Goal: Task Accomplishment & Management: Complete application form

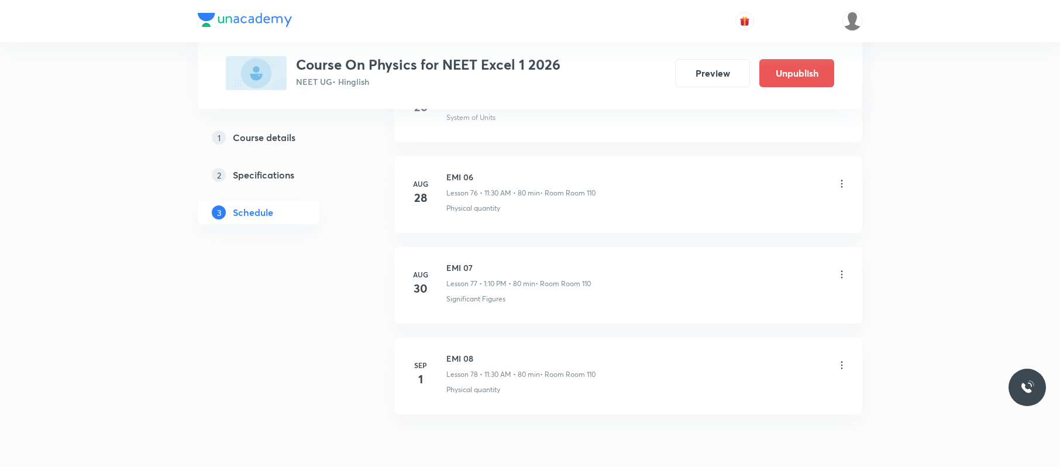
scroll to position [7573, 0]
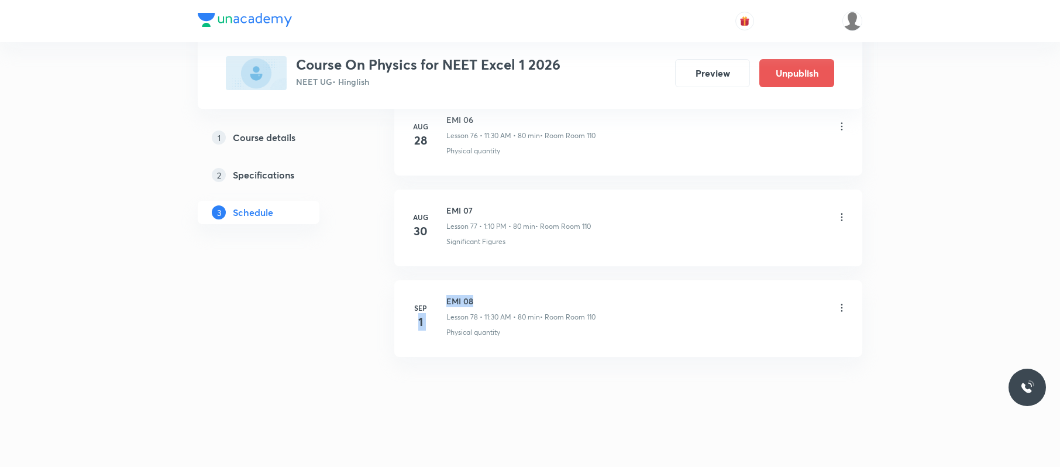
click at [426, 284] on li "Sep 1 EMI 08 Lesson 78 • 11:30 AM • 80 min • Room Room 110 Physical quantity" at bounding box center [628, 318] width 468 height 77
click at [451, 296] on h6 "EMI 08" at bounding box center [520, 301] width 149 height 12
drag, startPoint x: 445, startPoint y: 292, endPoint x: 478, endPoint y: 290, distance: 33.4
click at [478, 290] on li "Sep 1 EMI 08 Lesson 78 • 11:30 AM • 80 min • Room Room 110 Physical quantity" at bounding box center [628, 318] width 468 height 77
copy h6 "EMI 08"
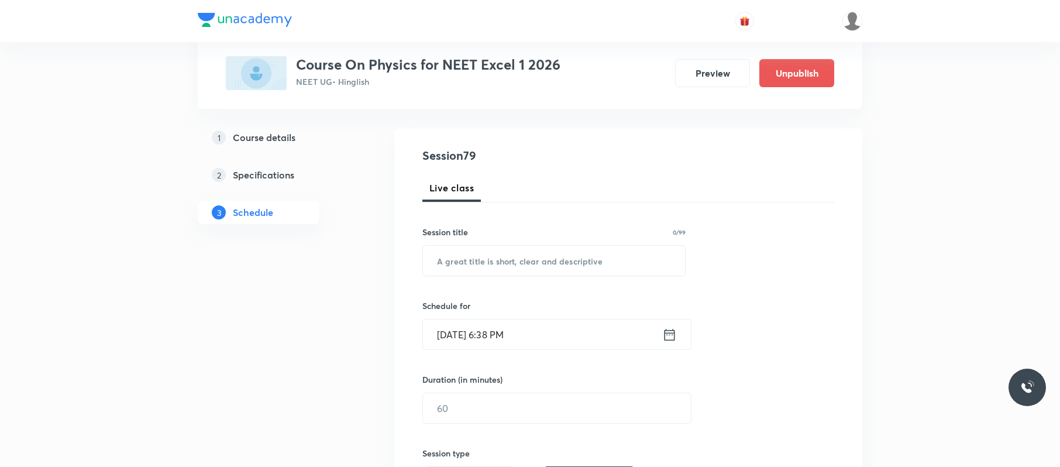
scroll to position [106, 0]
paste input "EMI 08"
click at [528, 249] on input "EMI 08" at bounding box center [554, 260] width 262 height 30
type input "EMI 09"
click at [541, 323] on input "[DATE] 6:38 PM" at bounding box center [542, 334] width 239 height 30
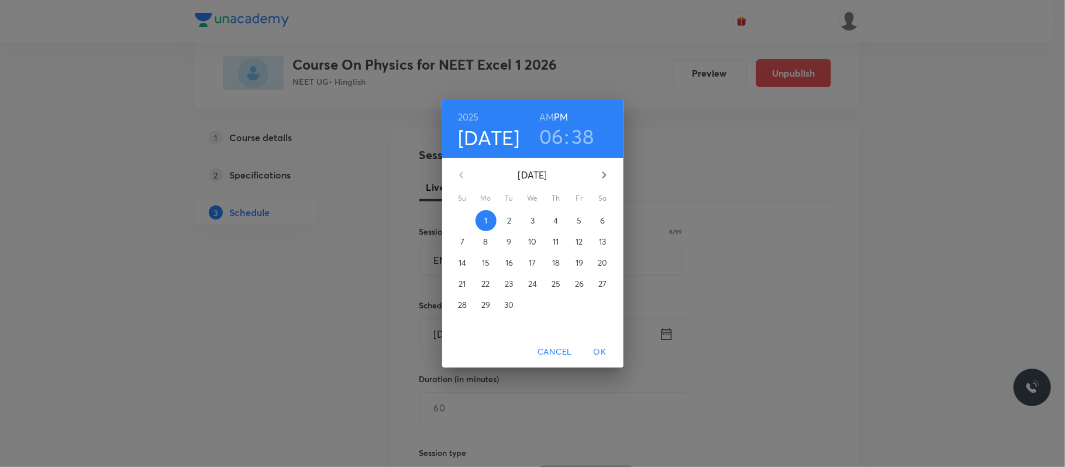
click at [507, 223] on p "2" at bounding box center [509, 221] width 4 height 12
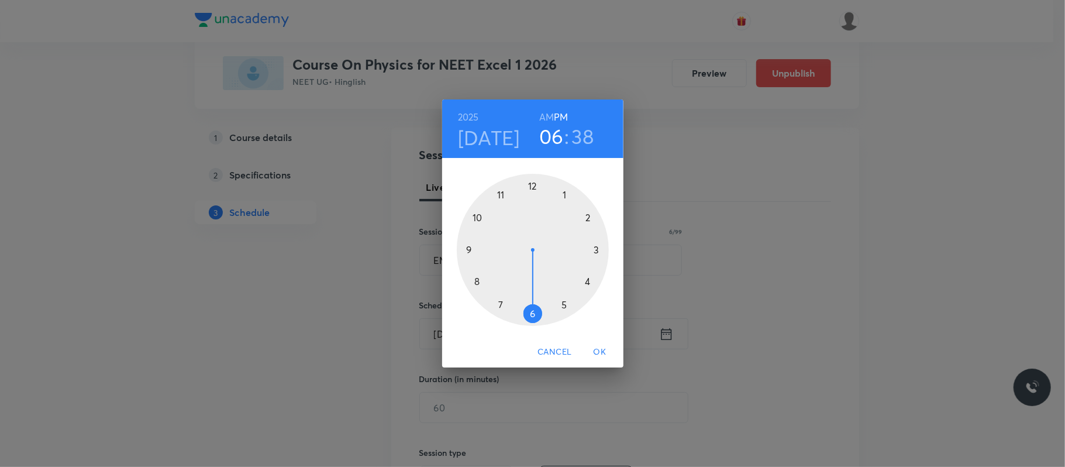
click at [549, 116] on h6 "AM" at bounding box center [546, 117] width 15 height 16
click at [480, 220] on div at bounding box center [533, 250] width 152 height 152
click at [529, 186] on div at bounding box center [533, 250] width 152 height 152
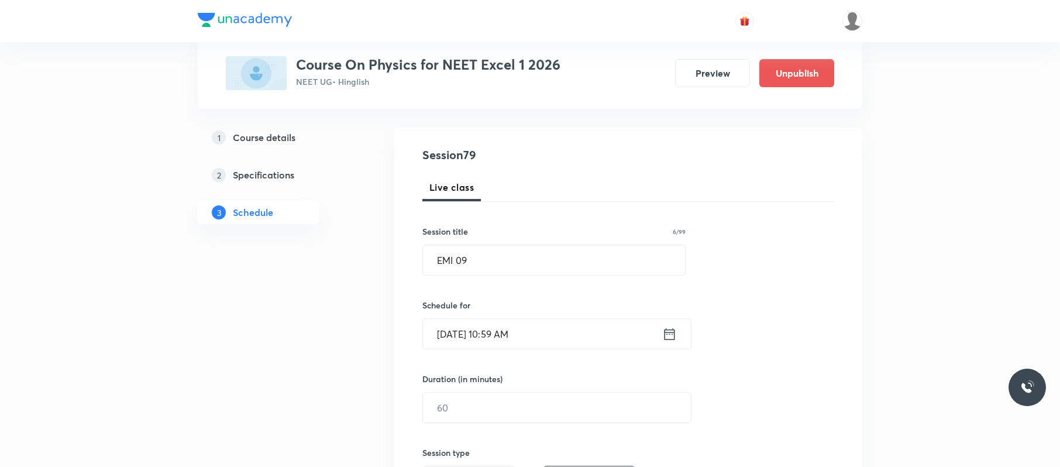
click at [546, 325] on input "Sep 2, 2025, 10:59 AM" at bounding box center [542, 334] width 239 height 30
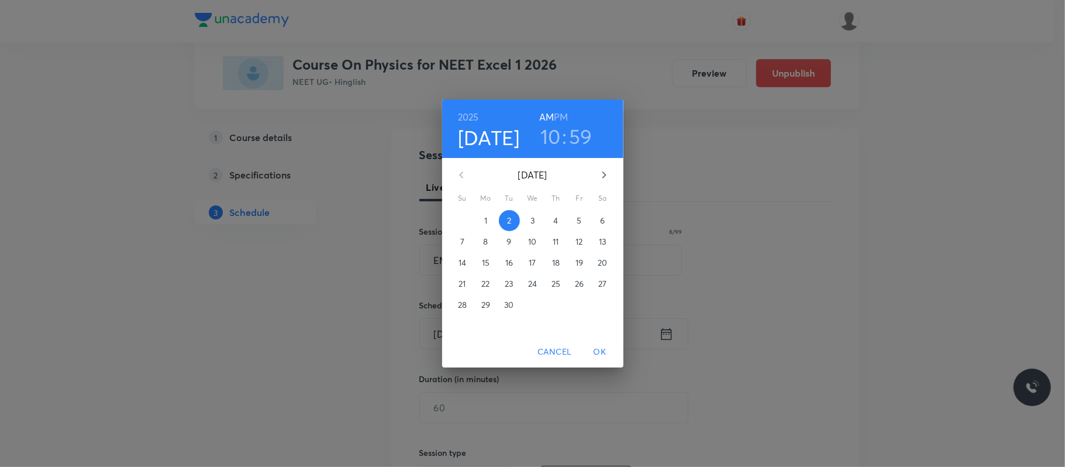
click at [573, 136] on h3 "59" at bounding box center [580, 136] width 23 height 25
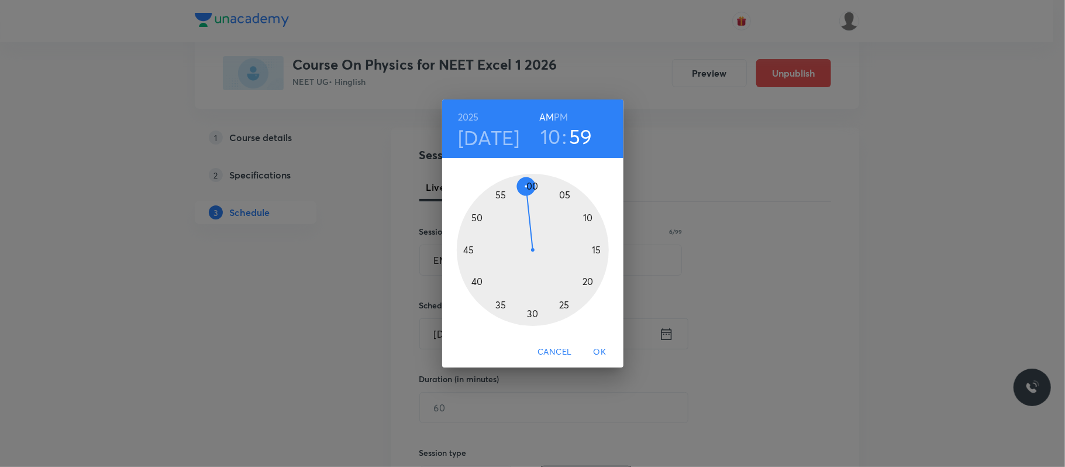
click at [536, 178] on div at bounding box center [533, 250] width 152 height 152
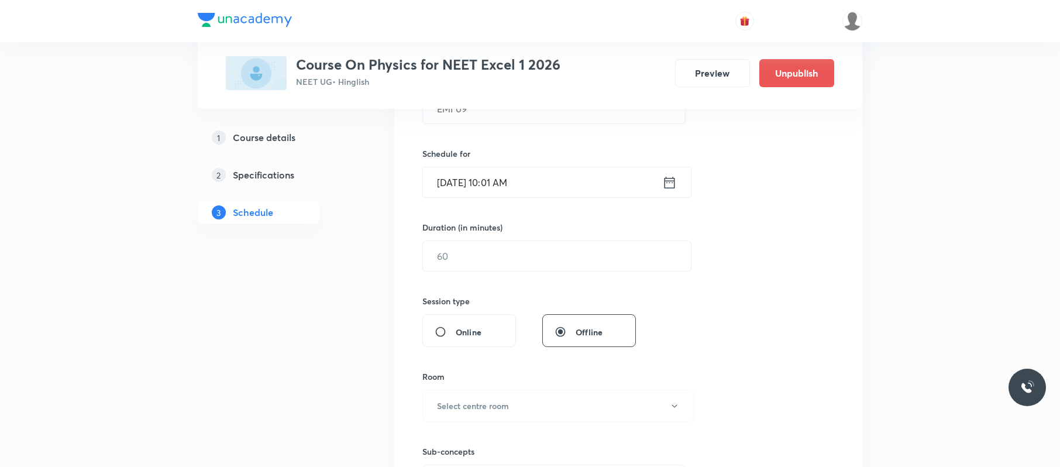
scroll to position [265, 0]
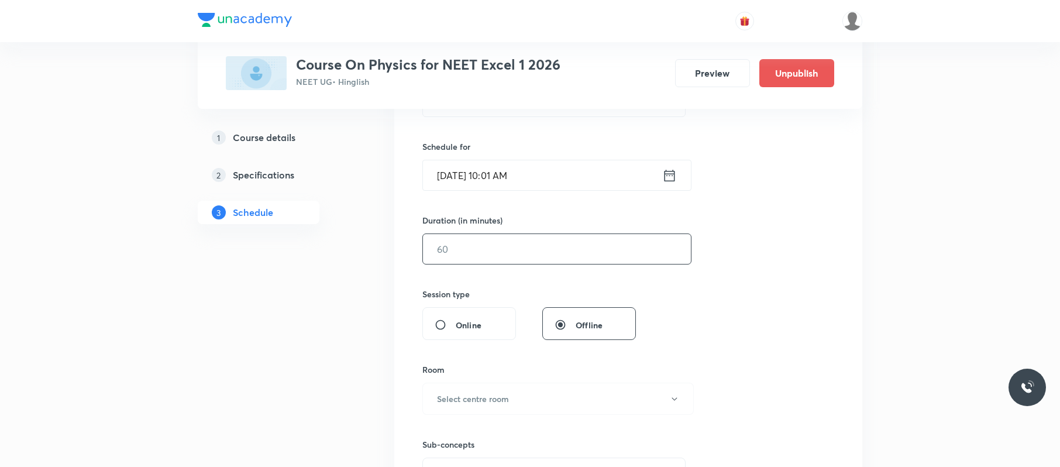
click at [522, 249] on input "text" at bounding box center [557, 249] width 268 height 30
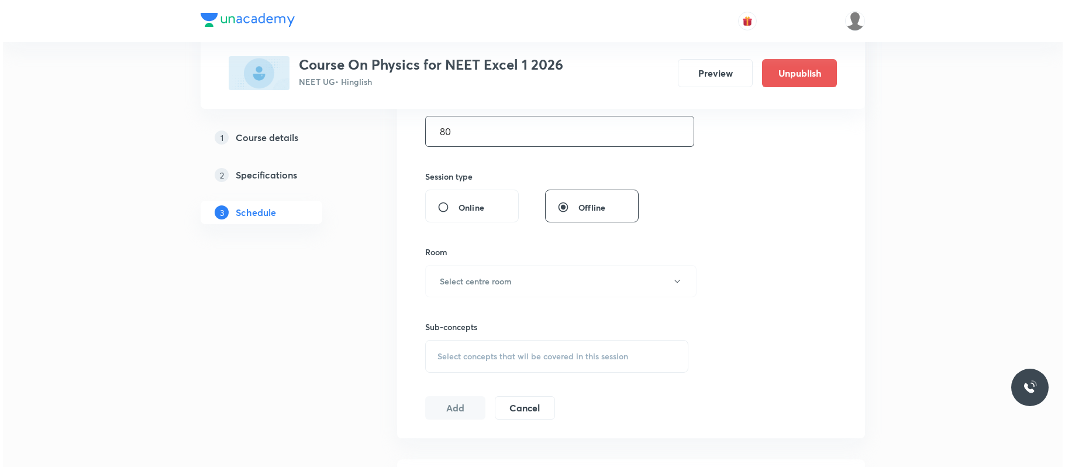
scroll to position [384, 0]
type input "80"
click at [519, 266] on button "Select centre room" at bounding box center [557, 280] width 271 height 32
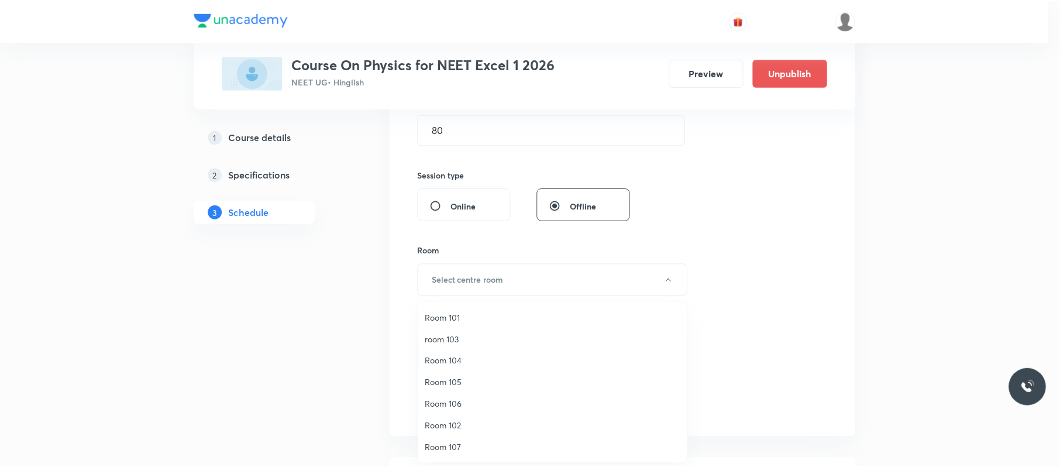
scroll to position [87, 0]
click at [459, 350] on span "Room 110" at bounding box center [555, 447] width 256 height 12
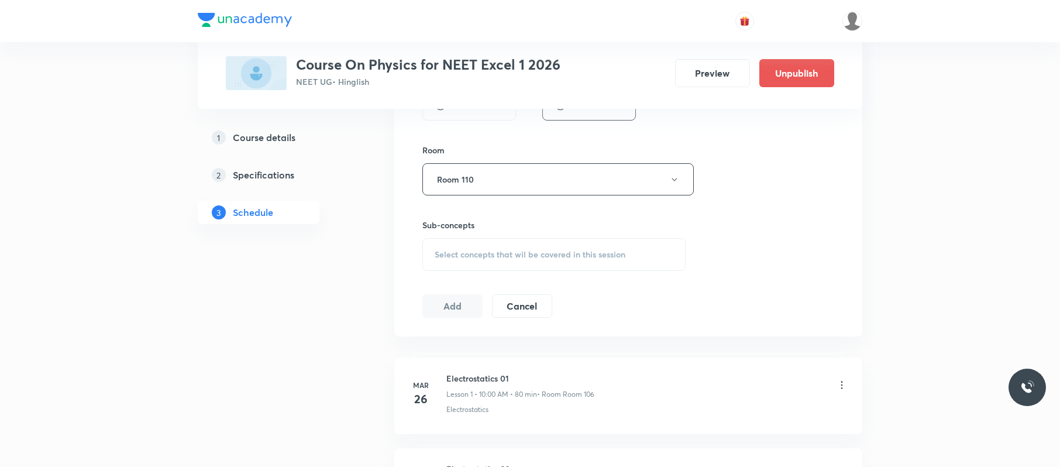
scroll to position [485, 0]
click at [568, 256] on span "Select concepts that wil be covered in this session" at bounding box center [530, 253] width 191 height 9
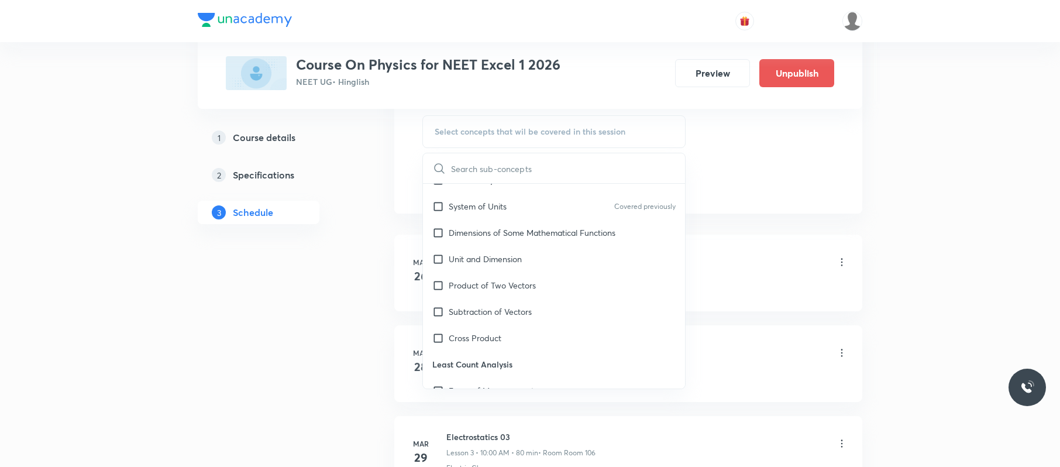
scroll to position [246, 0]
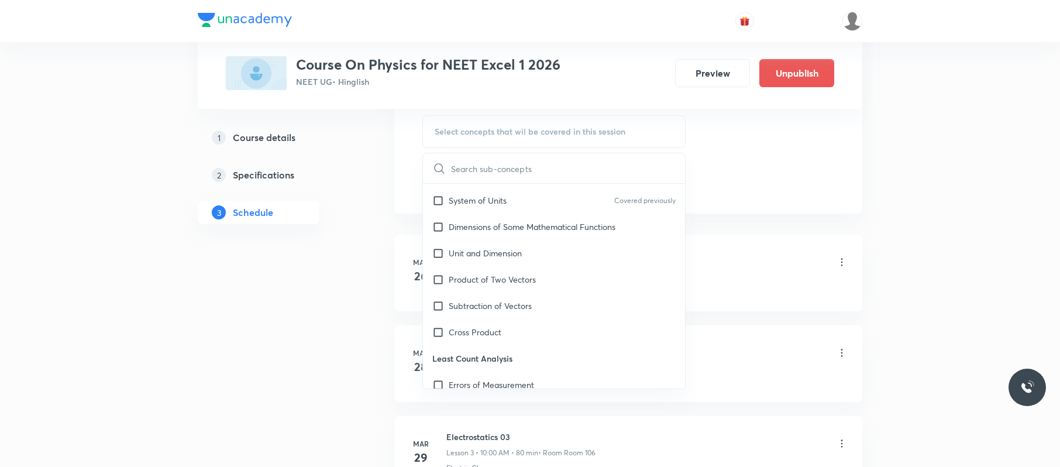
click at [536, 310] on div "Subtraction of Vectors" at bounding box center [554, 305] width 262 height 26
checkbox input "true"
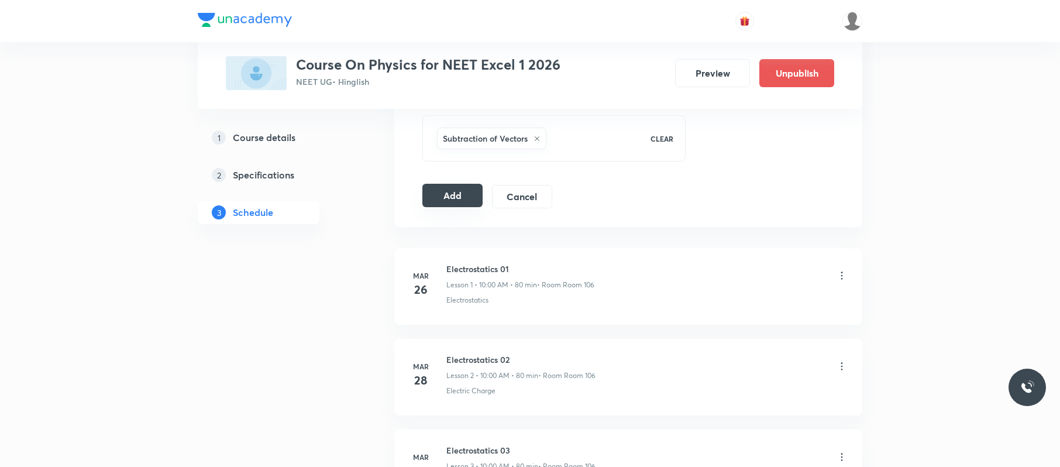
click at [477, 192] on button "Add" at bounding box center [452, 195] width 60 height 23
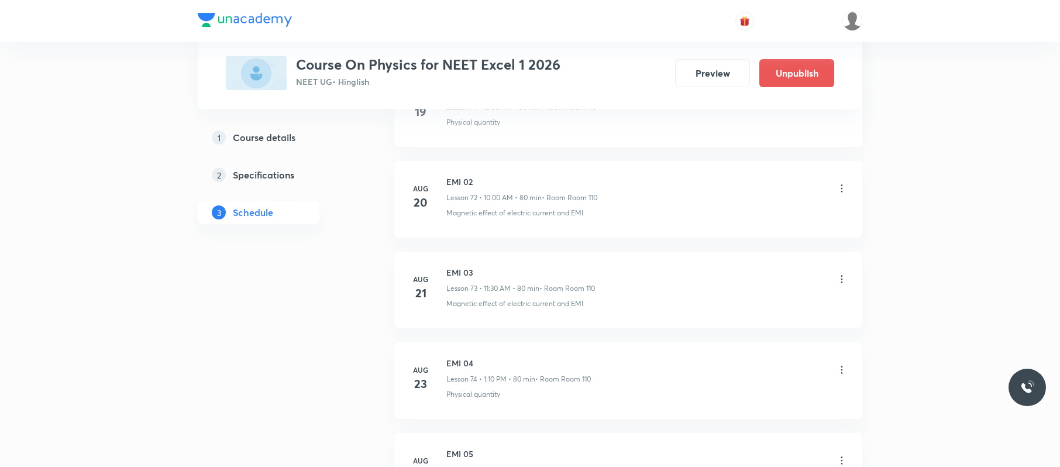
scroll to position [7126, 0]
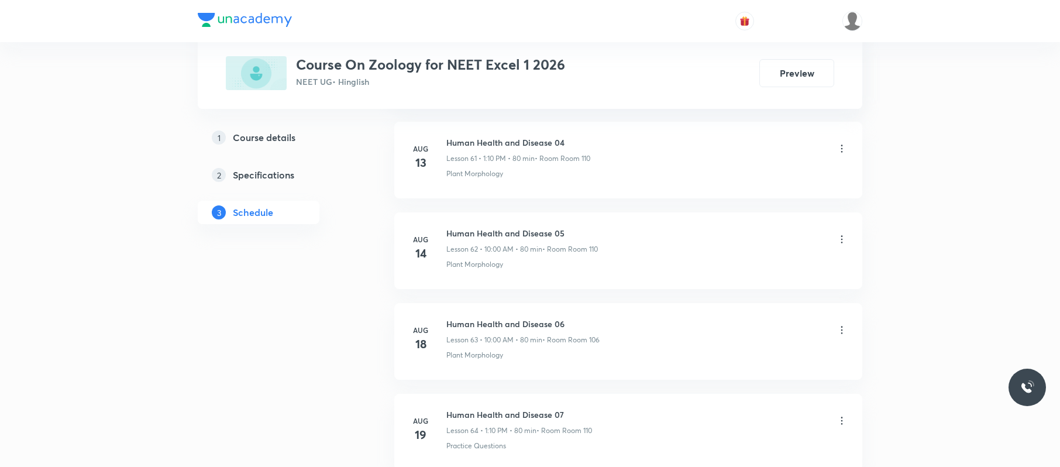
scroll to position [6759, 0]
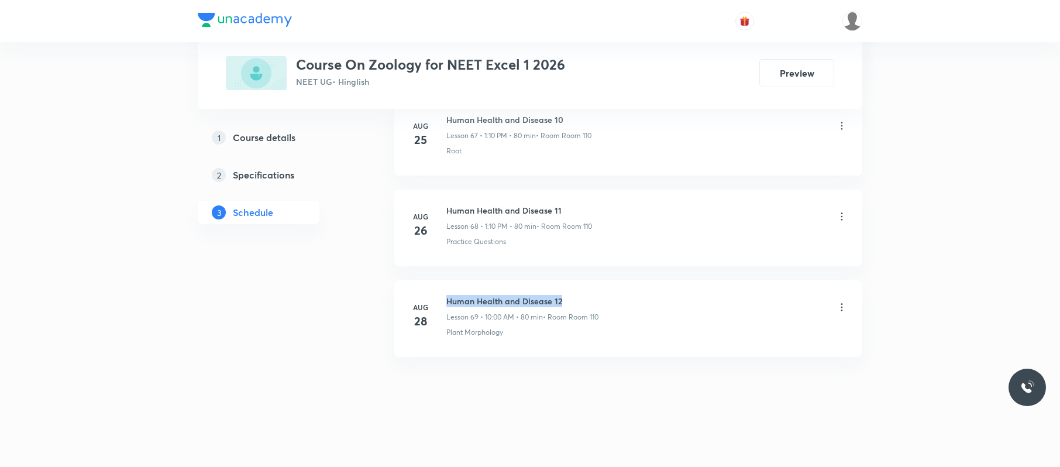
drag, startPoint x: 586, startPoint y: 288, endPoint x: 449, endPoint y: 284, distance: 136.9
click at [449, 284] on li "[DATE] Human Health and Disease 12 Lesson 69 • 10:00 AM • 80 min • Room Room 11…" at bounding box center [628, 318] width 468 height 77
copy h6 "Human Health and Disease 12"
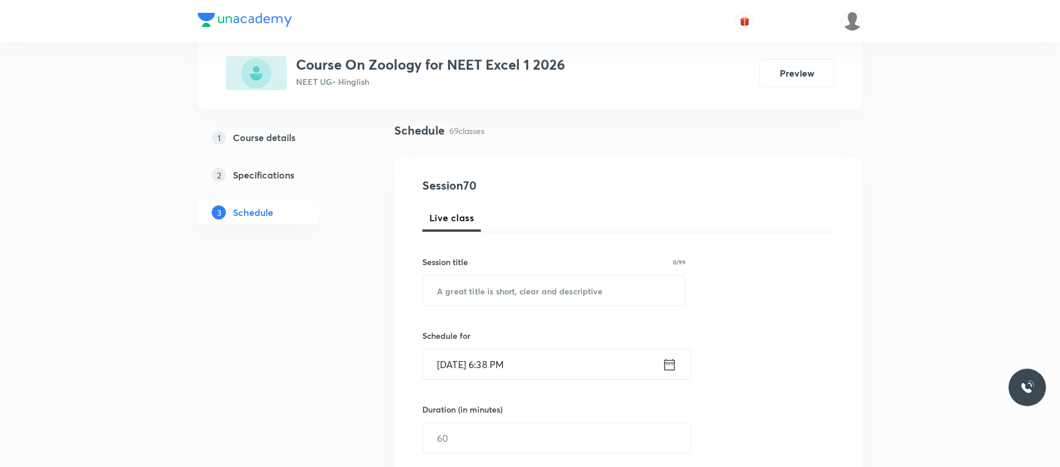
scroll to position [0, 0]
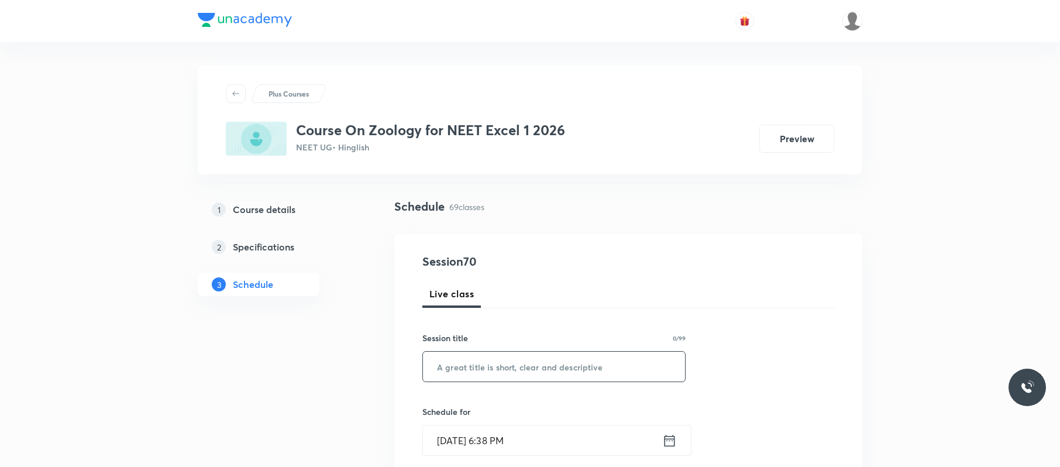
paste input "Human Health and Disease 12"
click at [515, 370] on input "Human Health and Disease 12" at bounding box center [554, 366] width 262 height 30
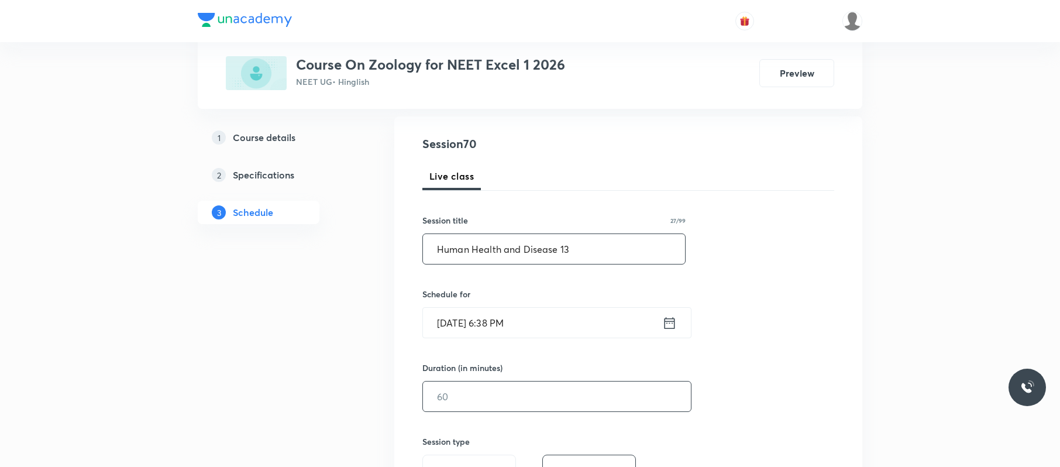
scroll to position [131, 0]
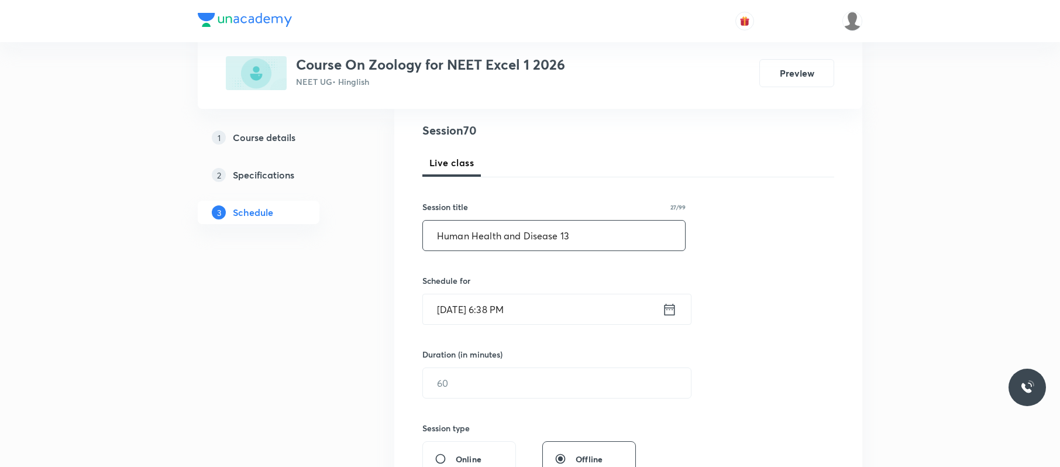
type input "Human Health and Disease 13"
click at [549, 316] on input "Sep 1, 2025, 6:38 PM" at bounding box center [542, 309] width 239 height 30
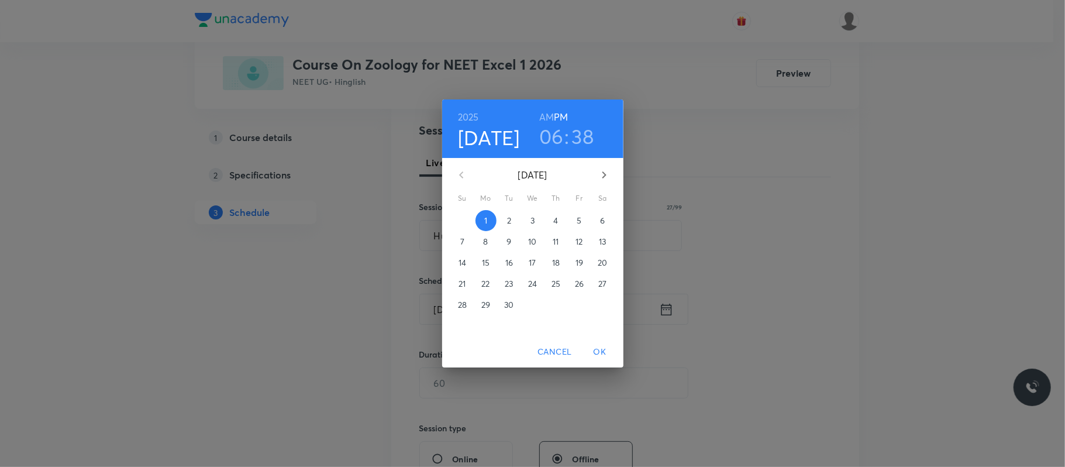
click at [505, 216] on span "2" at bounding box center [509, 221] width 21 height 12
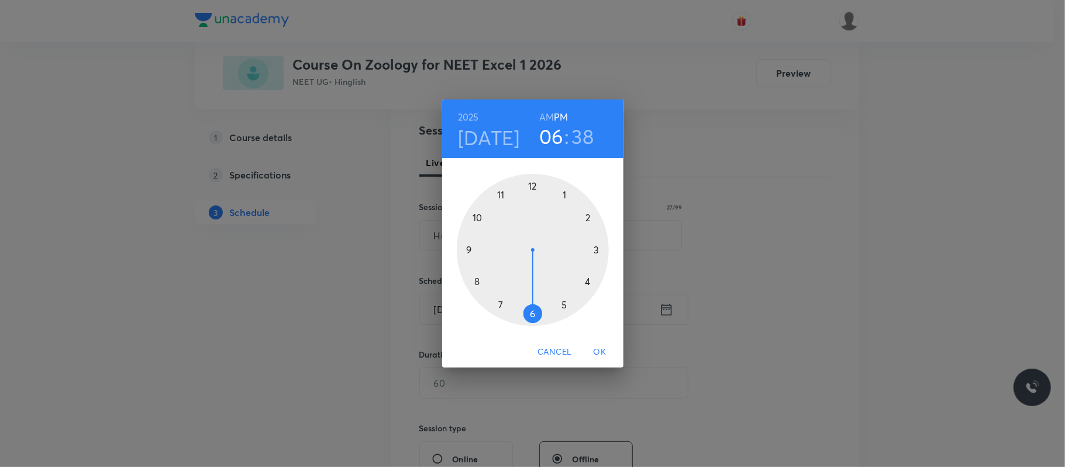
click at [568, 192] on div at bounding box center [533, 250] width 152 height 152
click at [592, 218] on div at bounding box center [533, 250] width 152 height 152
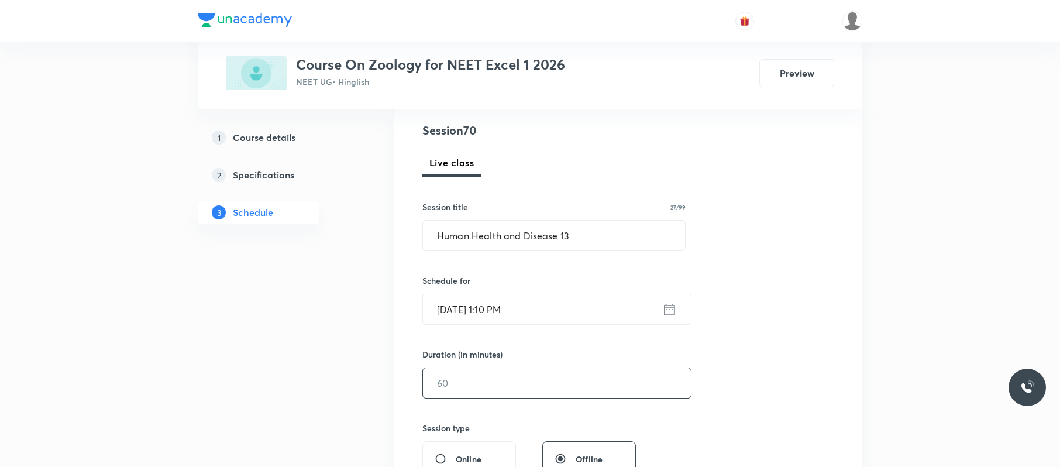
click at [512, 398] on input "text" at bounding box center [557, 383] width 268 height 30
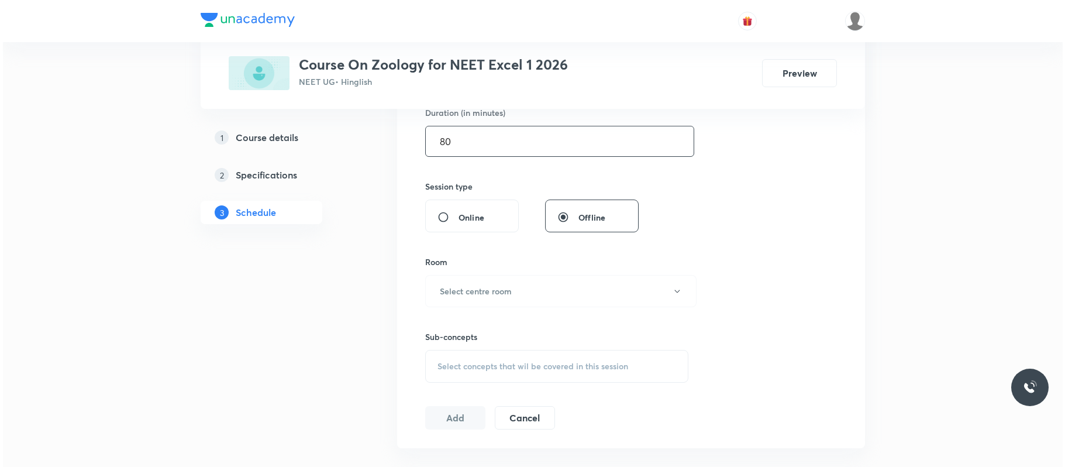
scroll to position [382, 0]
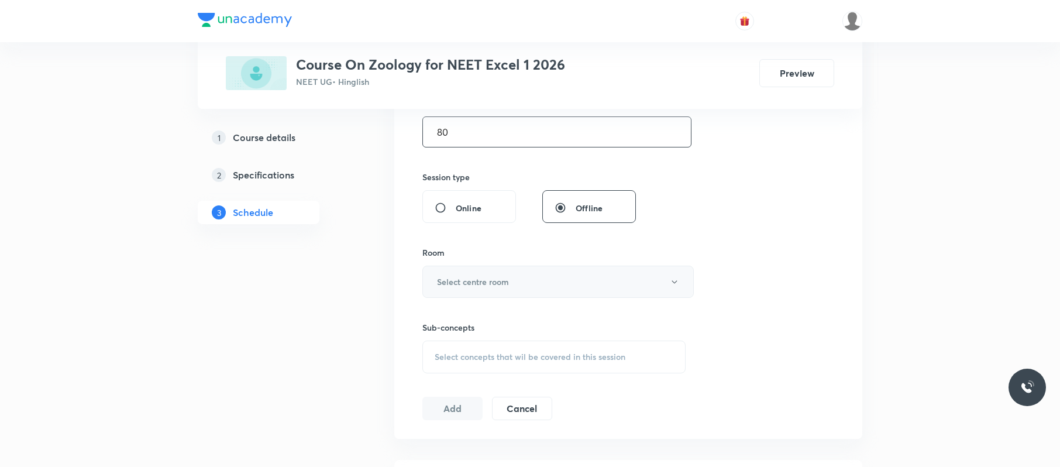
type input "80"
click at [528, 286] on button "Select centre room" at bounding box center [557, 282] width 271 height 32
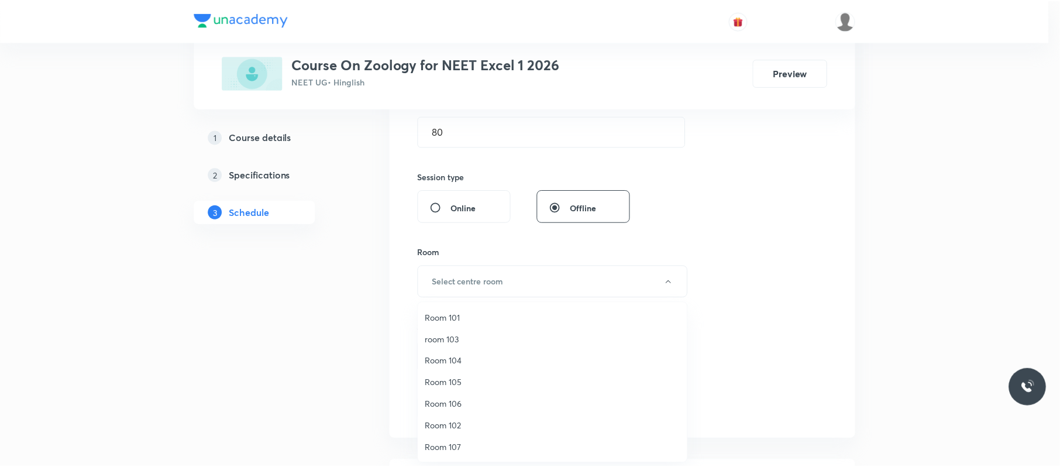
scroll to position [87, 0]
click at [449, 448] on span "Room 110" at bounding box center [555, 447] width 256 height 12
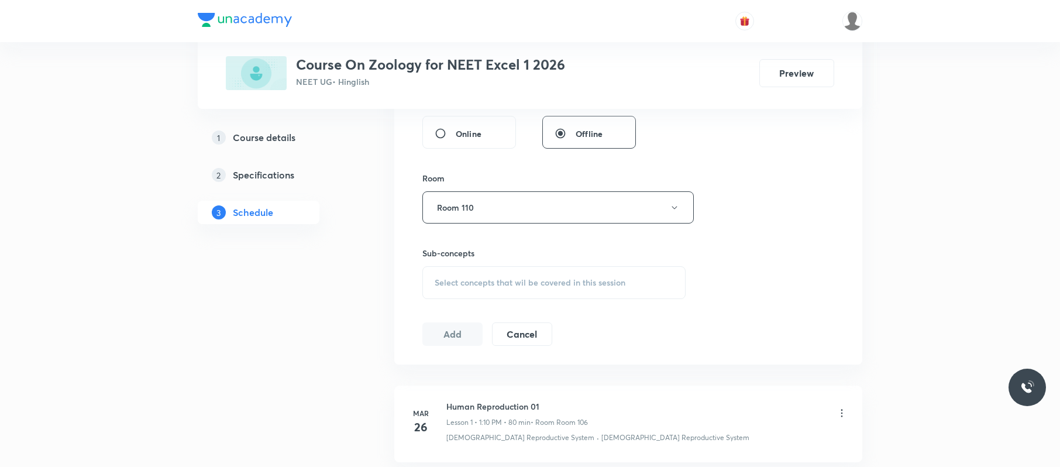
scroll to position [457, 0]
click at [557, 292] on div "Select concepts that wil be covered in this session" at bounding box center [553, 281] width 263 height 33
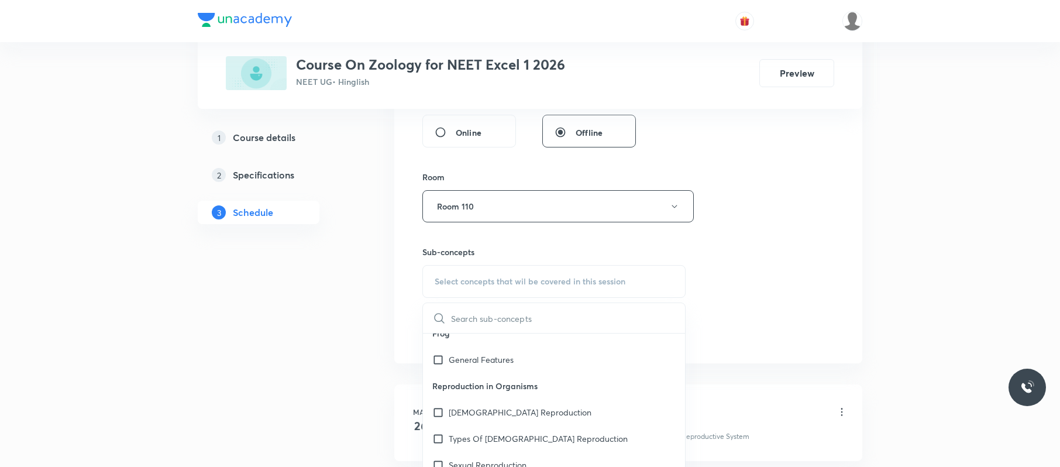
scroll to position [917, 0]
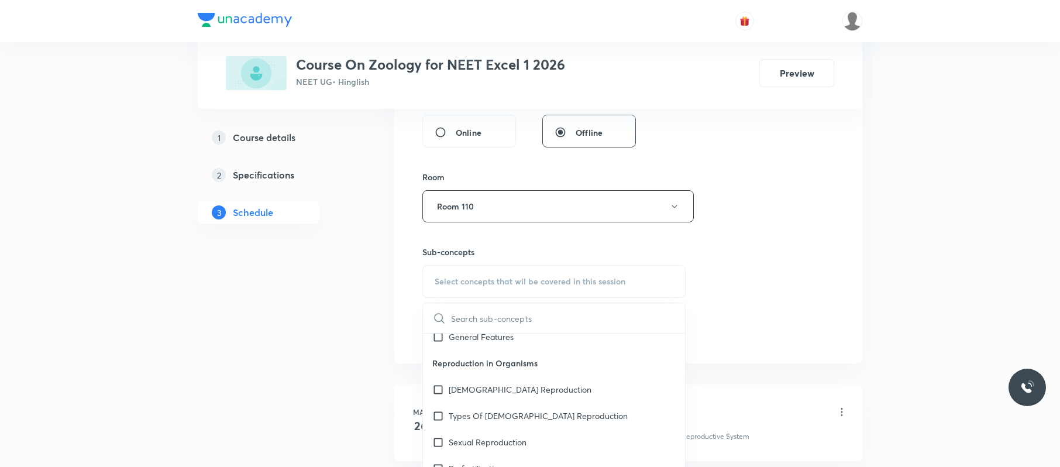
click at [522, 422] on p "Types Of Asexual Reproduction" at bounding box center [538, 415] width 179 height 12
checkbox input "true"
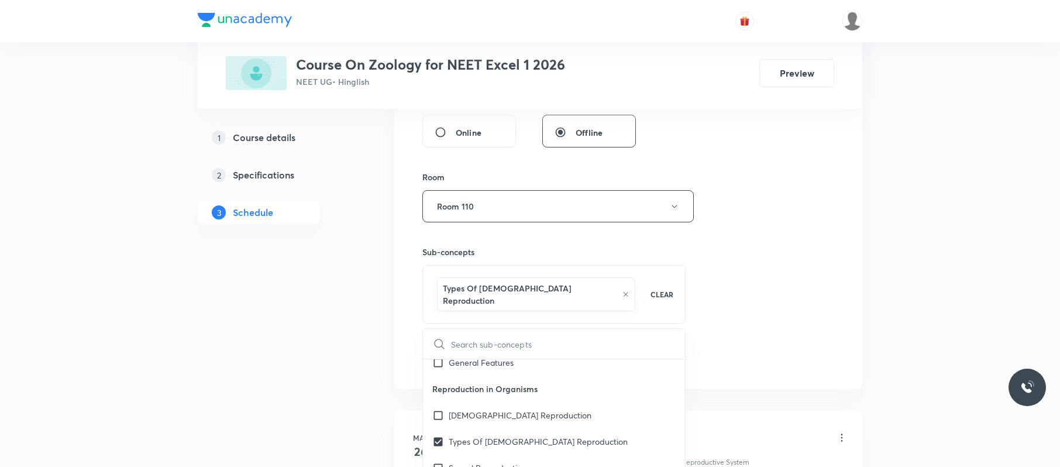
click at [849, 248] on div "Session 70 Live class Session title 27/99 Human Health and Disease 13 ​ Schedul…" at bounding box center [628, 83] width 468 height 612
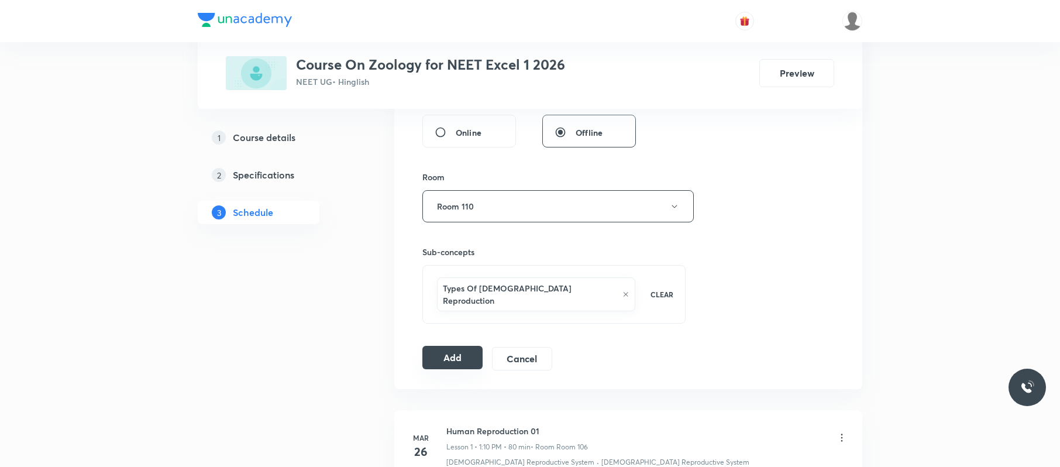
click at [427, 346] on button "Add" at bounding box center [452, 357] width 60 height 23
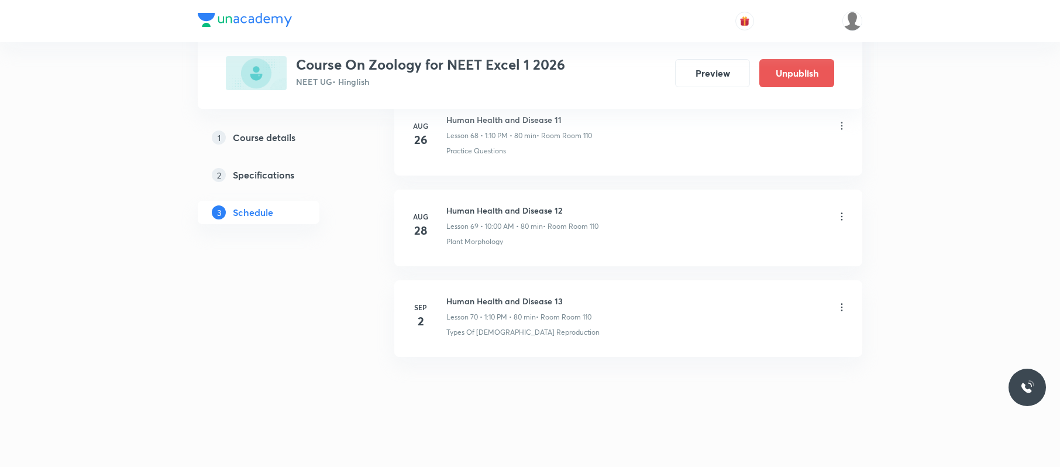
scroll to position [6310, 0]
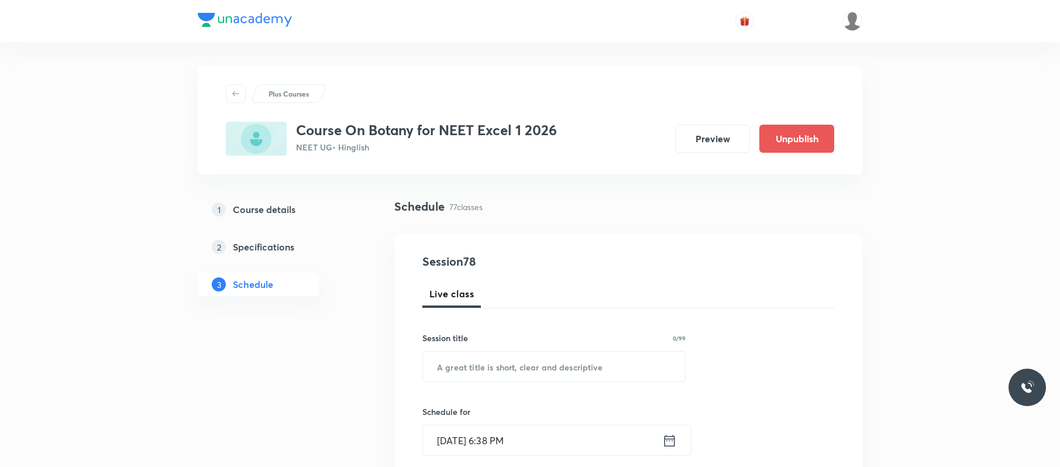
scroll to position [7484, 0]
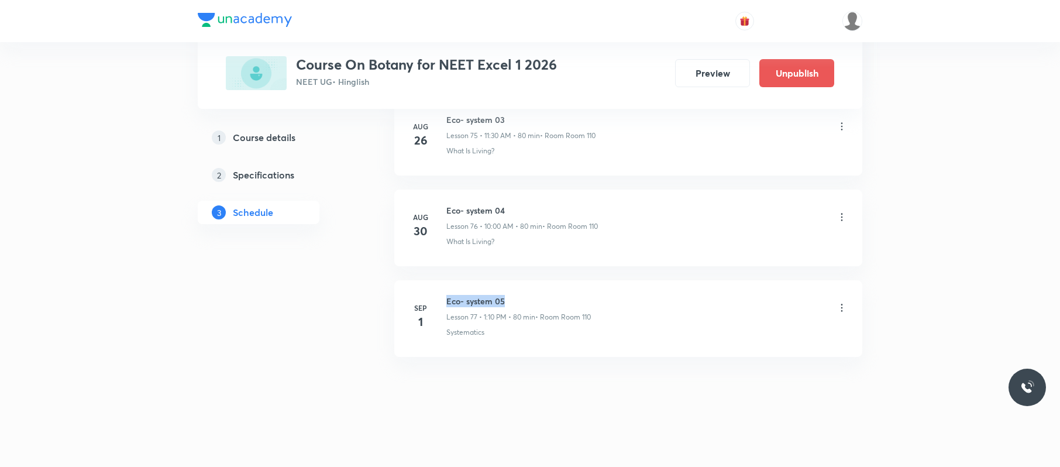
drag, startPoint x: 518, startPoint y: 293, endPoint x: 440, endPoint y: 288, distance: 78.5
click at [440, 288] on li "Sep 1 Eco- system 05 Lesson 77 • 1:10 PM • 80 min • Room Room 110 Systematics" at bounding box center [628, 318] width 468 height 77
copy h6 "Eco- system 05"
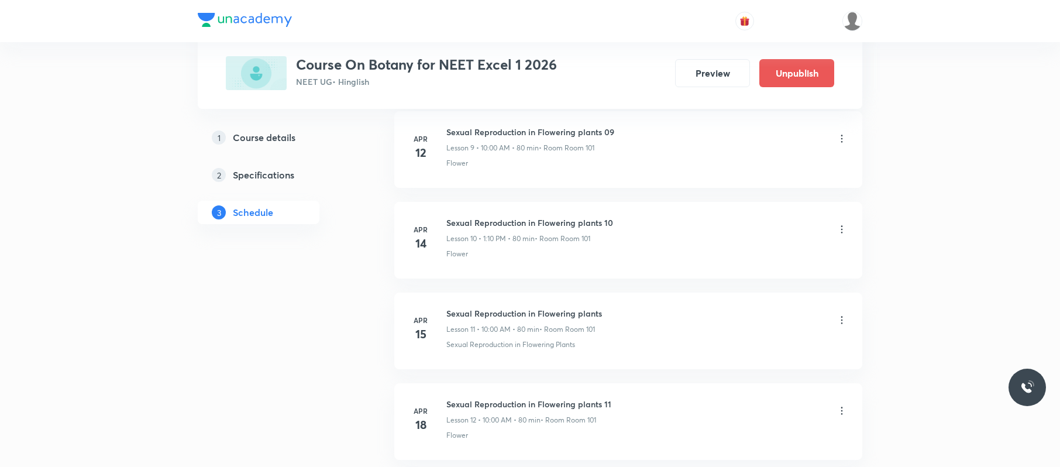
scroll to position [0, 0]
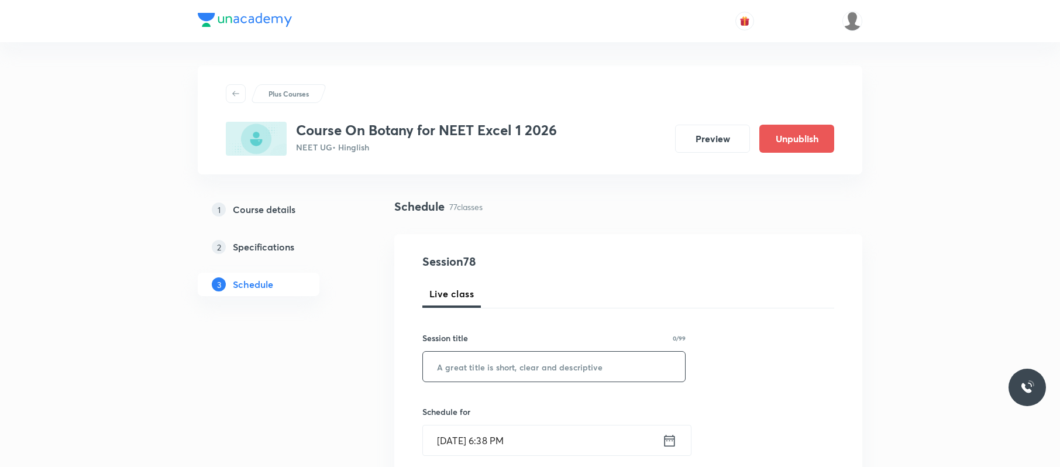
click at [506, 350] on input "text" at bounding box center [554, 366] width 262 height 30
paste input "Eco- system 05"
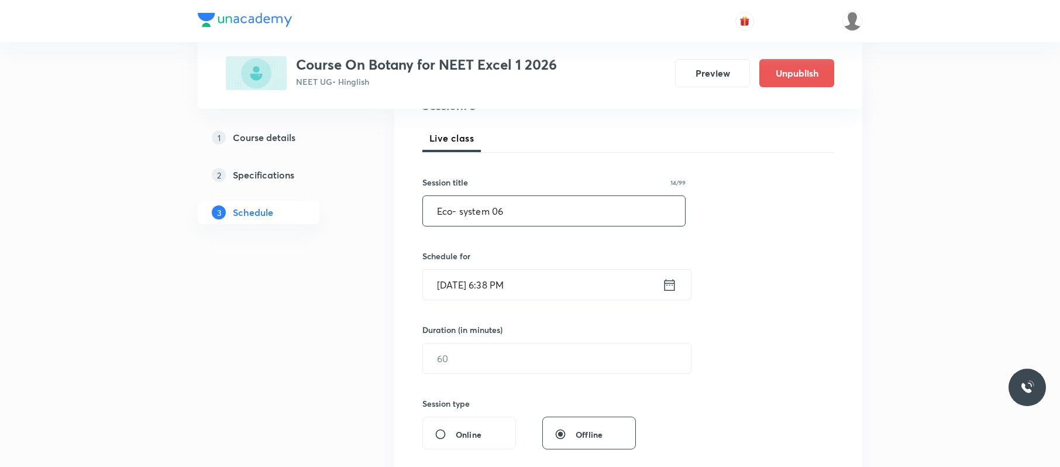
scroll to position [157, 0]
type input "Eco- system 06"
click at [590, 288] on input "[DATE] 6:38 PM" at bounding box center [542, 283] width 239 height 30
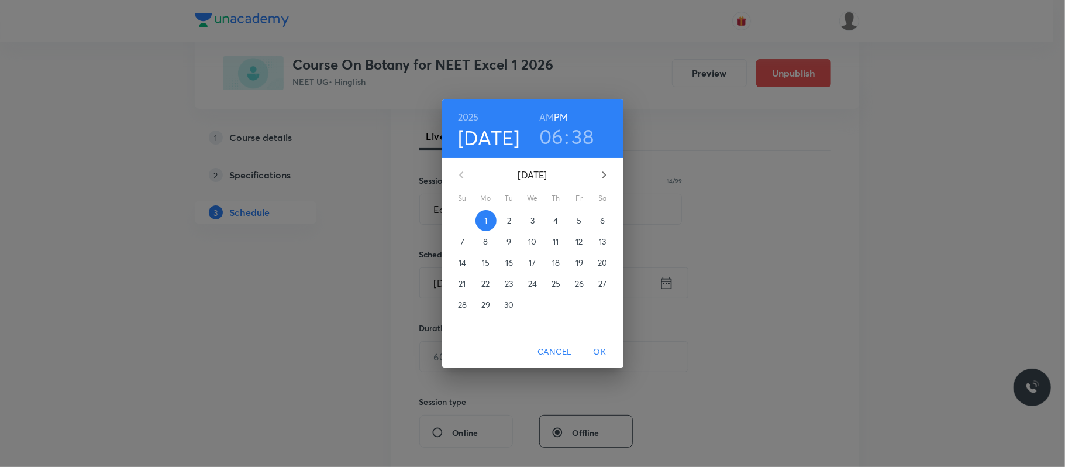
click at [506, 213] on button "2" at bounding box center [509, 220] width 21 height 21
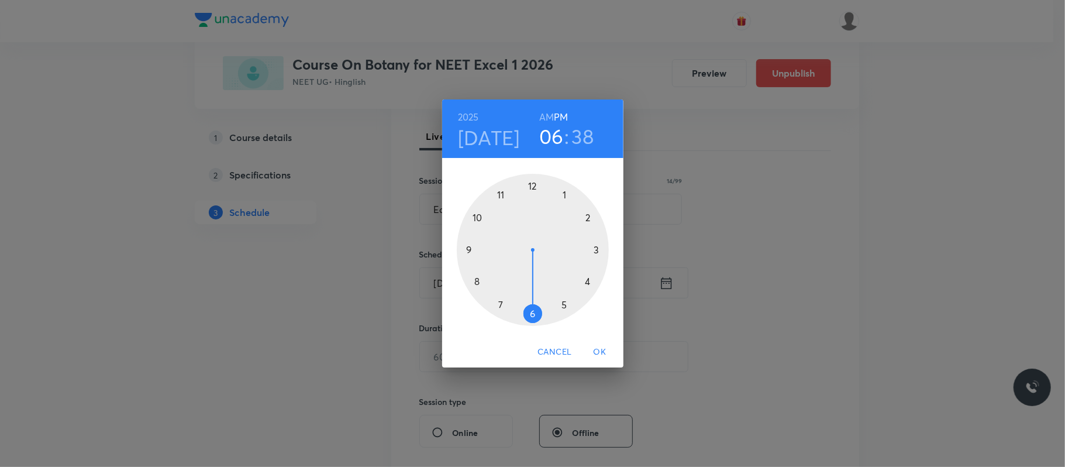
click at [550, 119] on h6 "AM" at bounding box center [546, 117] width 15 height 16
click at [502, 195] on div at bounding box center [533, 250] width 152 height 152
click at [531, 305] on div at bounding box center [533, 250] width 152 height 152
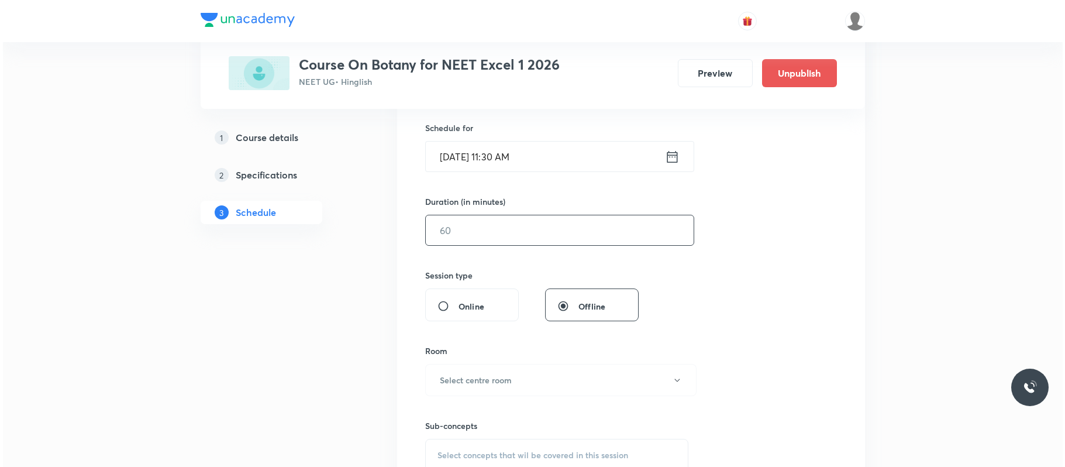
scroll to position [283, 0]
click at [539, 228] on input "text" at bounding box center [557, 231] width 268 height 30
type input "80"
click at [480, 350] on button "Select centre room" at bounding box center [557, 380] width 271 height 32
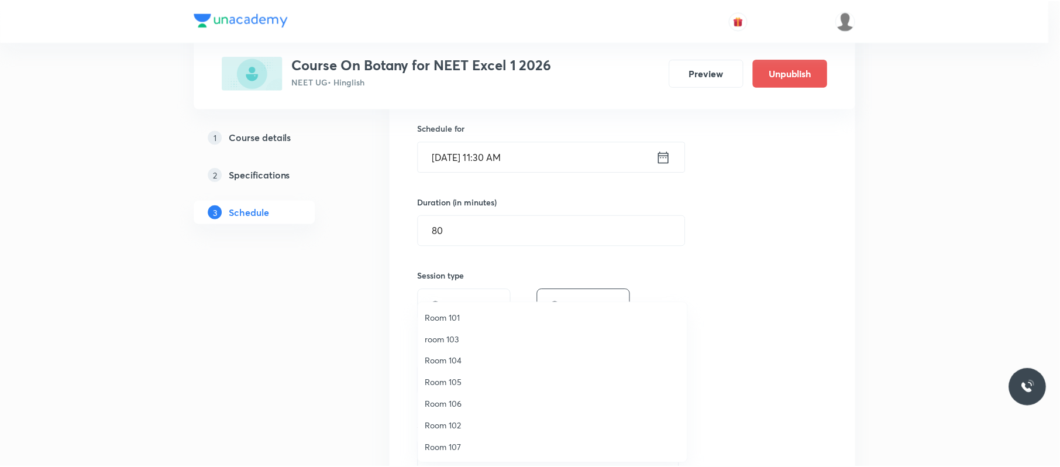
scroll to position [87, 0]
click at [454, 350] on span "Room 110" at bounding box center [555, 447] width 256 height 12
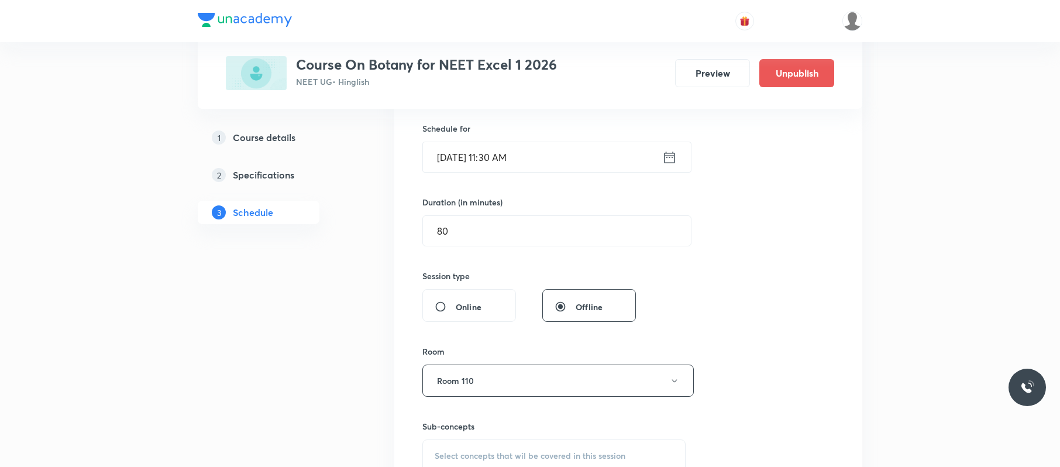
scroll to position [382, 0]
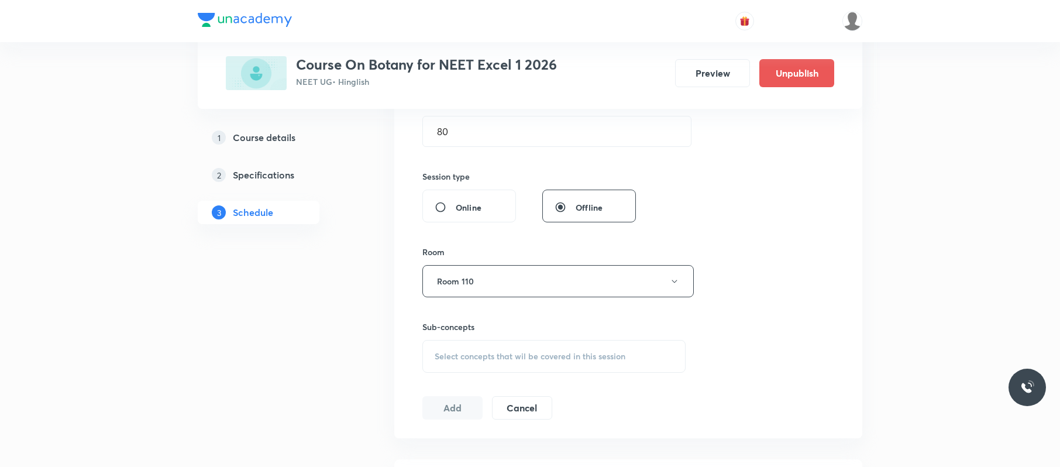
click at [578, 350] on span "Select concepts that wil be covered in this session" at bounding box center [530, 355] width 191 height 9
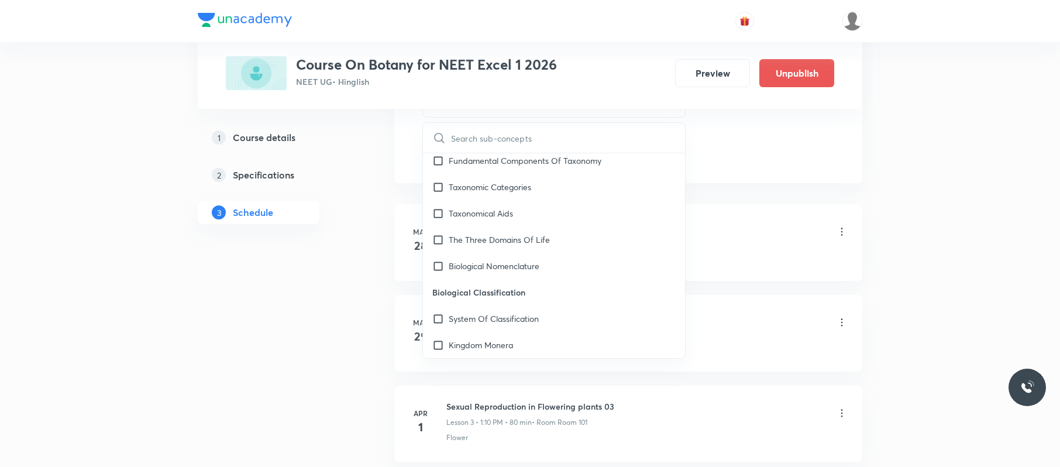
scroll to position [322, 0]
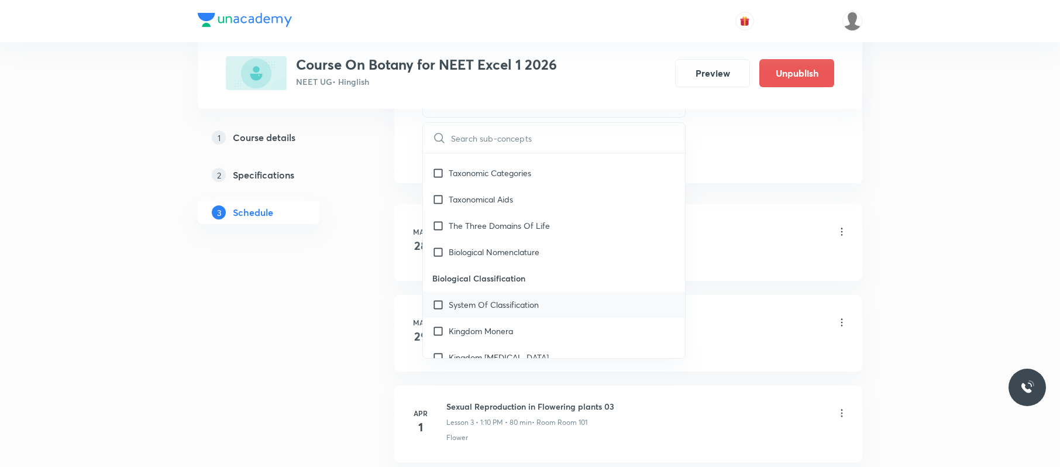
click at [584, 296] on div "System Of Classification" at bounding box center [554, 304] width 262 height 26
checkbox input "true"
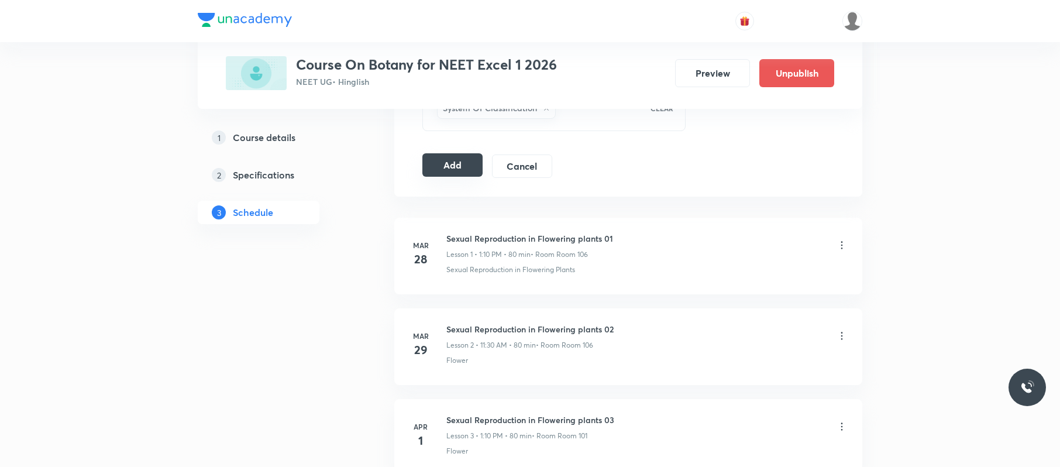
click at [450, 164] on button "Add" at bounding box center [452, 164] width 60 height 23
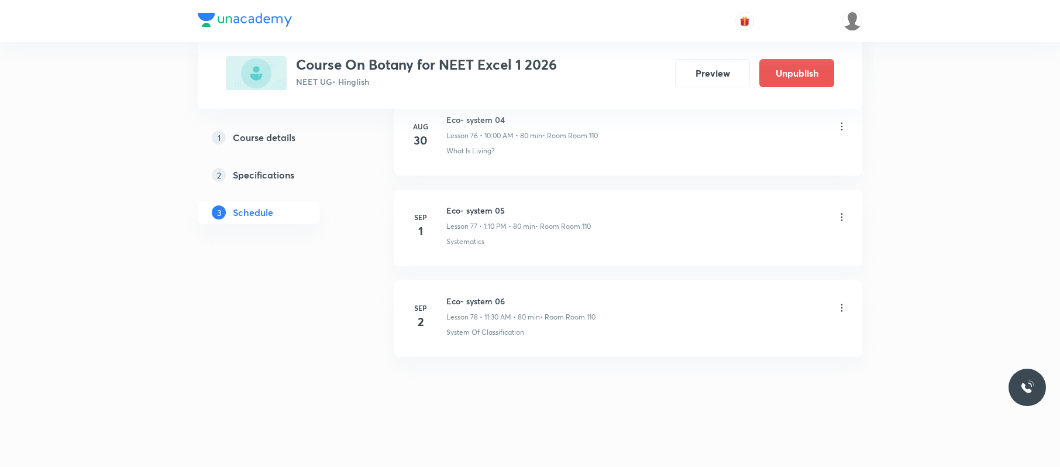
scroll to position [7035, 0]
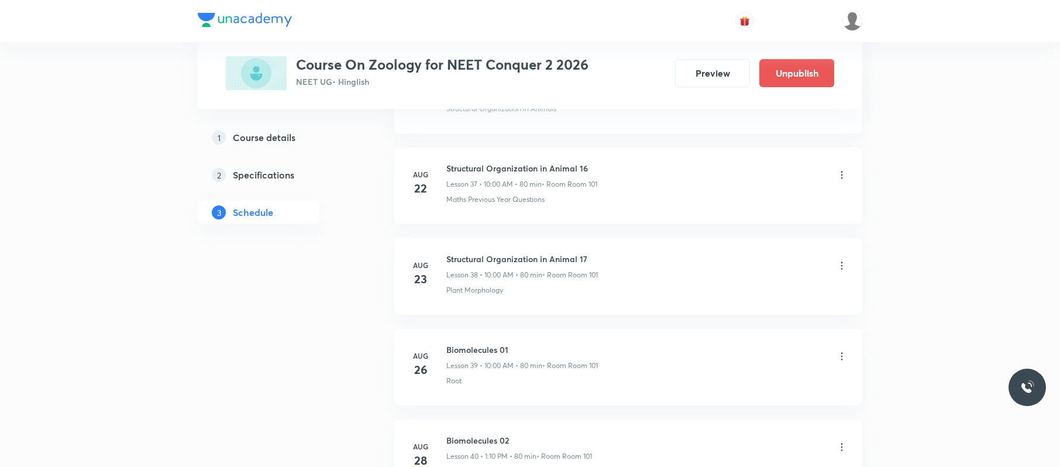
scroll to position [4387, 0]
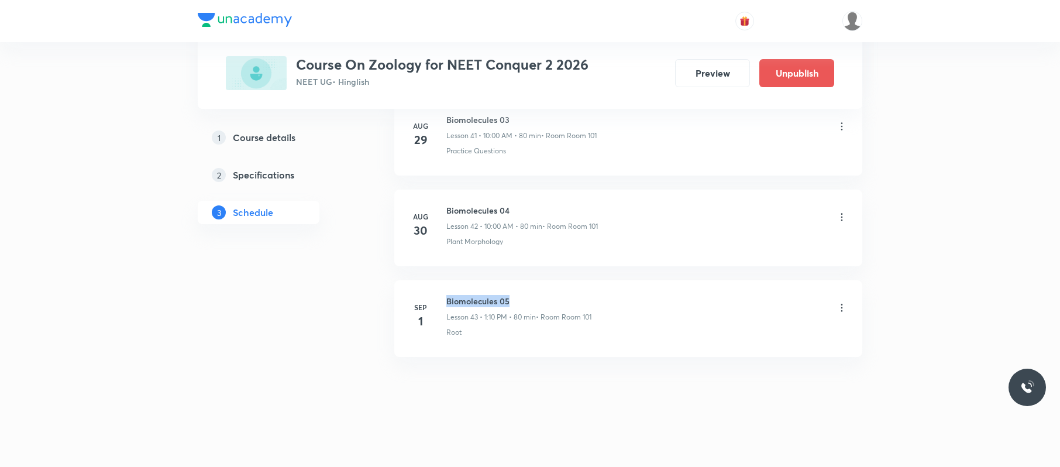
drag, startPoint x: 537, startPoint y: 280, endPoint x: 446, endPoint y: 276, distance: 91.3
copy h6 "Biomolecules 05"
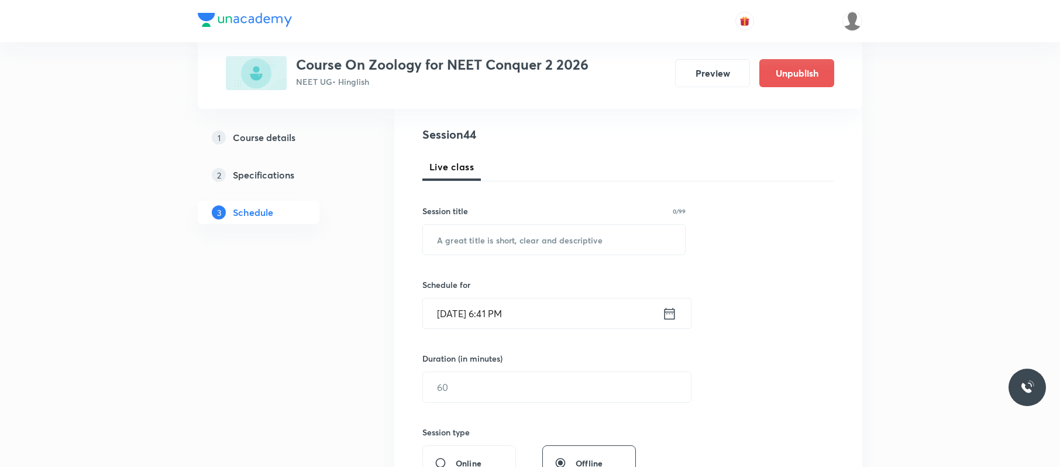
scroll to position [0, 0]
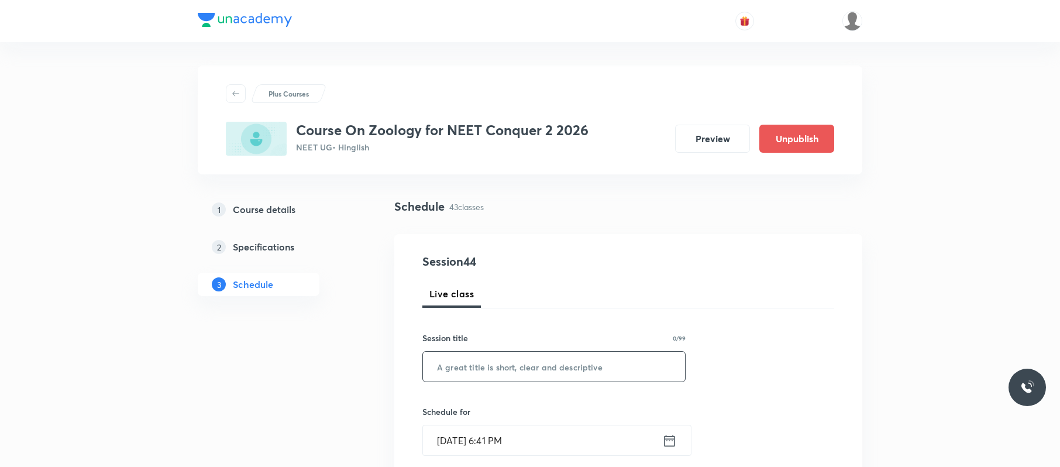
paste input "Biomolecules 05"
click at [506, 367] on input "Biomolecules 05" at bounding box center [554, 366] width 262 height 30
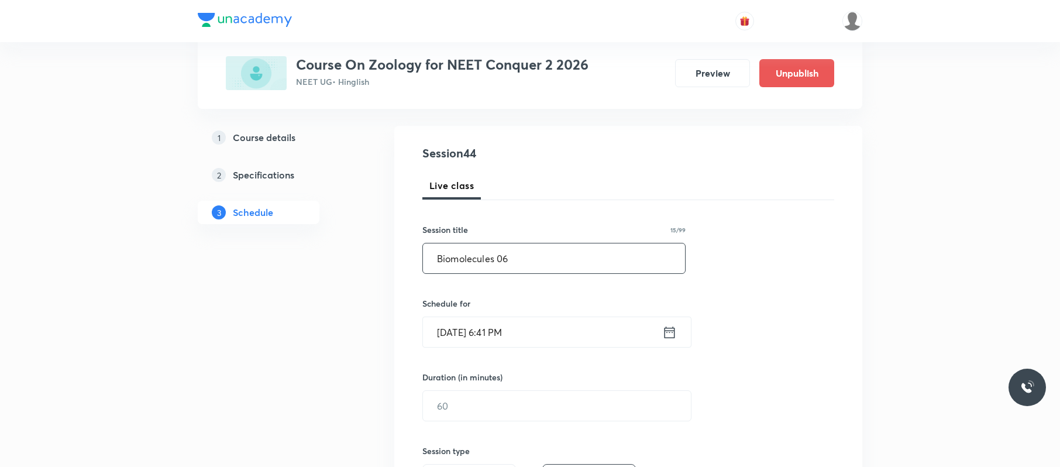
scroll to position [111, 0]
type input "Biomolecules 06"
click at [535, 340] on input "Sep 1, 2025, 6:41 PM" at bounding box center [542, 330] width 239 height 30
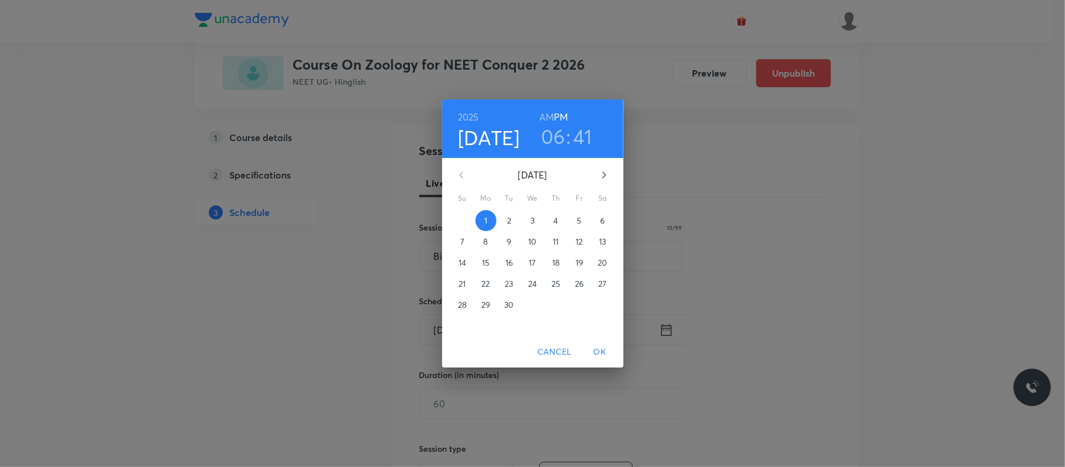
click at [504, 218] on span "2" at bounding box center [509, 221] width 21 height 12
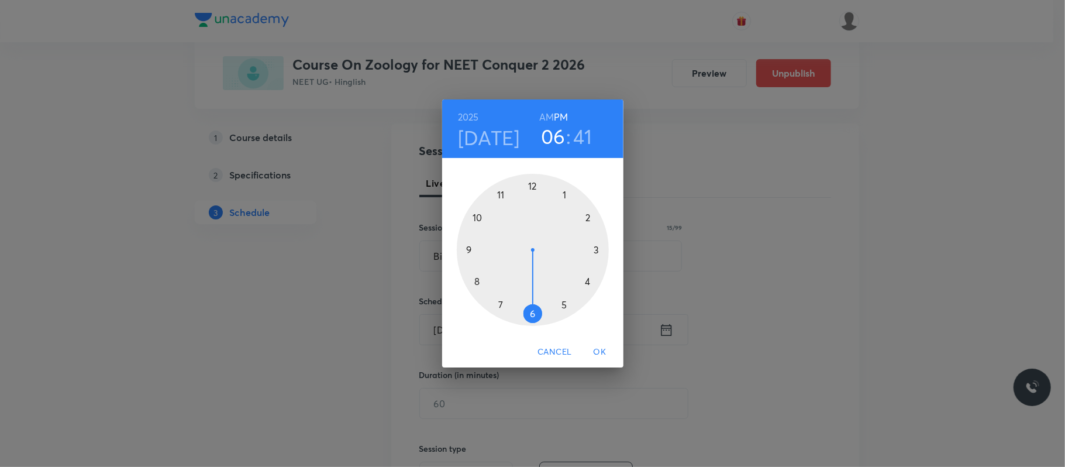
click at [543, 118] on h6 "AM" at bounding box center [546, 117] width 15 height 16
click at [477, 214] on div at bounding box center [533, 250] width 152 height 152
click at [535, 181] on div at bounding box center [533, 250] width 152 height 152
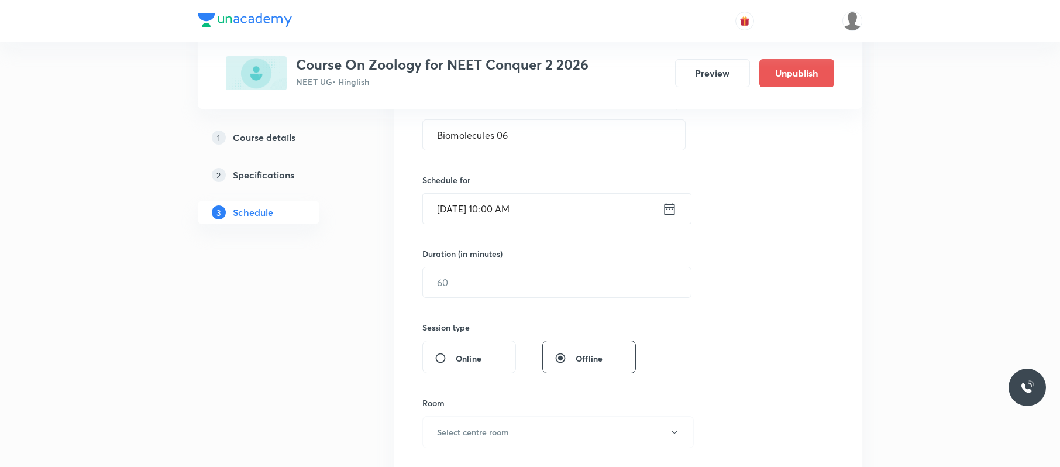
scroll to position [232, 0]
click at [509, 291] on input "text" at bounding box center [557, 282] width 268 height 30
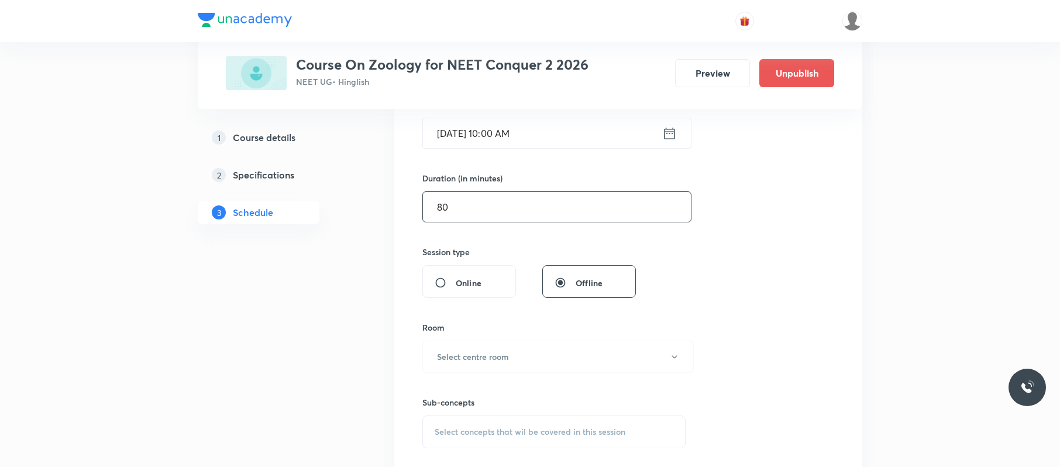
scroll to position [309, 0]
type input "80"
click at [501, 350] on h6 "Select centre room" at bounding box center [473, 355] width 72 height 12
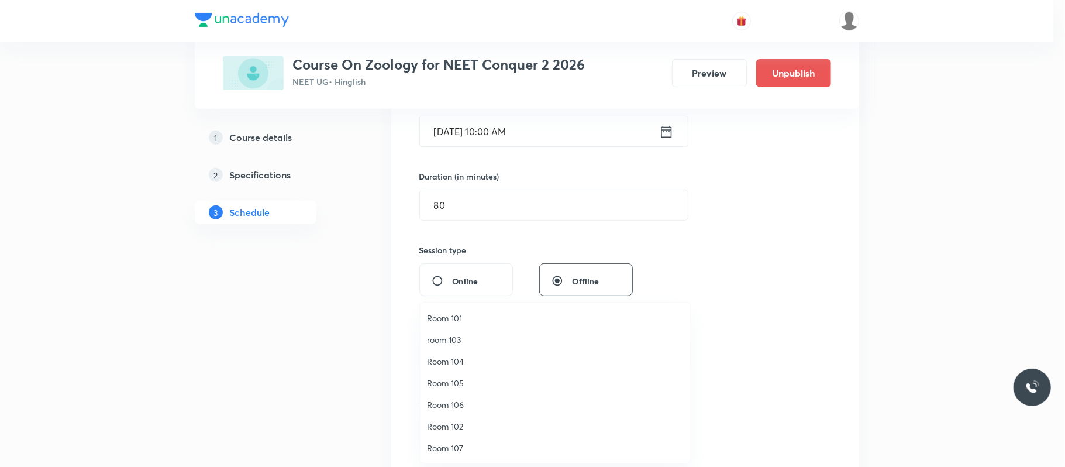
click at [478, 314] on span "Room 101" at bounding box center [555, 318] width 256 height 12
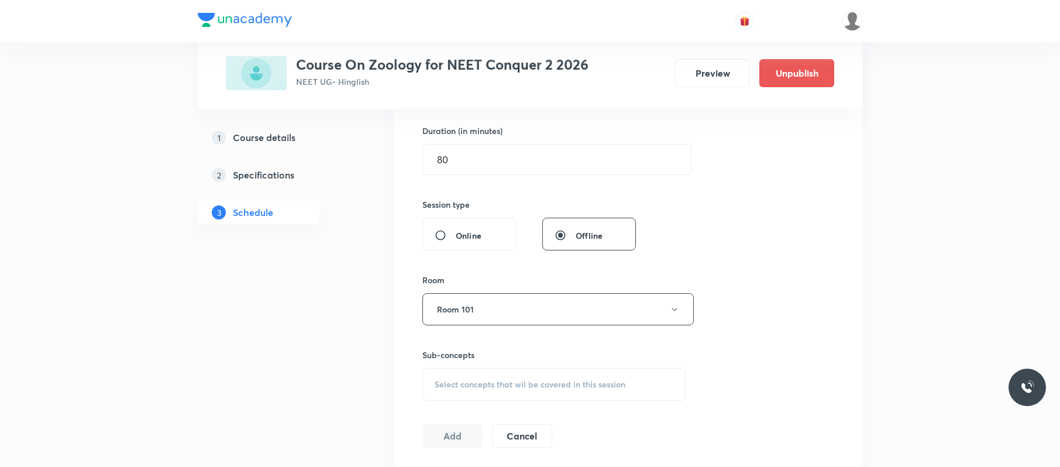
scroll to position [356, 0]
click at [483, 392] on div "Select concepts that wil be covered in this session" at bounding box center [553, 383] width 263 height 33
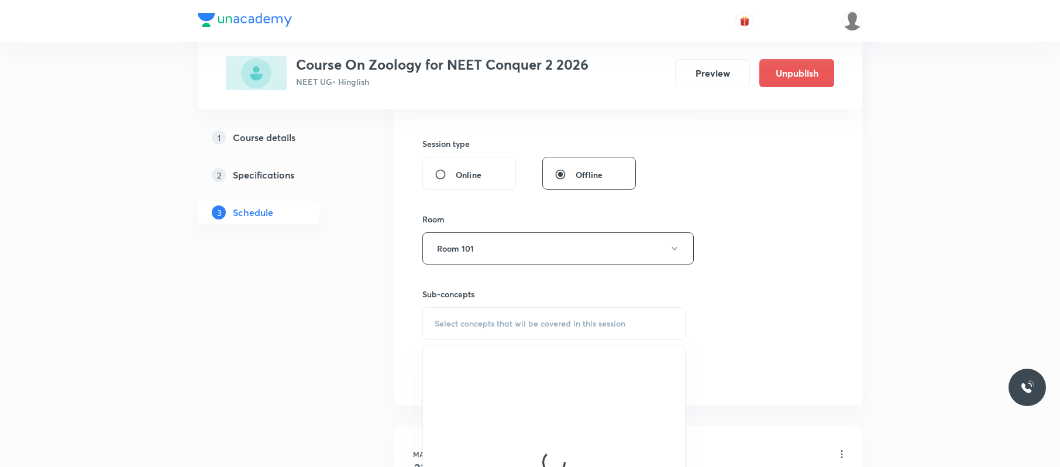
scroll to position [416, 0]
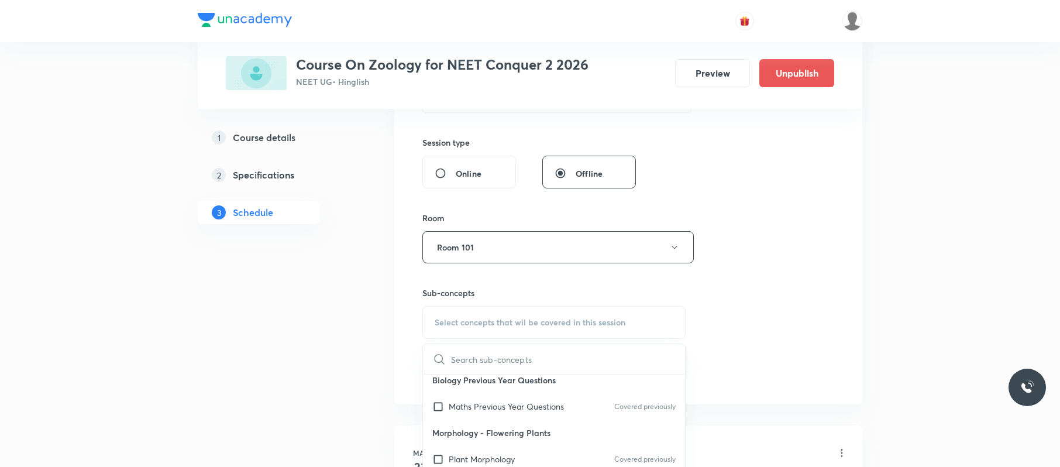
click at [522, 426] on p "Morphology - Flowering Plants" at bounding box center [554, 432] width 262 height 26
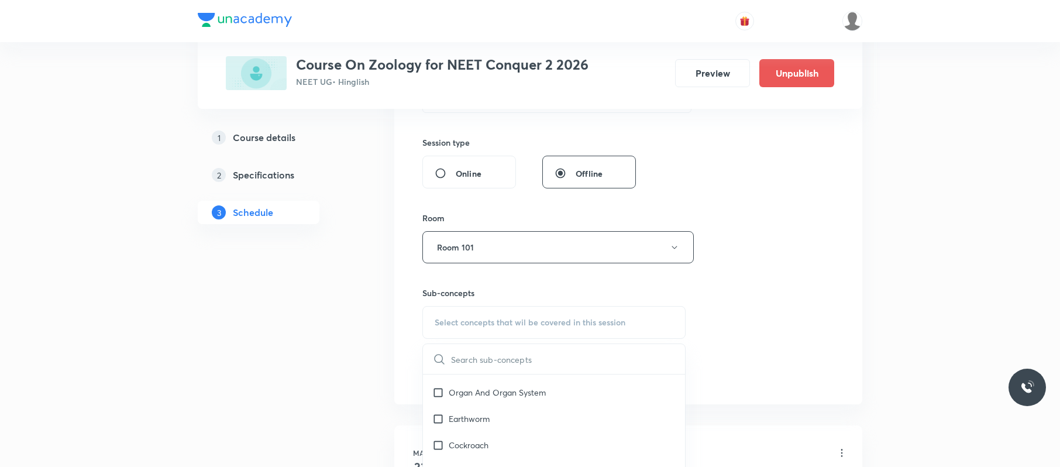
click at [522, 426] on div "Earthworm" at bounding box center [554, 418] width 262 height 26
checkbox input "true"
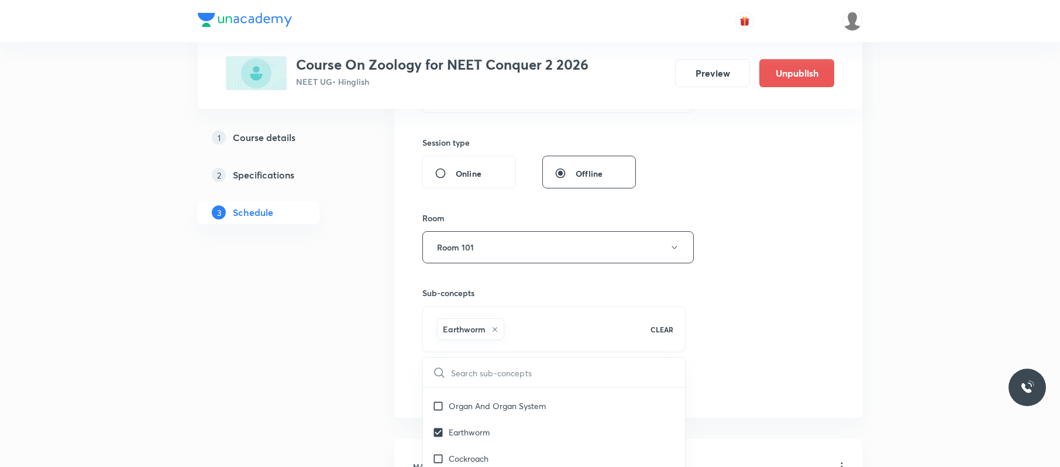
click at [861, 285] on div "Session 44 Live class Session title 15/99 Biomolecules 06 ​ Schedule for Sep 2,…" at bounding box center [628, 118] width 468 height 600
click at [435, 390] on button "Add" at bounding box center [452, 385] width 60 height 23
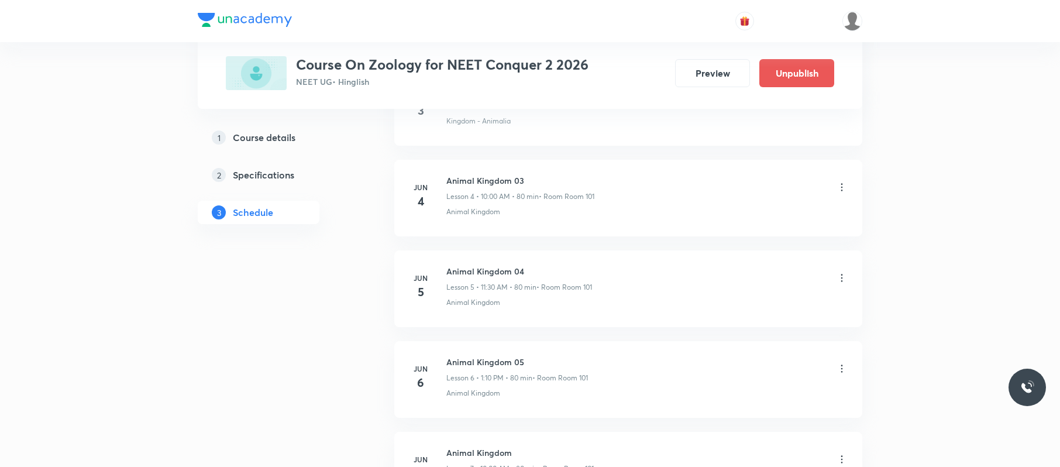
scroll to position [3939, 0]
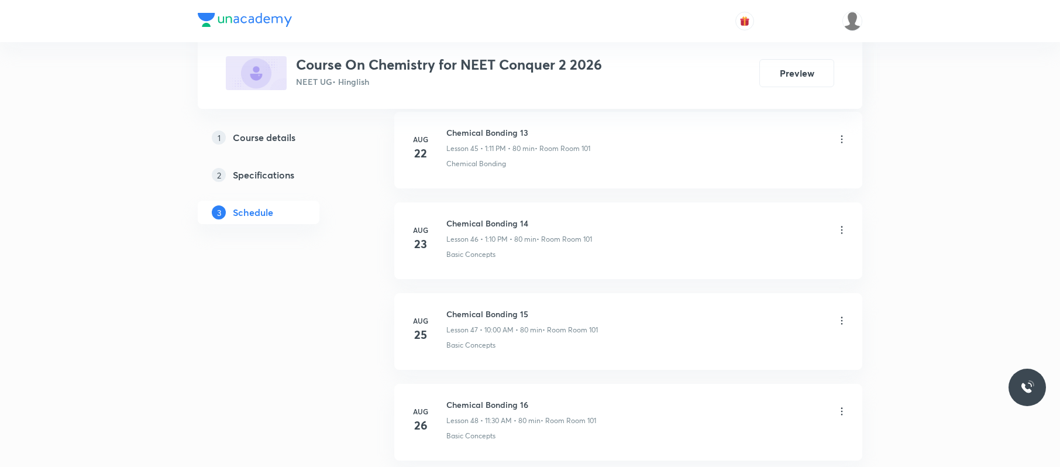
scroll to position [5115, 0]
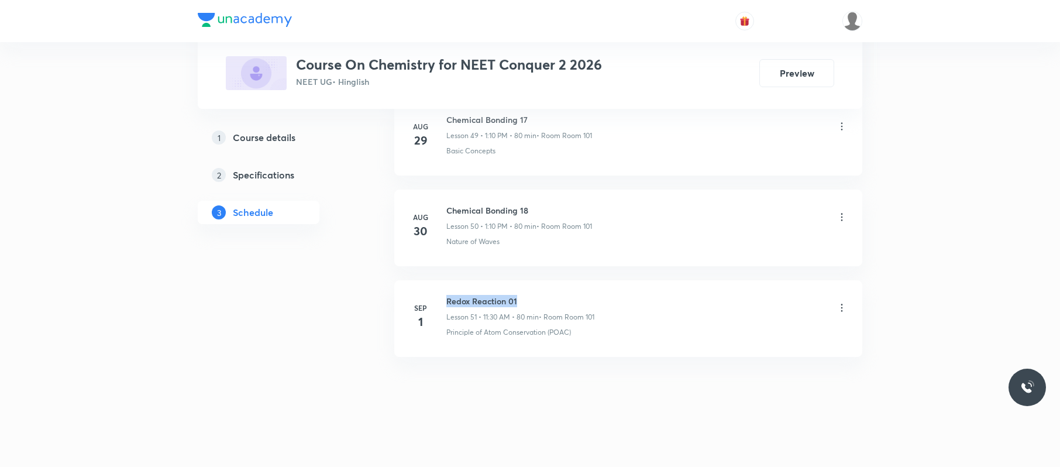
drag, startPoint x: 521, startPoint y: 290, endPoint x: 443, endPoint y: 270, distance: 80.3
copy h6 "Redox Reaction 01"
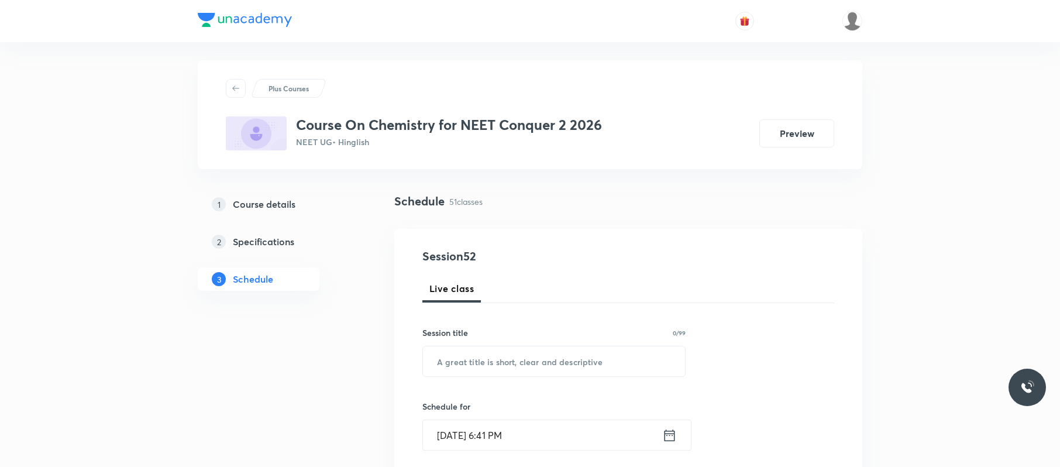
scroll to position [0, 0]
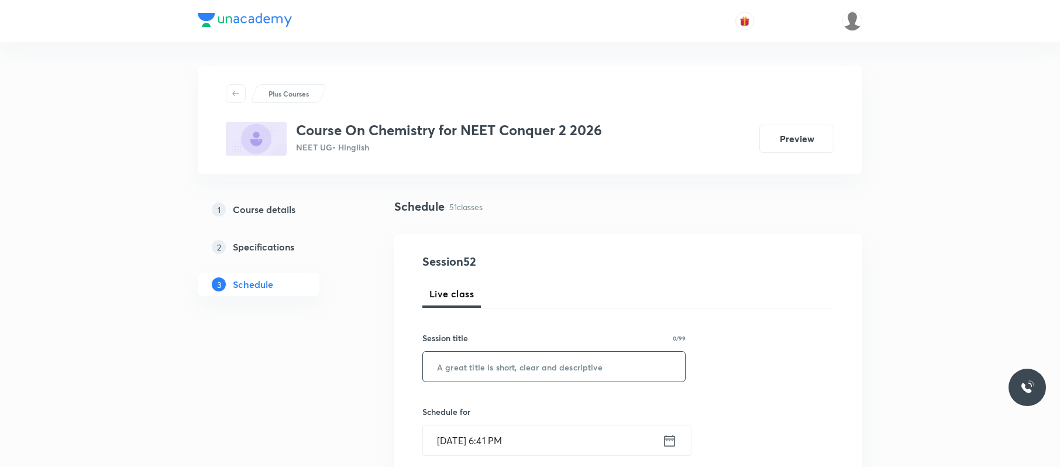
paste input "Redox Reaction 01"
click at [521, 364] on input "Redox Reaction 01" at bounding box center [554, 366] width 262 height 30
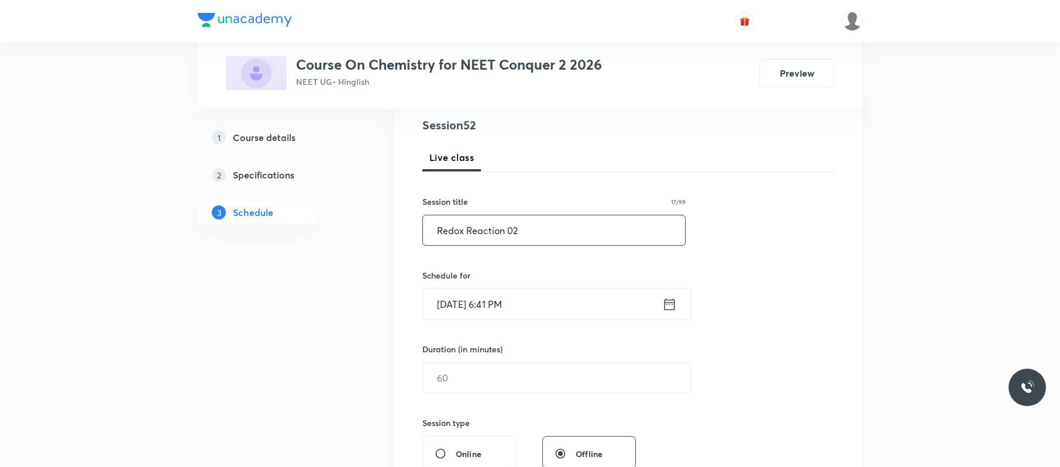
scroll to position [138, 0]
type input "Redox Reaction 02"
click at [541, 295] on input "[DATE] 6:41 PM" at bounding box center [542, 302] width 239 height 30
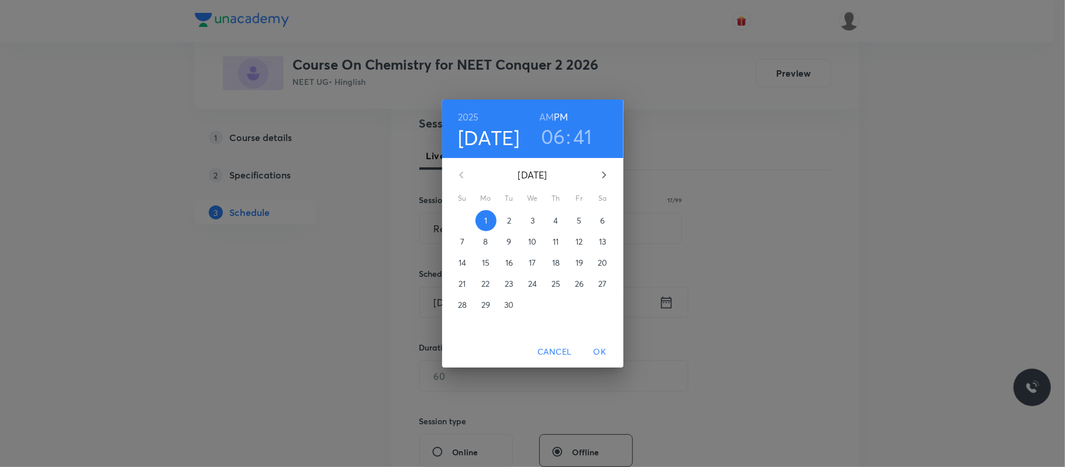
click at [508, 220] on p "2" at bounding box center [509, 221] width 4 height 12
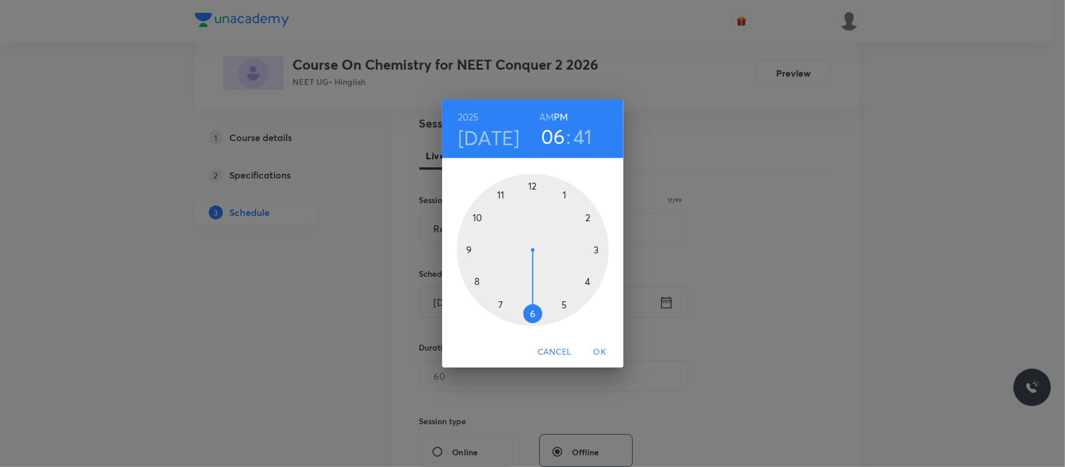
click at [552, 115] on h6 "AM" at bounding box center [546, 117] width 15 height 16
click at [499, 192] on div at bounding box center [533, 250] width 152 height 152
click at [535, 316] on div at bounding box center [533, 250] width 152 height 152
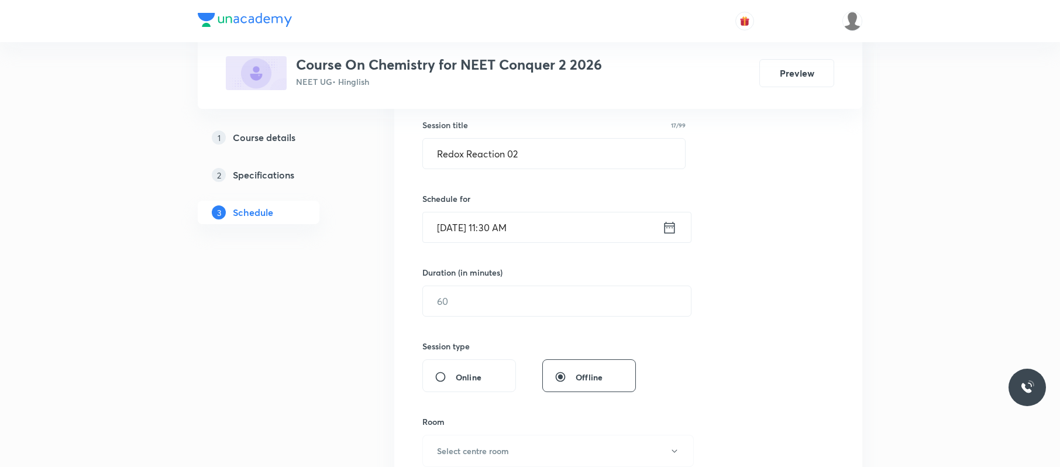
scroll to position [213, 0]
click at [535, 316] on div "​" at bounding box center [556, 300] width 269 height 31
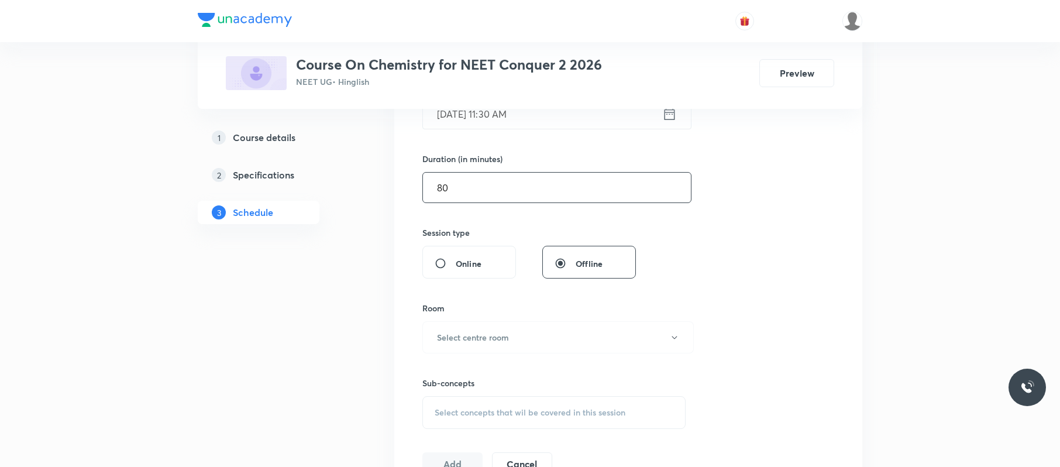
scroll to position [333, 0]
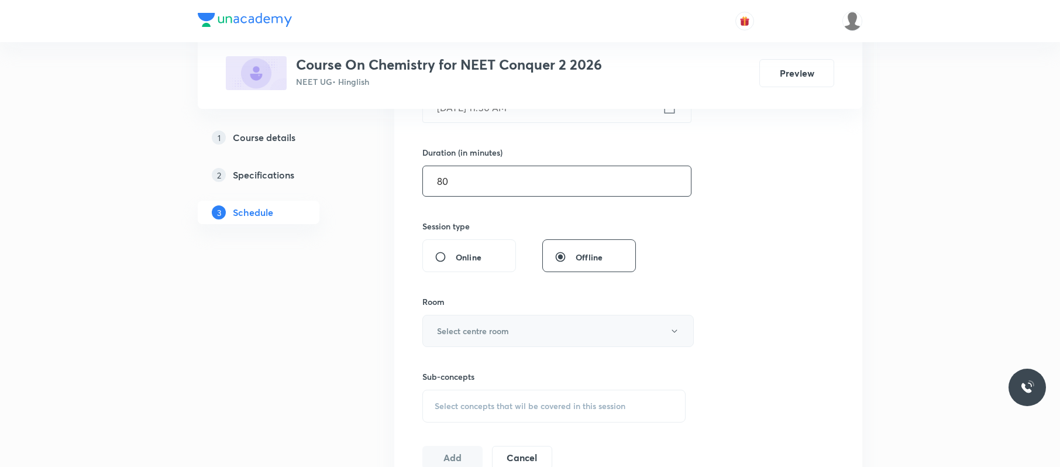
type input "80"
click at [534, 323] on button "Select centre room" at bounding box center [557, 331] width 271 height 32
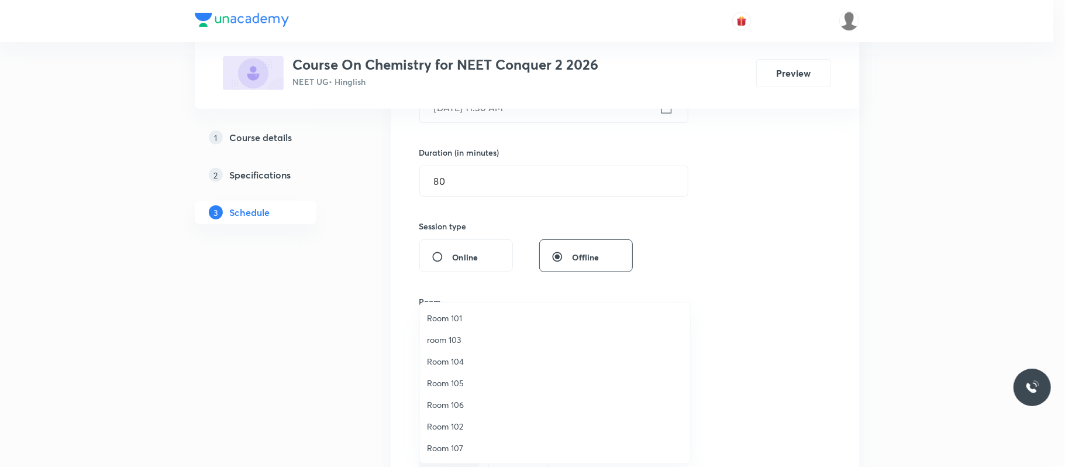
click at [475, 315] on span "Room 101" at bounding box center [555, 318] width 256 height 12
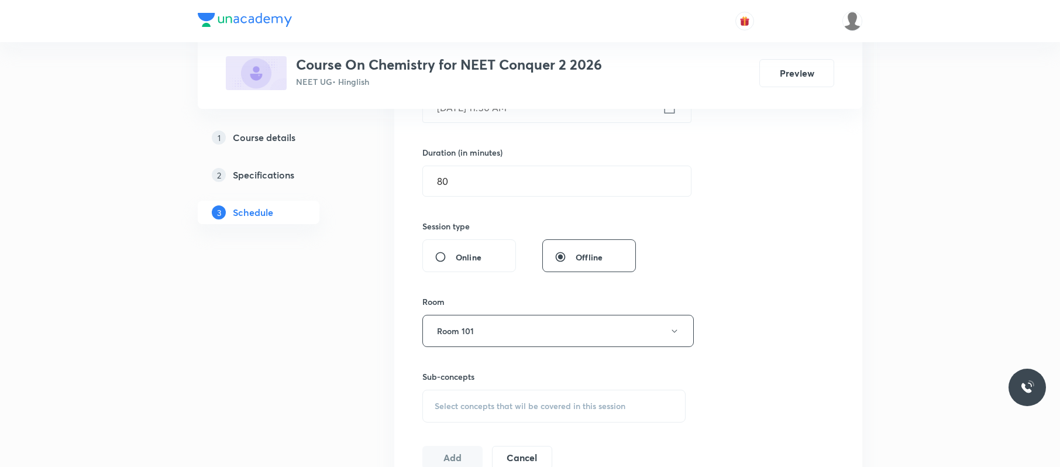
click at [535, 405] on span "Select concepts that wil be covered in this session" at bounding box center [530, 405] width 191 height 9
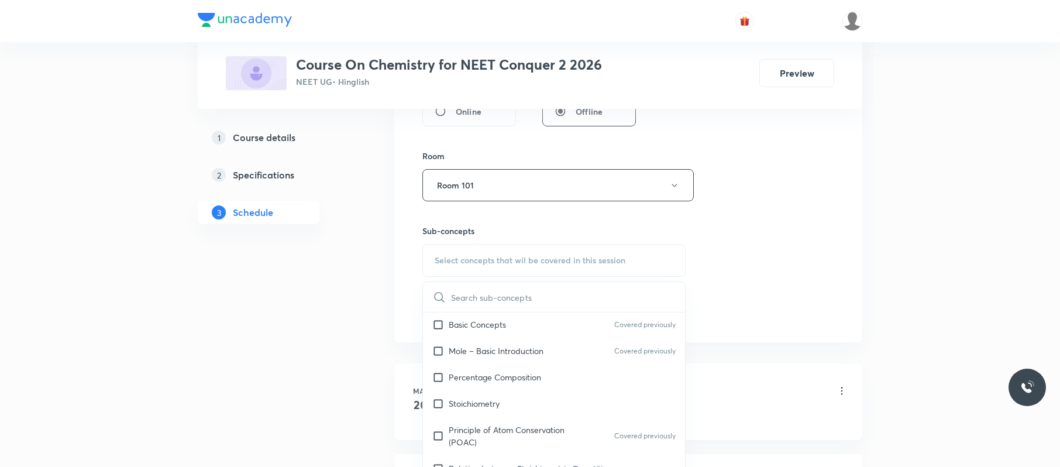
scroll to position [182, 0]
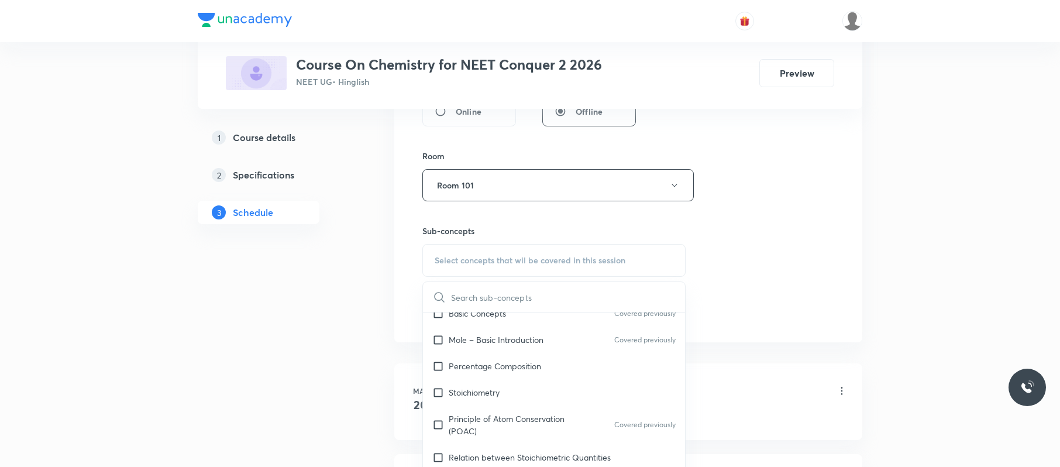
click at [526, 386] on div "Stoichiometry" at bounding box center [554, 392] width 262 height 26
checkbox input "true"
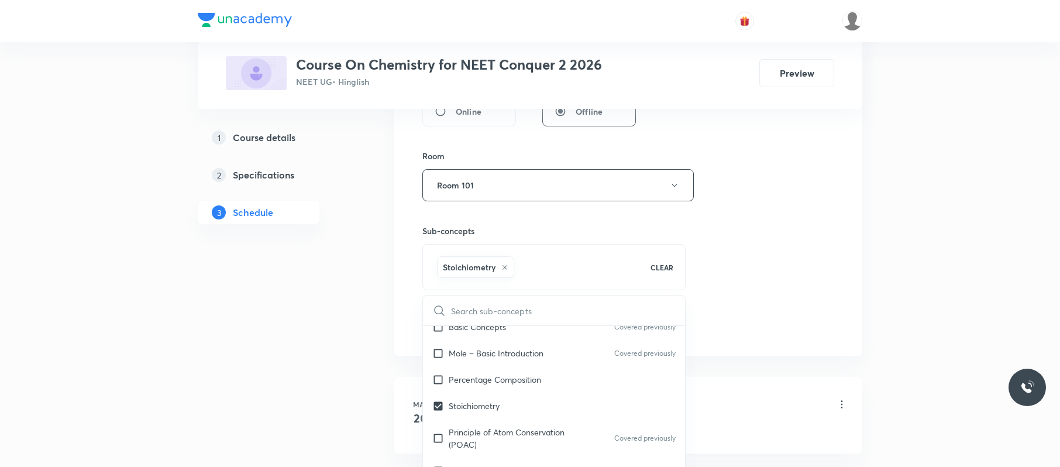
click at [772, 264] on div "Session 52 Live class Session title 17/99 Redox Reaction 02 ​ Schedule for Sep …" at bounding box center [628, 55] width 412 height 563
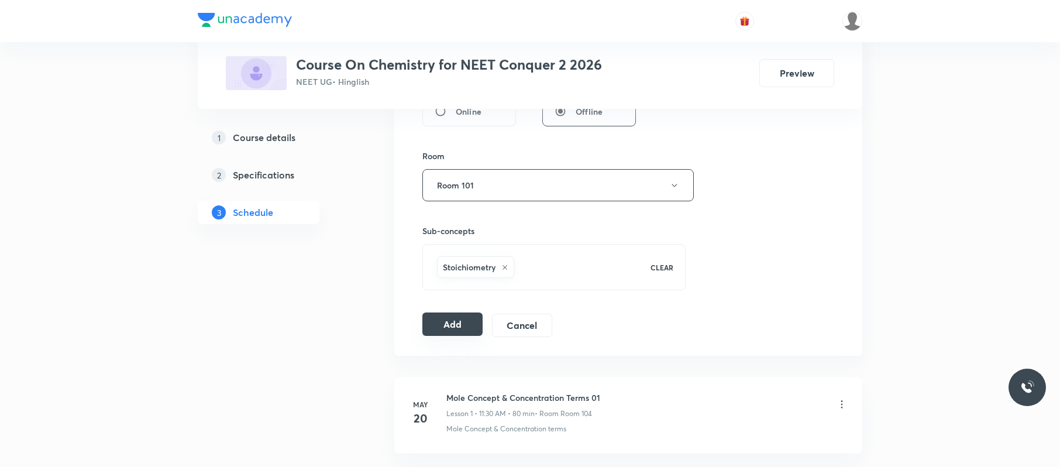
click at [457, 329] on button "Add" at bounding box center [452, 323] width 60 height 23
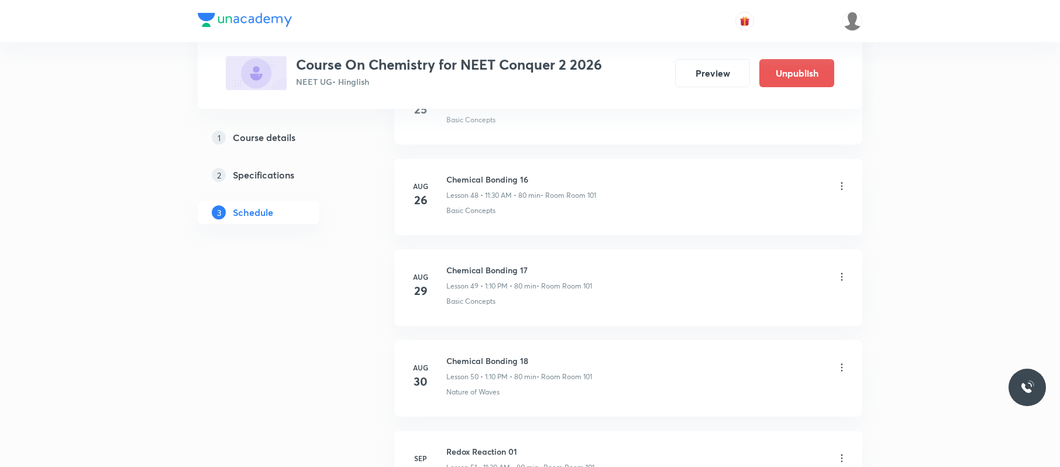
scroll to position [4667, 0]
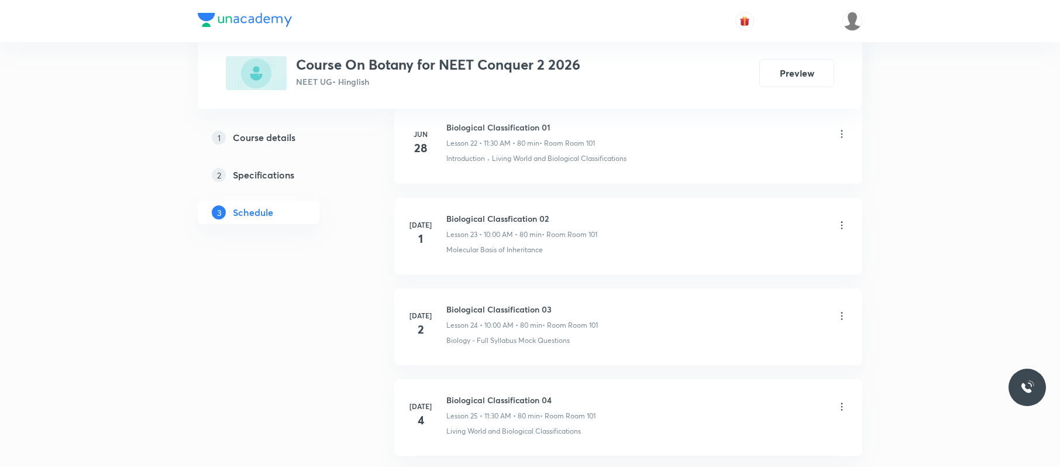
scroll to position [4844, 0]
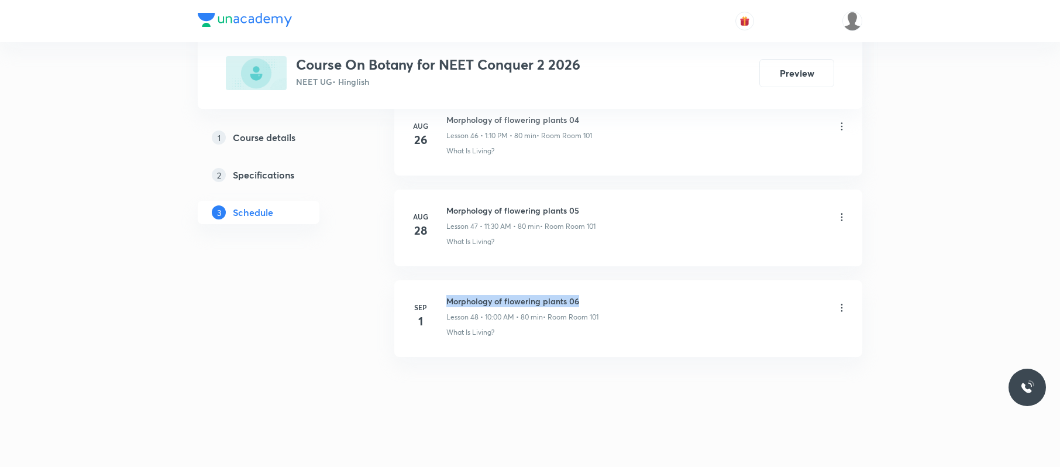
drag, startPoint x: 600, startPoint y: 290, endPoint x: 446, endPoint y: 276, distance: 155.0
copy h6 "Morphology of flowering plants 06"
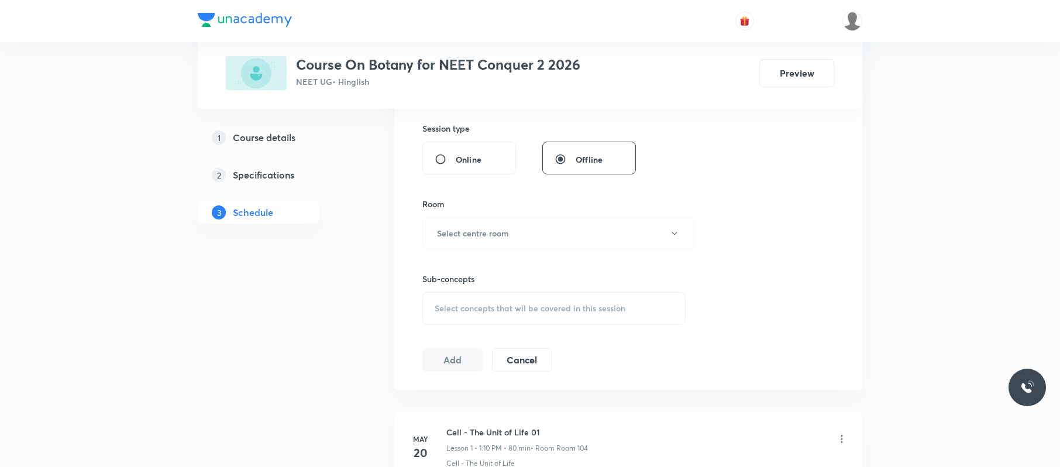
scroll to position [0, 0]
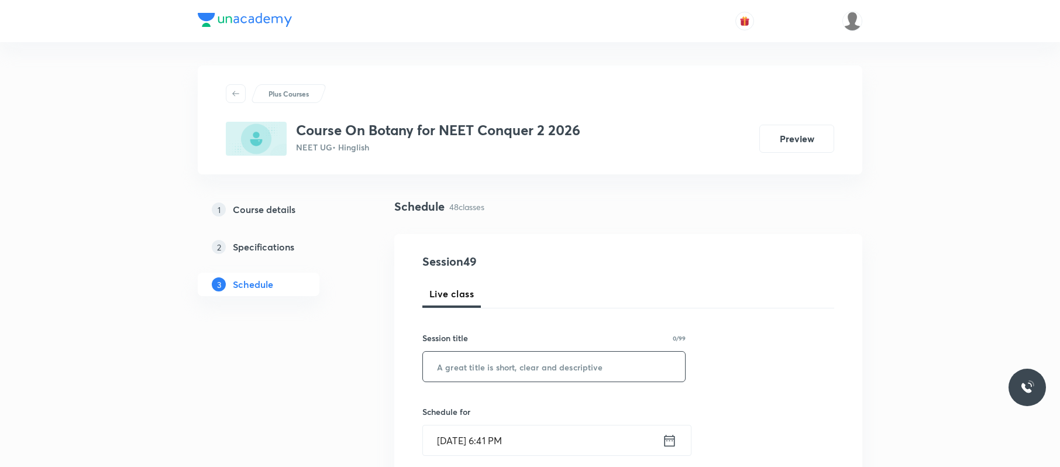
click at [451, 363] on input "text" at bounding box center [554, 366] width 262 height 30
paste input "Morphology of flowering plants 06"
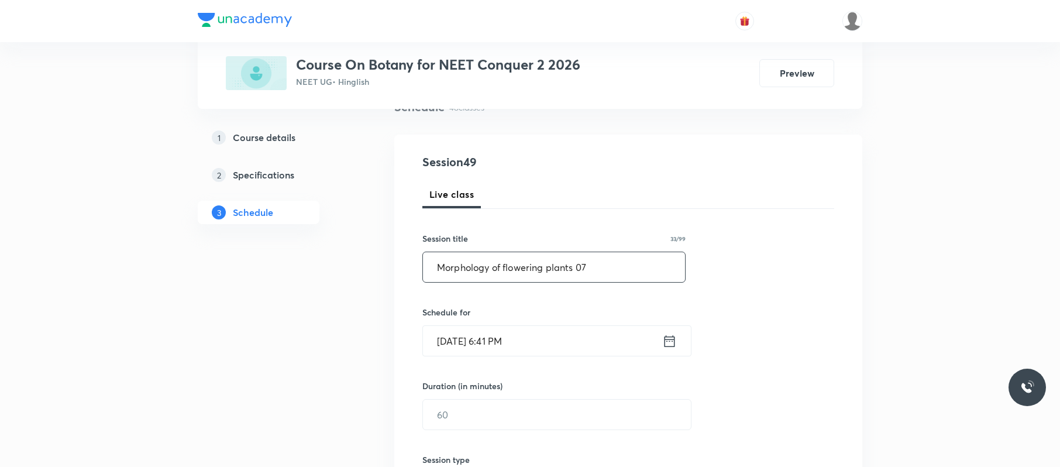
scroll to position [101, 0]
type input "Morphology of flowering plants 07"
click at [483, 333] on input "[DATE] 6:41 PM" at bounding box center [542, 339] width 239 height 30
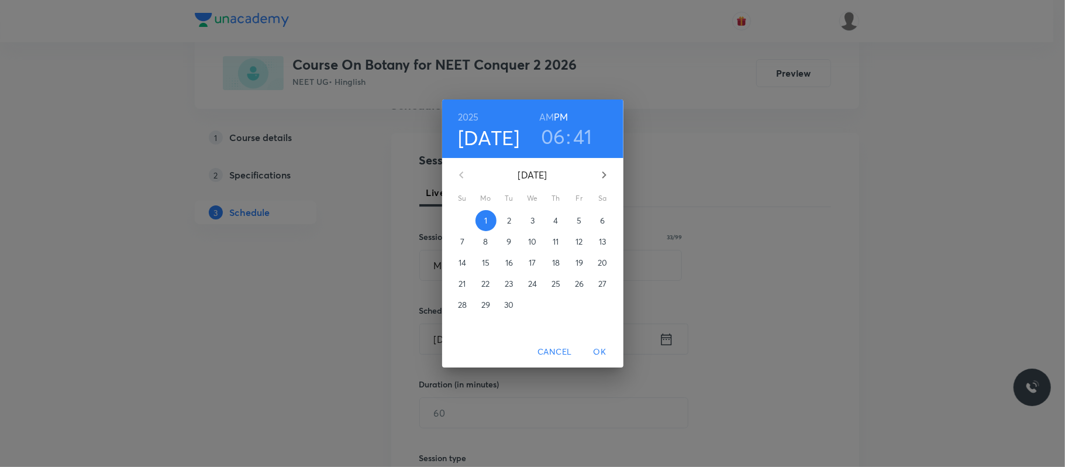
click at [506, 213] on button "2" at bounding box center [509, 220] width 21 height 21
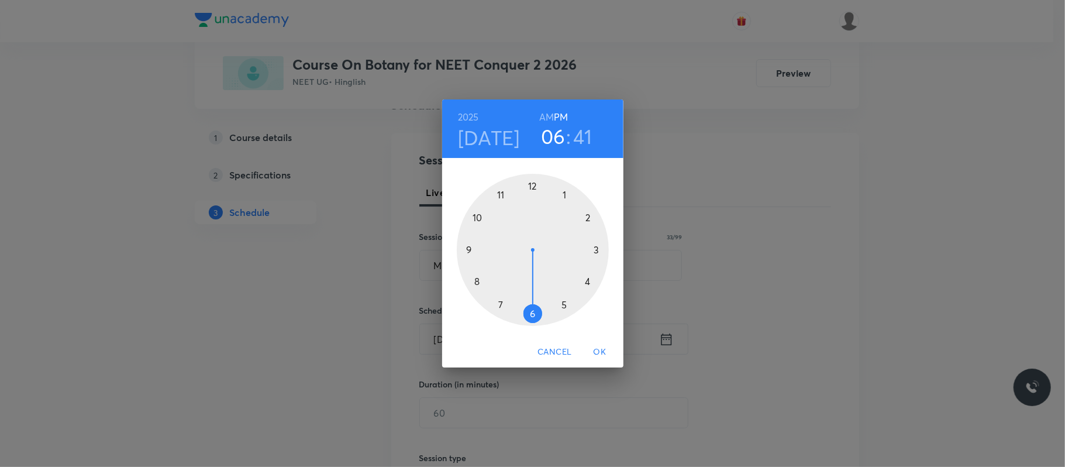
click at [567, 195] on div at bounding box center [533, 250] width 152 height 152
click at [588, 216] on div at bounding box center [533, 250] width 152 height 152
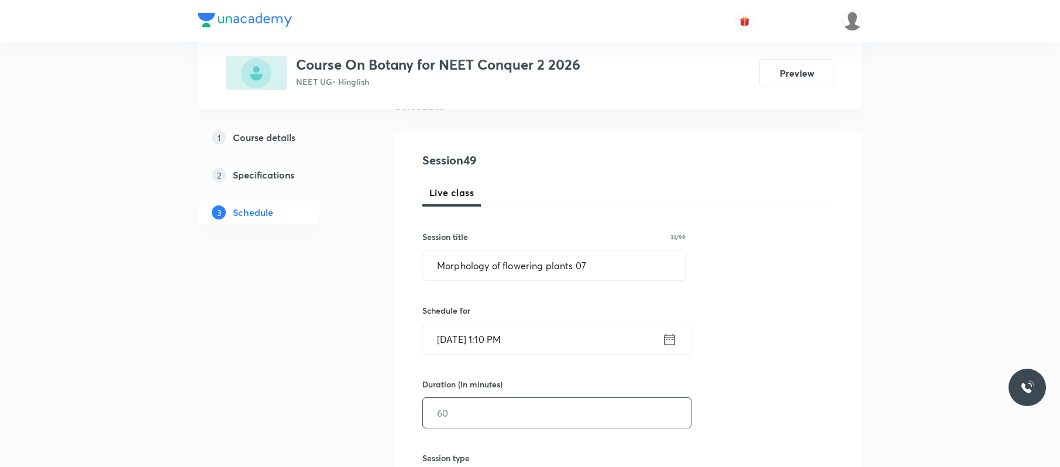
click at [483, 418] on input "text" at bounding box center [557, 413] width 268 height 30
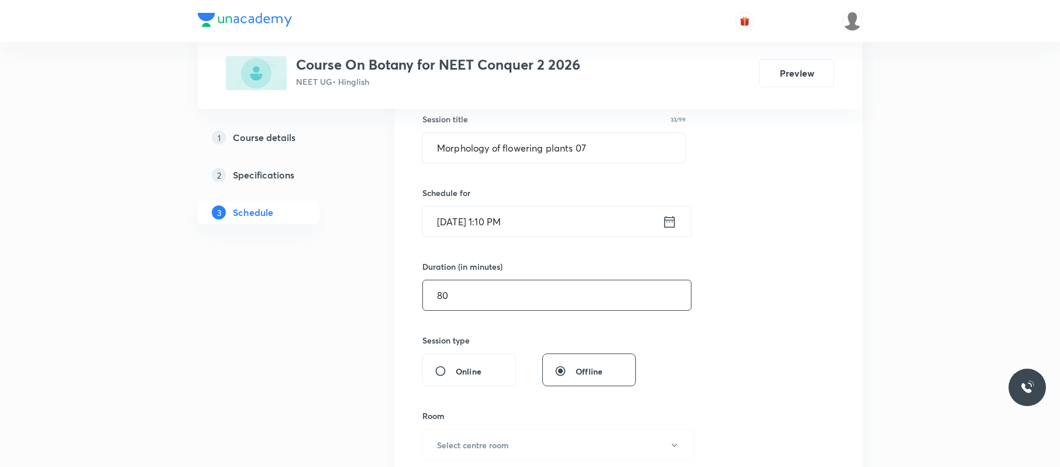
scroll to position [220, 0]
type input "80"
click at [483, 418] on div "Room" at bounding box center [553, 414] width 263 height 12
click at [489, 436] on button "Select centre room" at bounding box center [557, 443] width 271 height 32
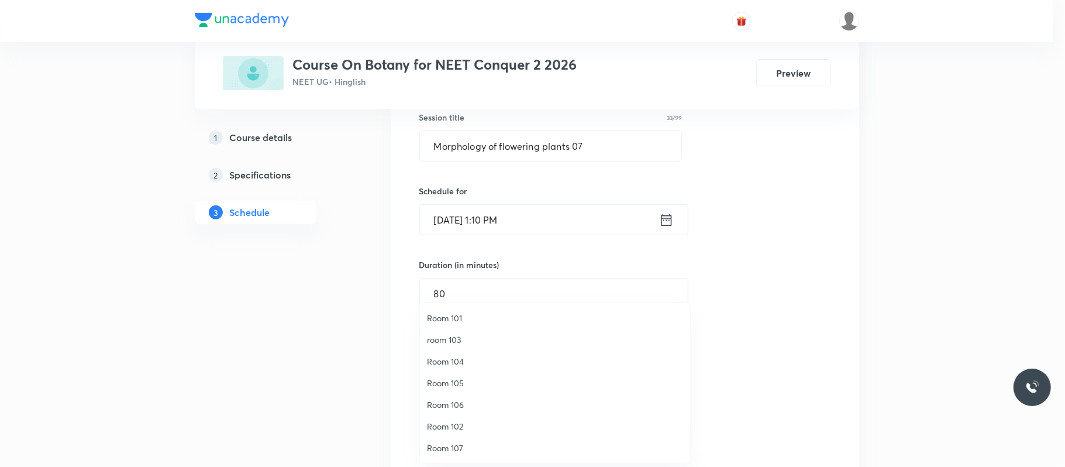
click at [462, 316] on span "Room 101" at bounding box center [555, 318] width 256 height 12
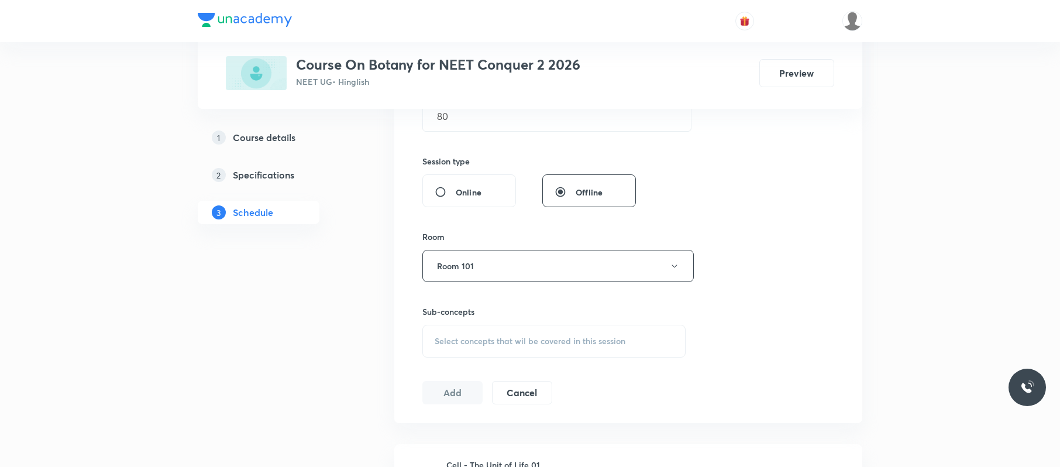
scroll to position [402, 0]
click at [571, 330] on div "Select concepts that wil be covered in this session" at bounding box center [553, 336] width 263 height 33
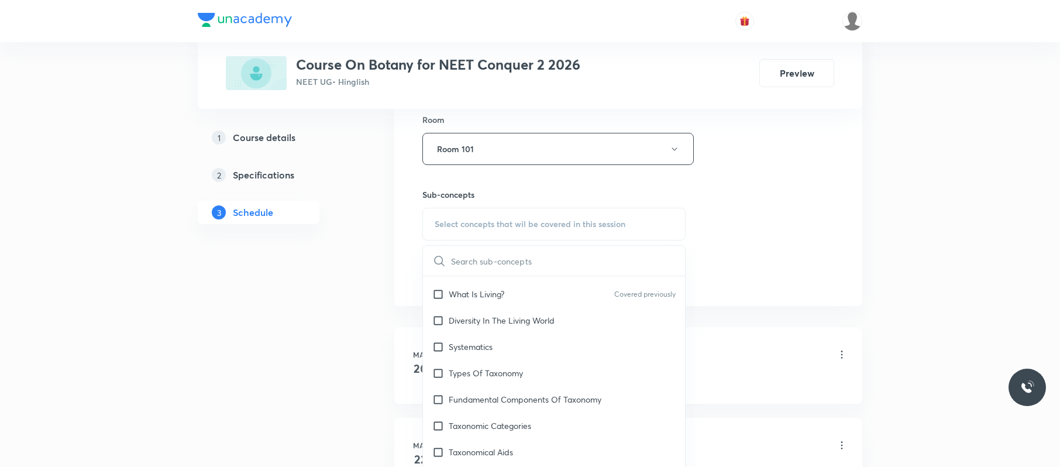
scroll to position [206, 0]
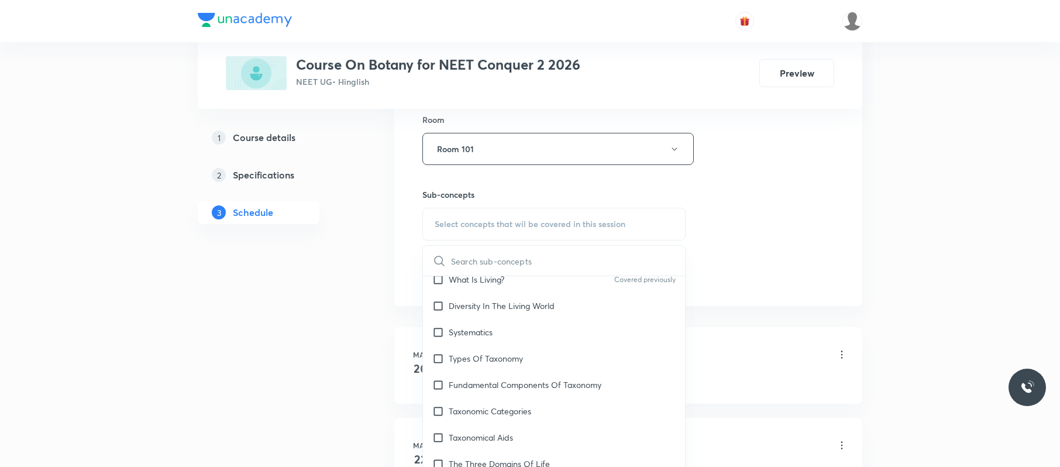
click at [528, 419] on div "Taxonomic Categories" at bounding box center [554, 411] width 262 height 26
checkbox input "true"
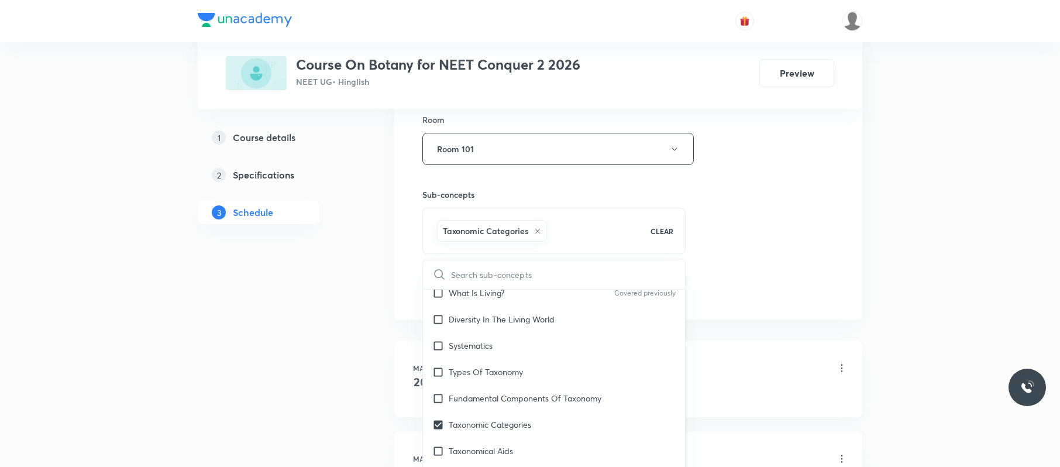
click at [723, 175] on div "Session 49 Live class Session title 33/99 Morphology of flowering plants 07 ​ S…" at bounding box center [628, 19] width 412 height 563
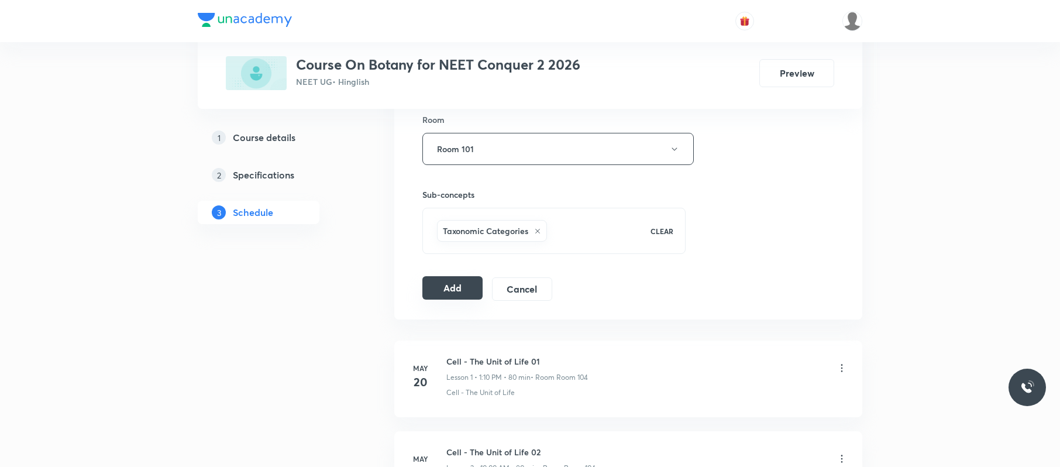
click at [454, 293] on button "Add" at bounding box center [452, 287] width 60 height 23
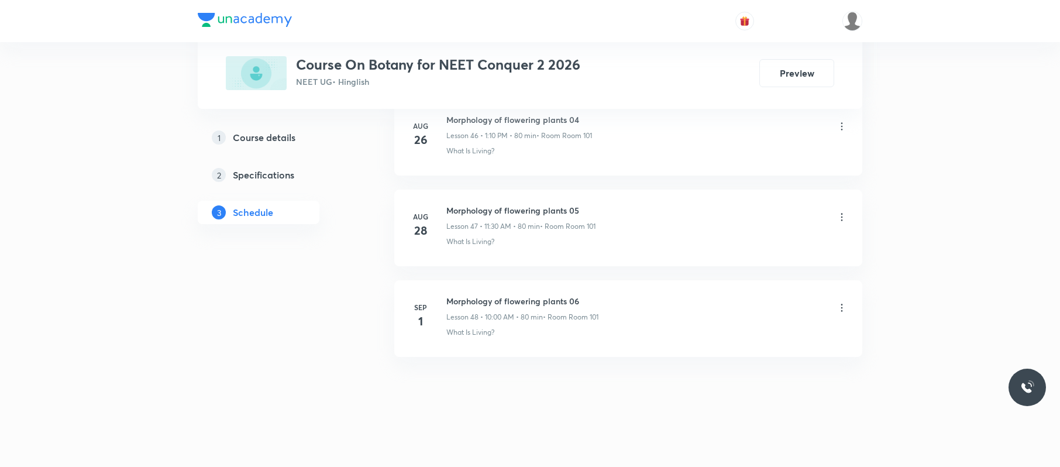
scroll to position [4304, 0]
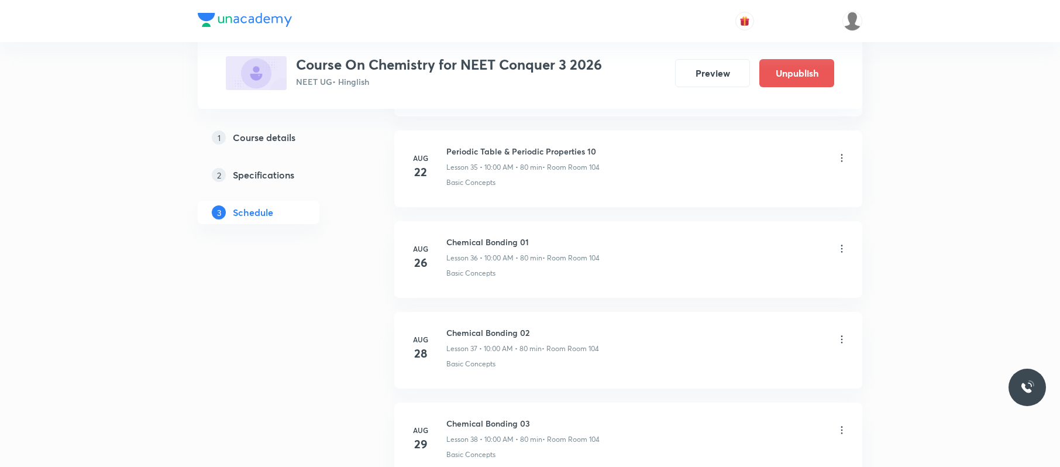
scroll to position [4114, 0]
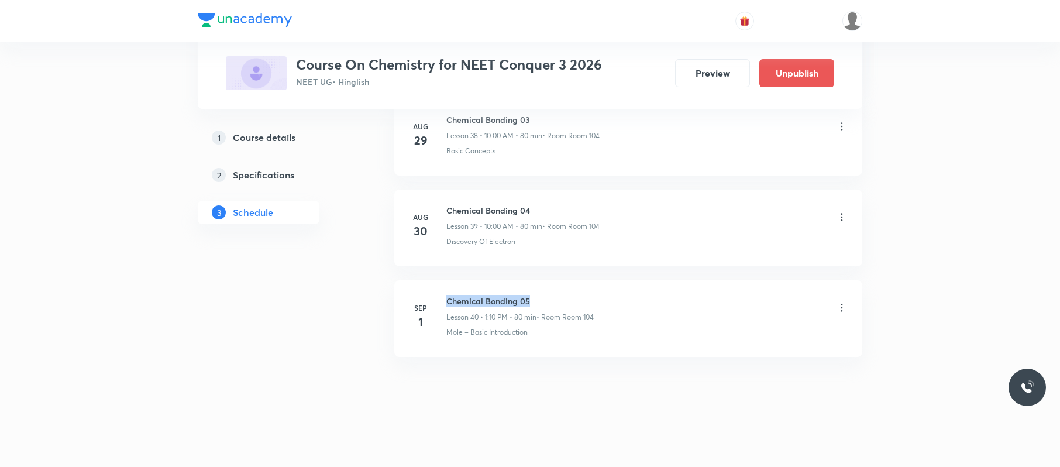
drag, startPoint x: 540, startPoint y: 292, endPoint x: 446, endPoint y: 289, distance: 94.8
click at [446, 289] on li "Sep 1 Chemical Bonding 05 Lesson 40 • 1:10 PM • 80 min • Room Room 104 Mole – B…" at bounding box center [628, 318] width 468 height 77
copy h6 "Chemical Bonding 05"
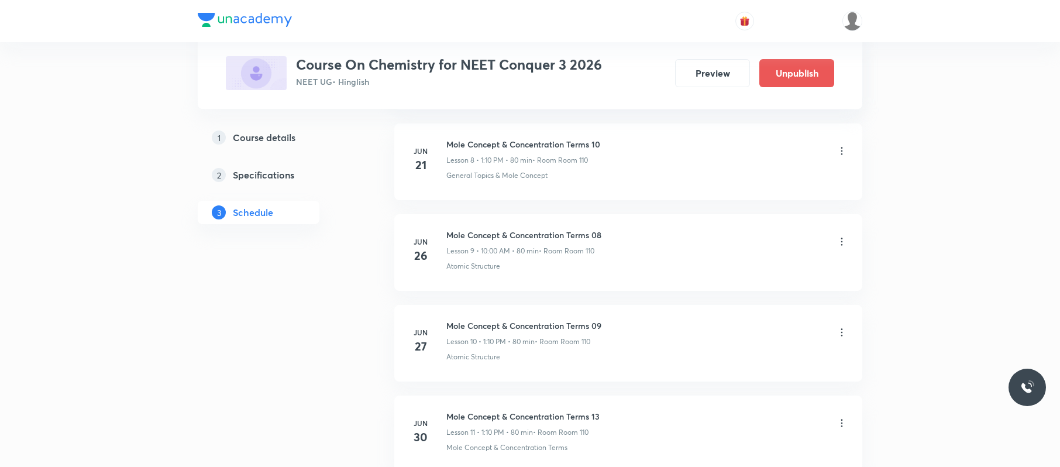
scroll to position [0, 0]
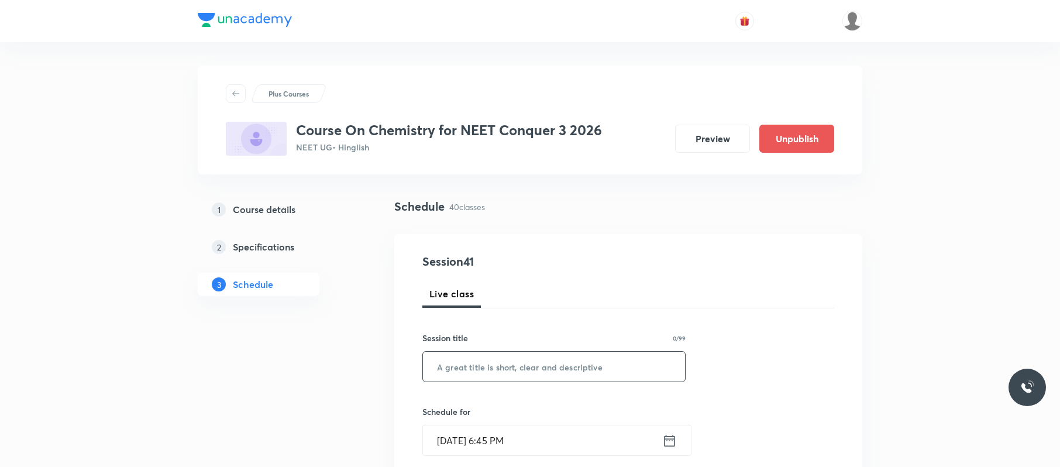
click at [602, 366] on input "text" at bounding box center [554, 366] width 262 height 30
paste input "Chemical Bonding 05"
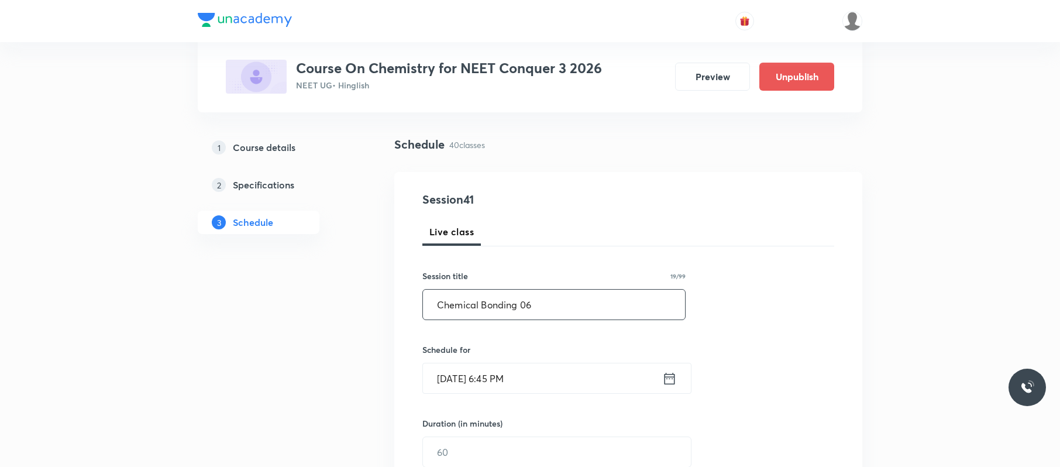
scroll to position [63, 0]
type input "Chemical Bonding 06"
click at [588, 366] on input "Sep 1, 2025, 6:45 PM" at bounding box center [542, 377] width 239 height 30
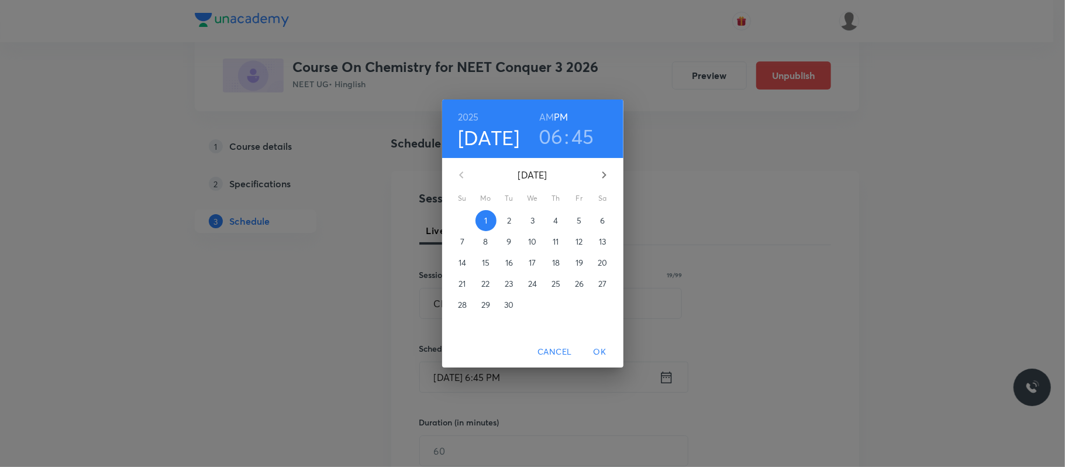
click at [508, 213] on button "2" at bounding box center [509, 220] width 21 height 21
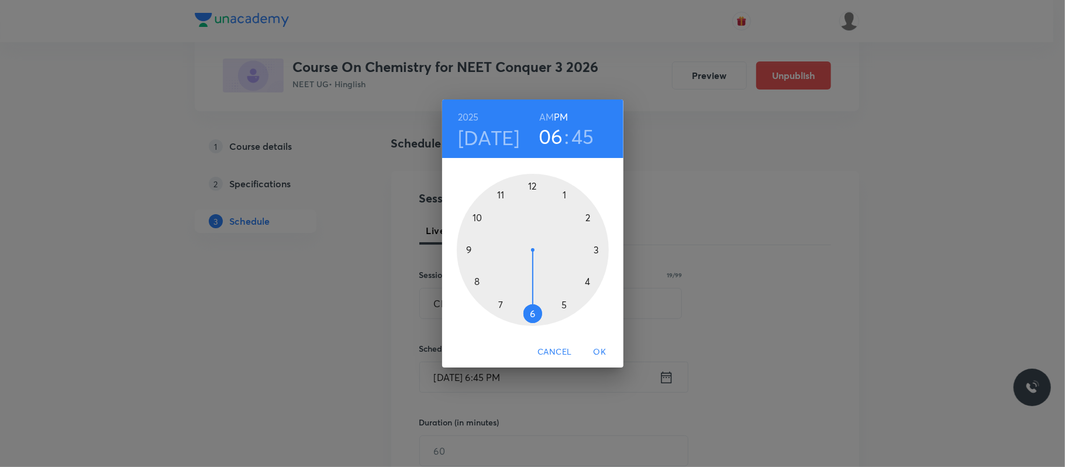
click at [546, 116] on h6 "AM" at bounding box center [546, 117] width 15 height 16
click at [481, 216] on div at bounding box center [533, 250] width 152 height 152
click at [535, 185] on div at bounding box center [533, 250] width 152 height 152
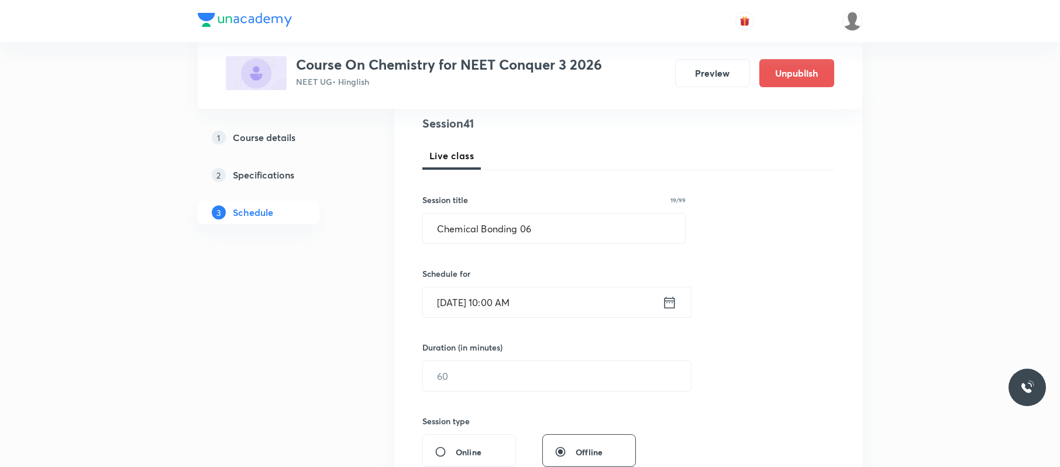
scroll to position [141, 0]
click at [483, 375] on input "text" at bounding box center [557, 373] width 268 height 30
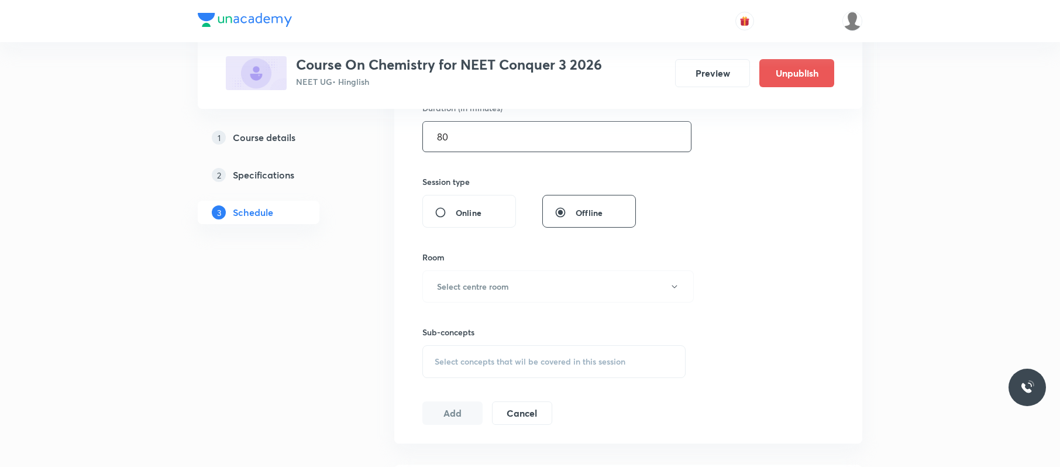
scroll to position [378, 0]
type input "80"
click at [494, 287] on h6 "Select centre room" at bounding box center [473, 286] width 72 height 12
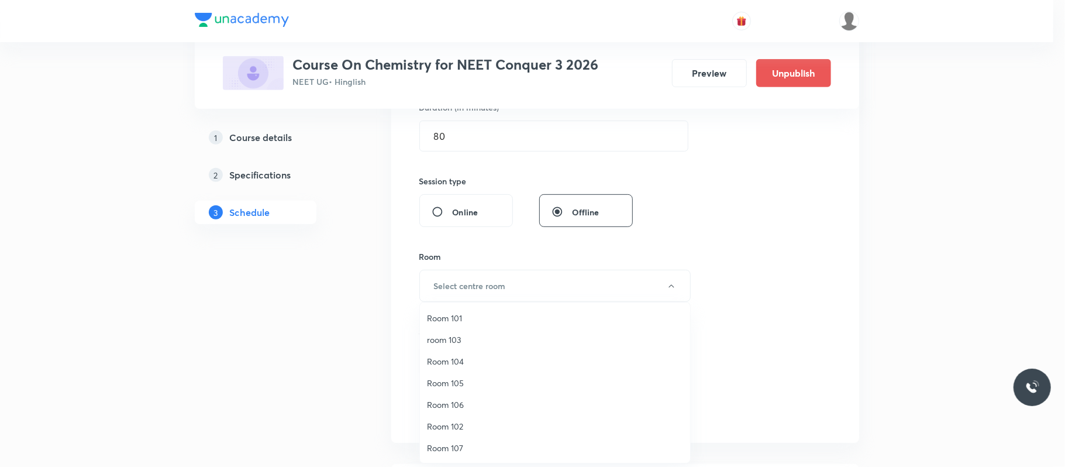
click at [462, 360] on span "Room 104" at bounding box center [555, 361] width 256 height 12
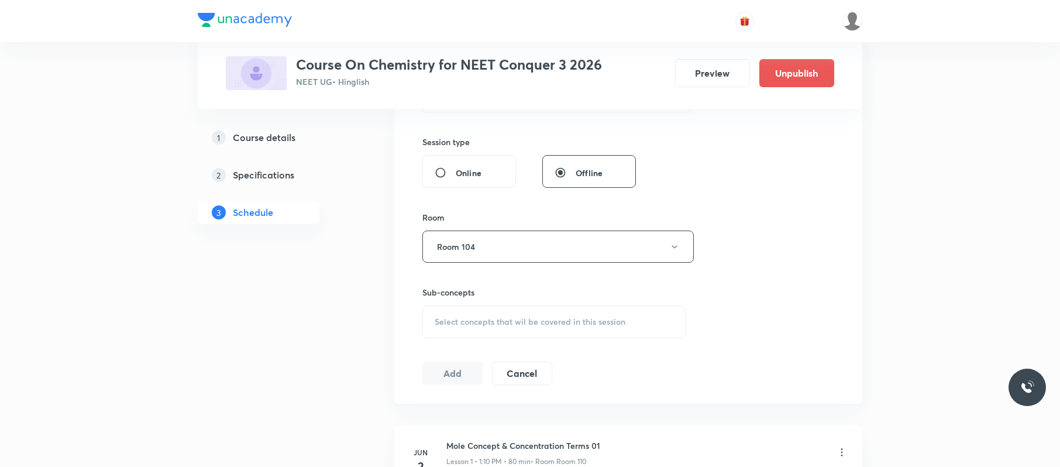
scroll to position [421, 0]
click at [490, 319] on span "Select concepts that wil be covered in this session" at bounding box center [530, 317] width 191 height 9
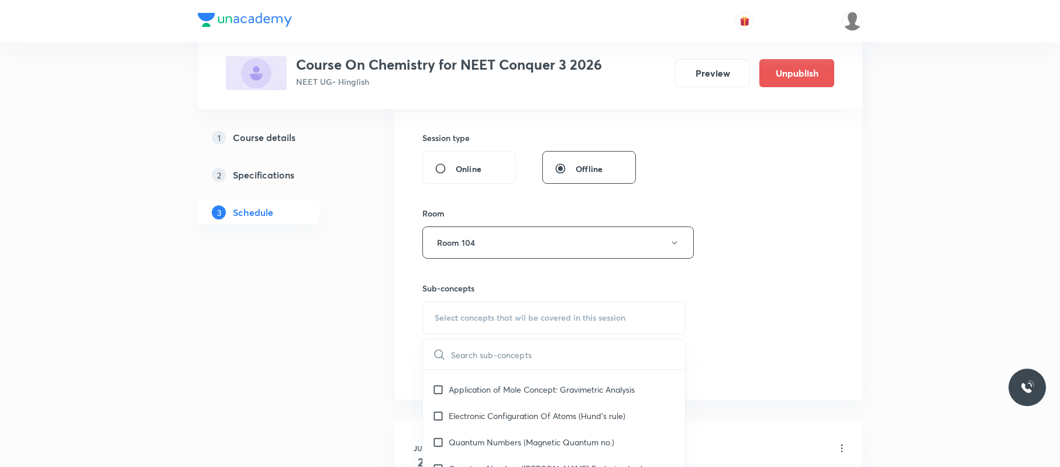
scroll to position [323, 0]
click at [498, 419] on p "Electronic Configuration Of Atoms (Hund's rule)" at bounding box center [537, 414] width 177 height 12
checkbox input "true"
drag, startPoint x: 749, startPoint y: 315, endPoint x: 545, endPoint y: 354, distance: 207.4
click at [747, 314] on div "Session 41 Live class Session title 19/99 Chemical Bonding 06 ​ Schedule for Se…" at bounding box center [628, 119] width 412 height 575
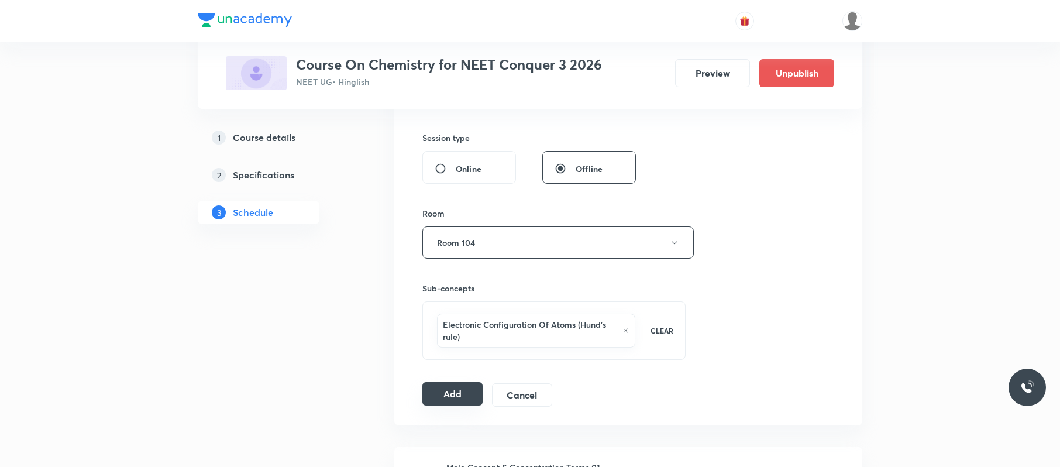
click at [440, 405] on button "Add" at bounding box center [452, 393] width 60 height 23
click at [459, 394] on button "Add" at bounding box center [452, 394] width 60 height 23
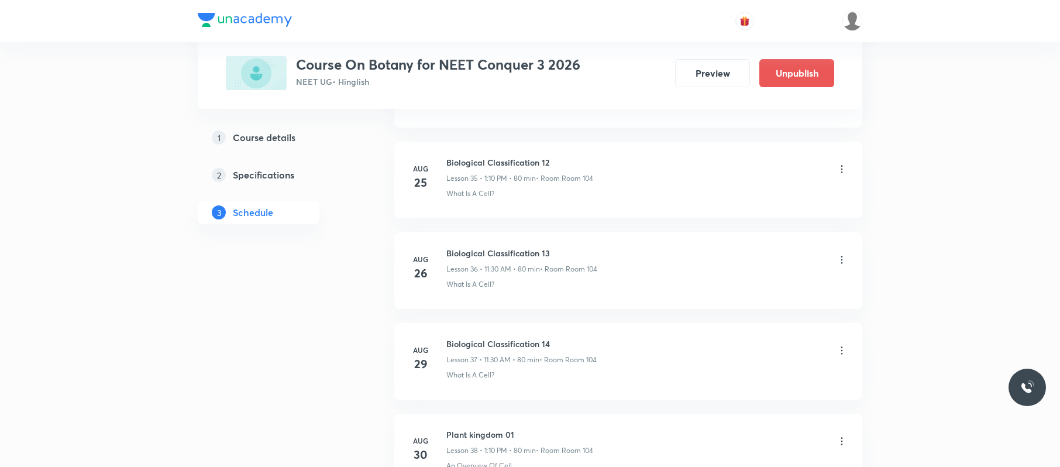
scroll to position [4024, 0]
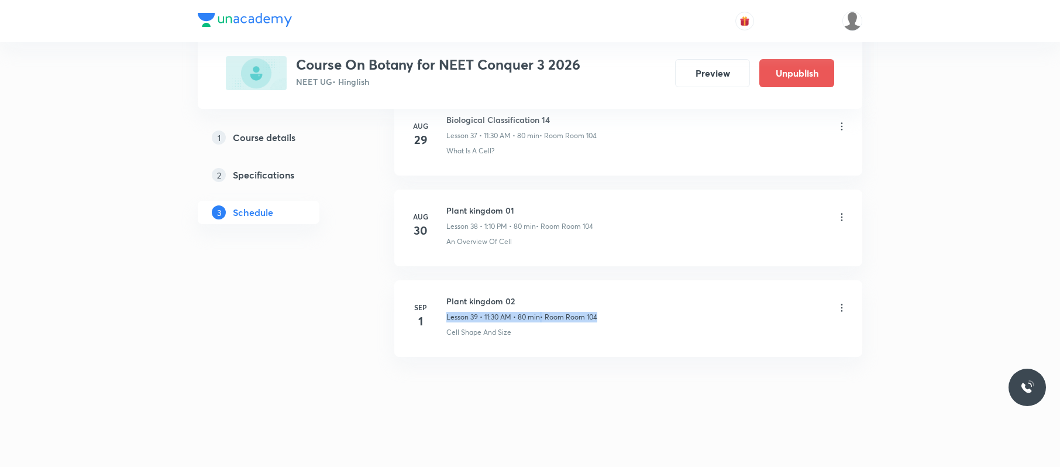
drag, startPoint x: 584, startPoint y: 296, endPoint x: 567, endPoint y: 285, distance: 20.0
click at [567, 285] on li "Sep 1 Plant kingdom 02 Lesson 39 • 11:30 AM • 80 min • Room Room 104 Cell Shape…" at bounding box center [628, 318] width 468 height 77
drag, startPoint x: 499, startPoint y: 287, endPoint x: 528, endPoint y: 285, distance: 28.1
click at [503, 288] on li "Sep 1 Plant kingdom 02 Lesson 39 • 11:30 AM • 80 min • Room Room 104 Cell Shape…" at bounding box center [628, 318] width 468 height 77
drag, startPoint x: 515, startPoint y: 281, endPoint x: 447, endPoint y: 280, distance: 67.9
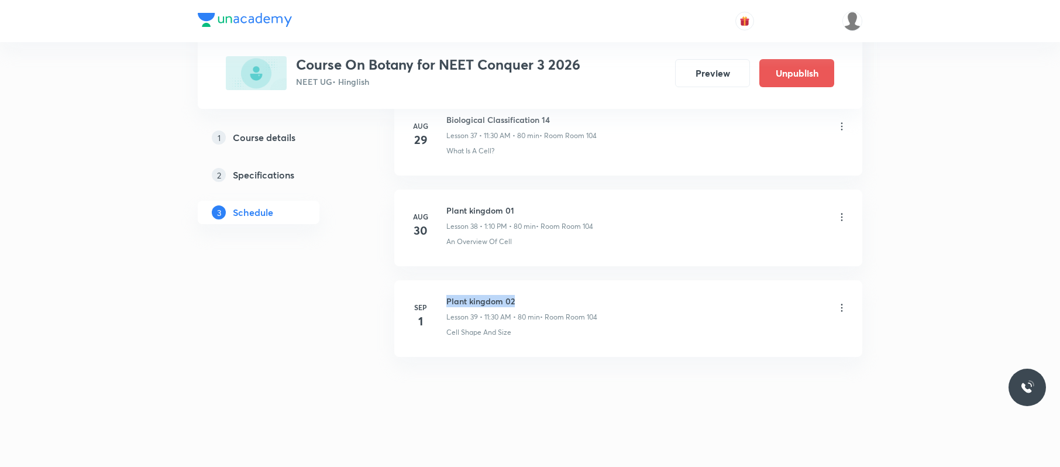
click at [447, 280] on li "Sep 1 Plant kingdom 02 Lesson 39 • 11:30 AM • 80 min • Room Room 104 Cell Shape…" at bounding box center [628, 318] width 468 height 77
copy h6 "Plant kingdom 02"
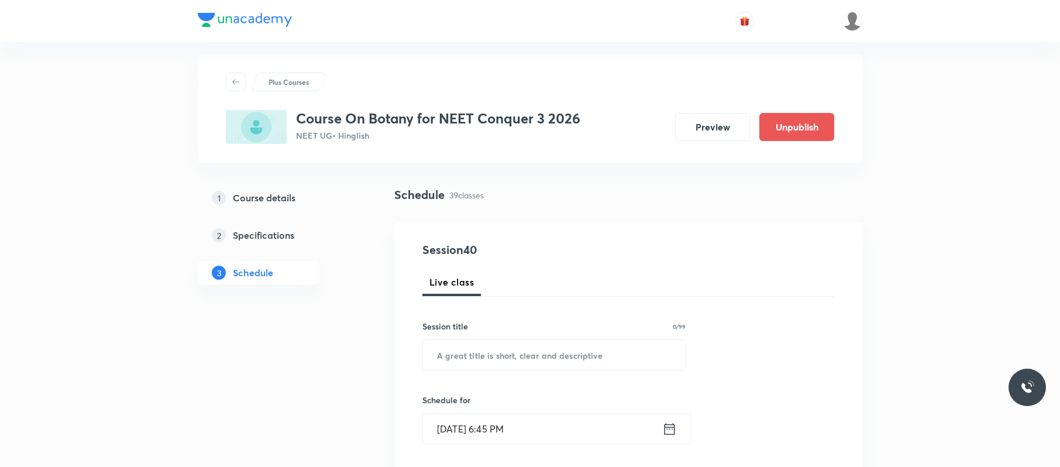
scroll to position [0, 0]
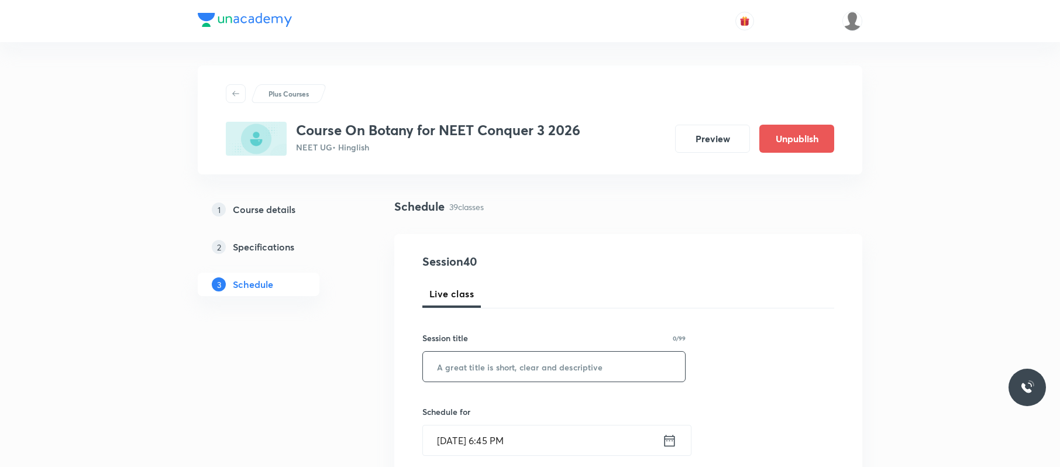
click at [482, 375] on input "text" at bounding box center [554, 366] width 262 height 30
paste input "Plant kingdom 02"
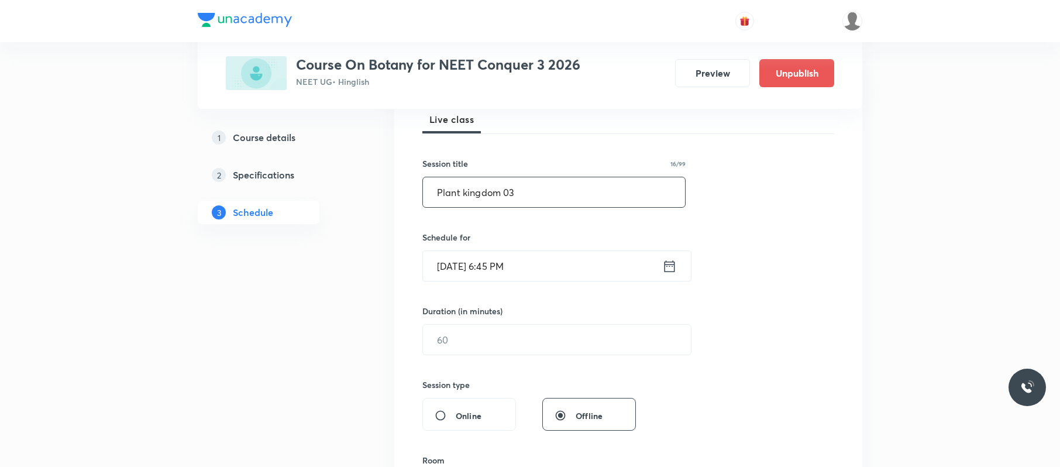
scroll to position [175, 0]
type input "Plant kingdom 03"
click at [550, 275] on input "Sep 1, 2025, 6:45 PM" at bounding box center [542, 265] width 239 height 30
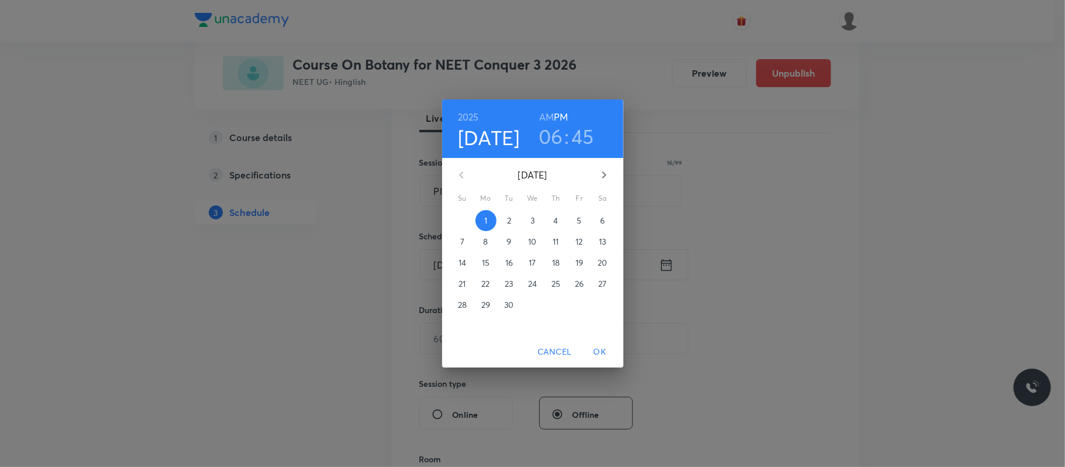
click at [508, 216] on p "2" at bounding box center [509, 221] width 4 height 12
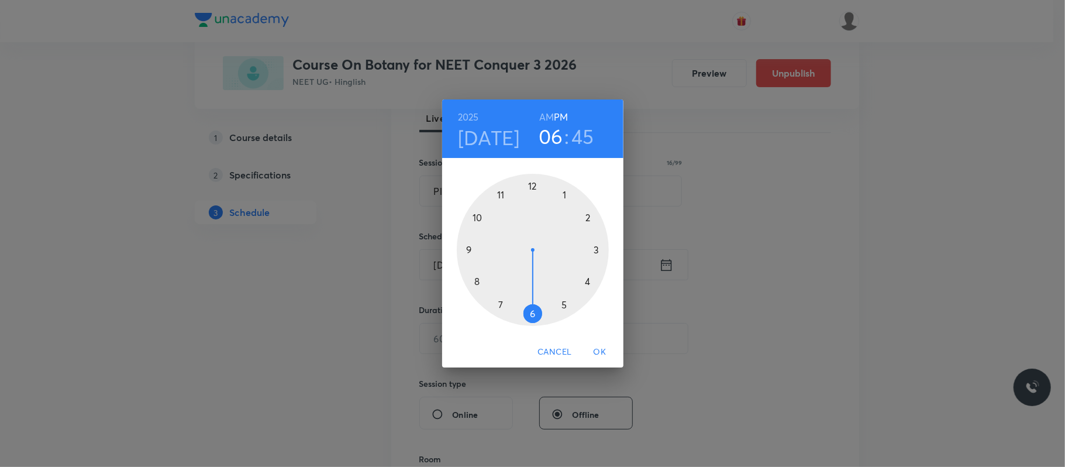
click at [545, 113] on h6 "AM" at bounding box center [546, 117] width 15 height 16
click at [504, 192] on div at bounding box center [533, 250] width 152 height 152
click at [529, 313] on div at bounding box center [533, 250] width 152 height 152
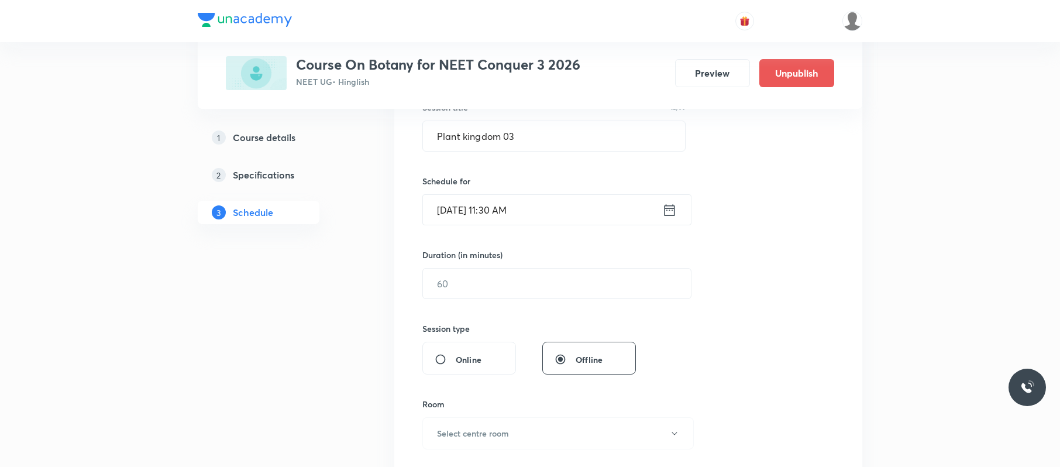
scroll to position [232, 0]
click at [521, 297] on input "text" at bounding box center [557, 282] width 268 height 30
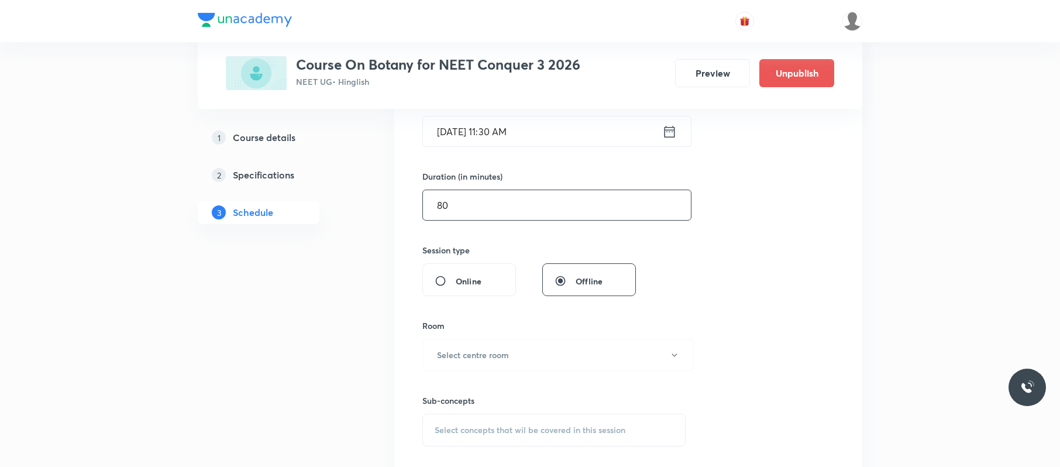
scroll to position [309, 0]
type input "80"
click at [499, 350] on h6 "Select centre room" at bounding box center [473, 354] width 72 height 12
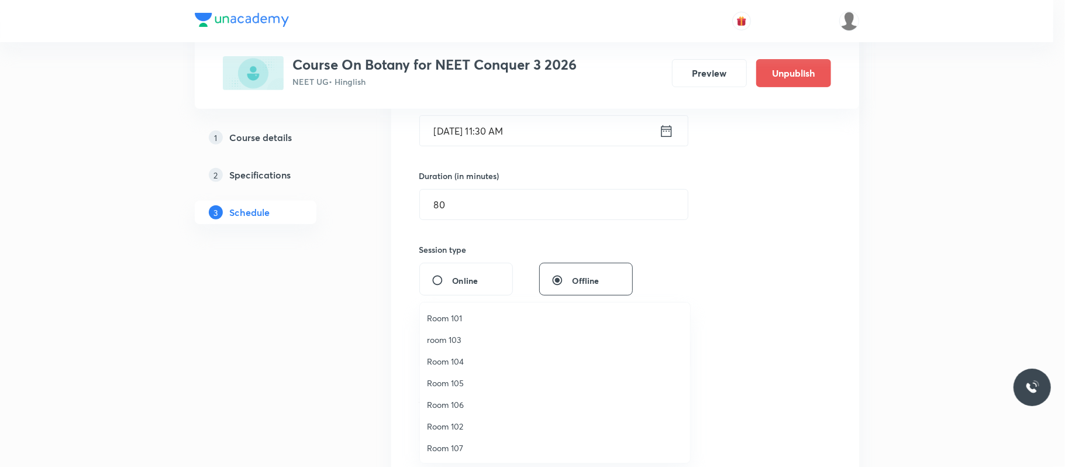
click at [466, 358] on span "Room 104" at bounding box center [555, 361] width 256 height 12
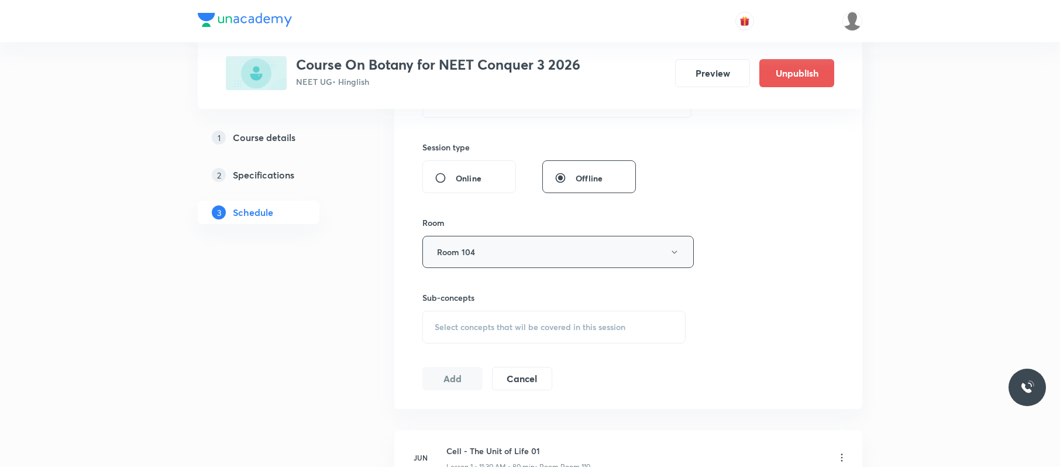
scroll to position [412, 0]
click at [506, 329] on span "Select concepts that wil be covered in this session" at bounding box center [530, 326] width 191 height 9
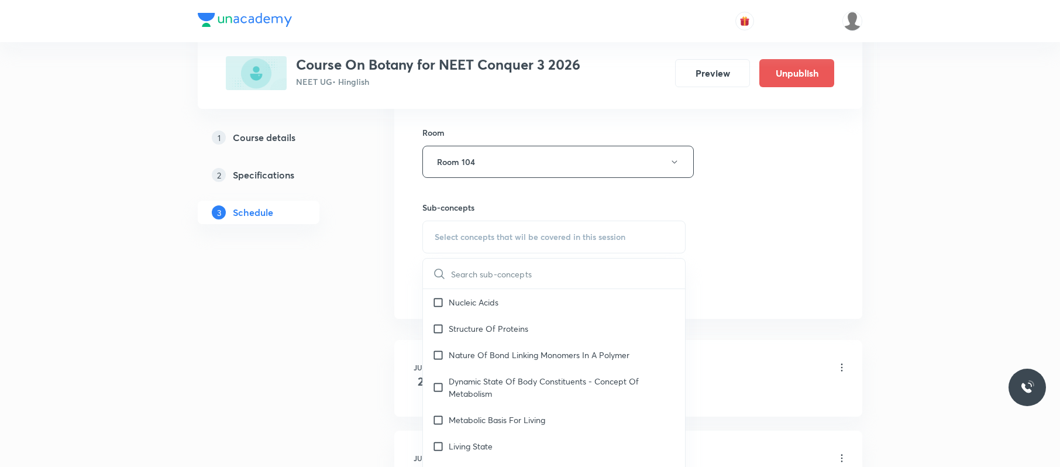
scroll to position [592, 0]
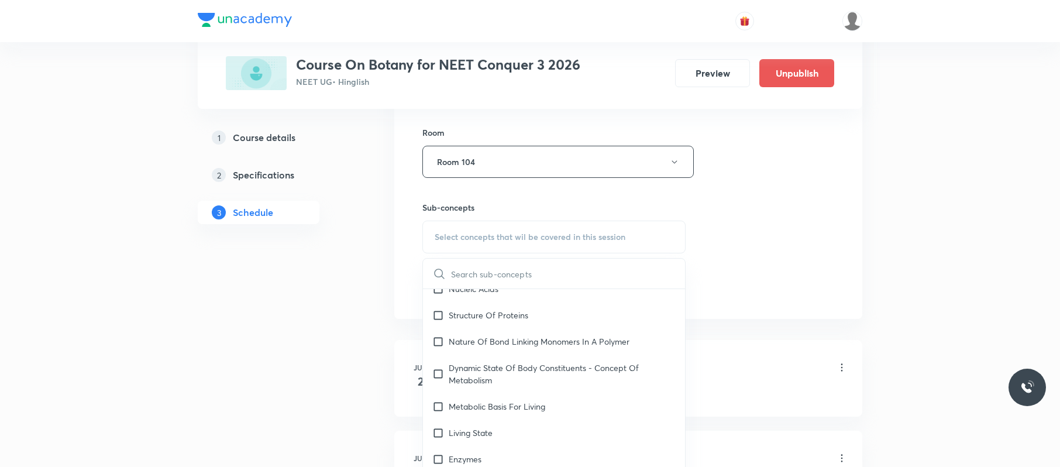
click at [515, 429] on div "Living State" at bounding box center [554, 432] width 262 height 26
checkbox input "true"
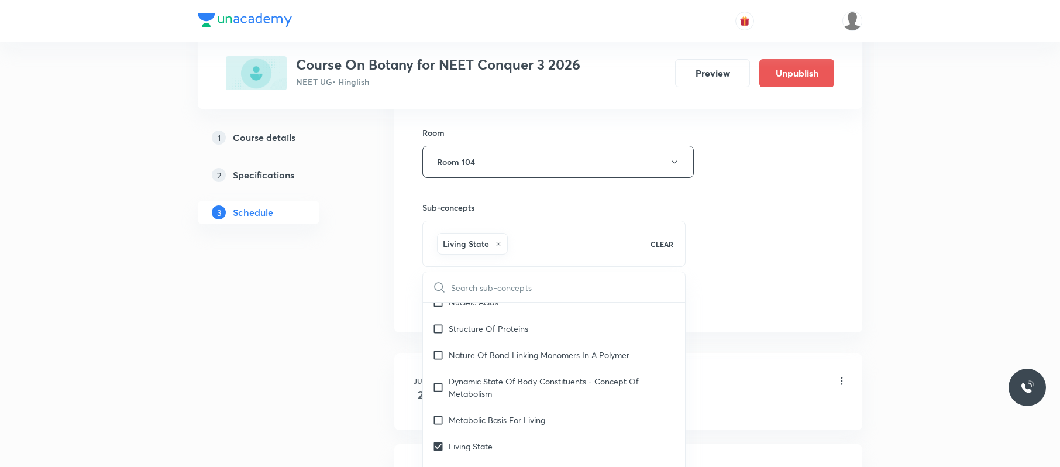
click at [812, 289] on div "Session 40 Live class Session title 16/99 Plant kingdom 03 ​ Schedule for Sep 2…" at bounding box center [628, 32] width 412 height 563
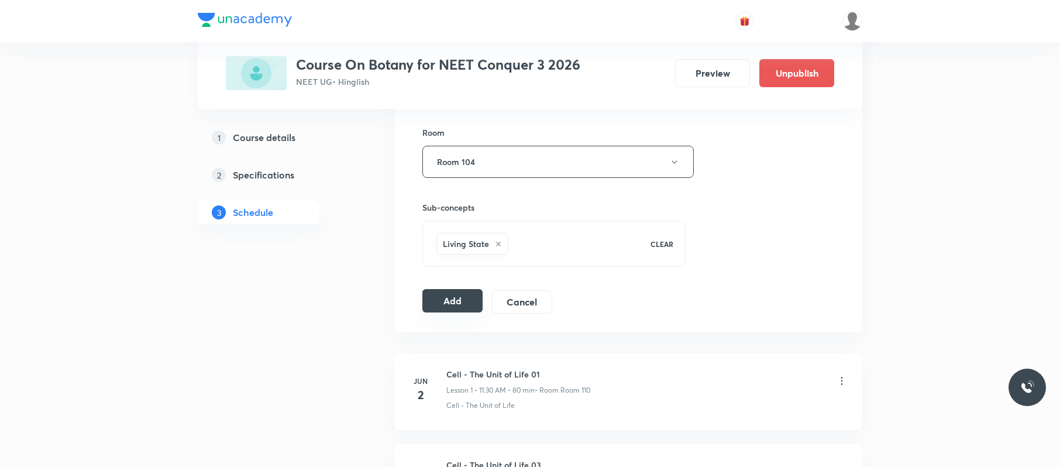
click at [450, 309] on button "Add" at bounding box center [452, 300] width 60 height 23
click at [466, 285] on div "Session 40 Live class Session title 16/99 Plant kingdom 03 ​ Schedule for Sep 2…" at bounding box center [628, 32] width 412 height 563
click at [463, 296] on button "Add" at bounding box center [452, 300] width 60 height 23
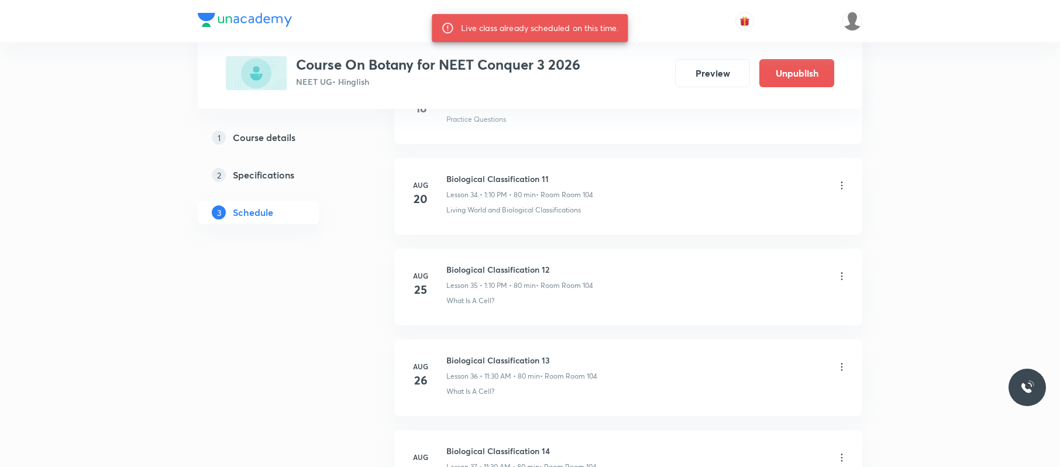
scroll to position [4038, 0]
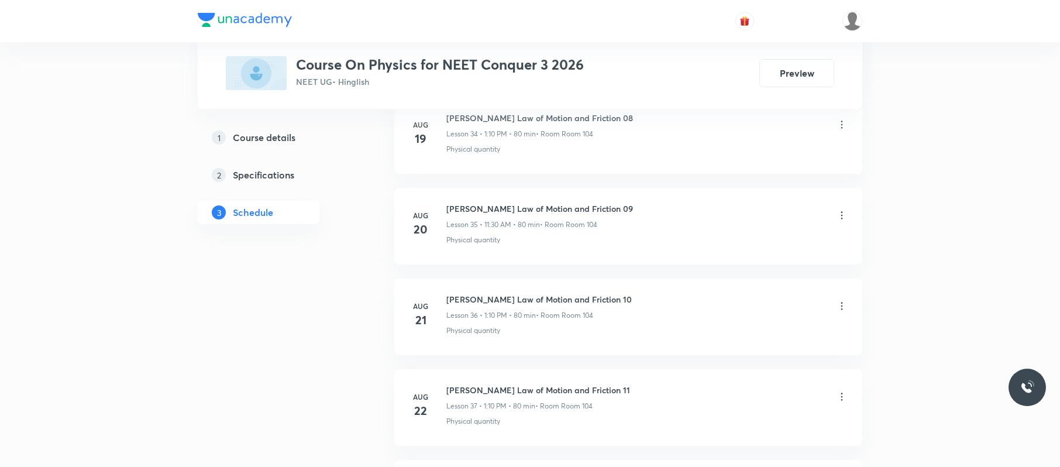
scroll to position [4204, 0]
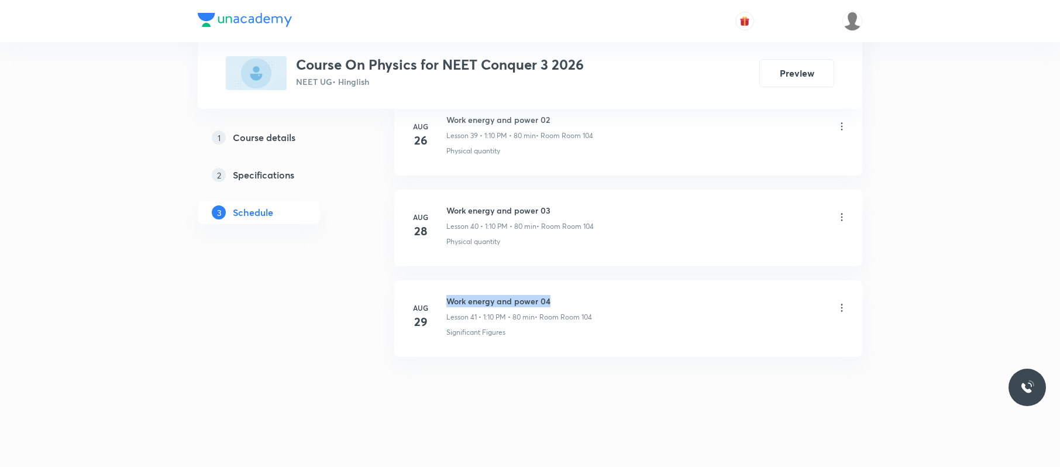
drag, startPoint x: 591, startPoint y: 297, endPoint x: 444, endPoint y: 283, distance: 146.9
click at [444, 283] on li "[DATE] Work energy and power 04 Lesson 41 • 1:10 PM • 80 min • Room Room 104 Si…" at bounding box center [628, 318] width 468 height 77
copy h6 "Work energy and power 04"
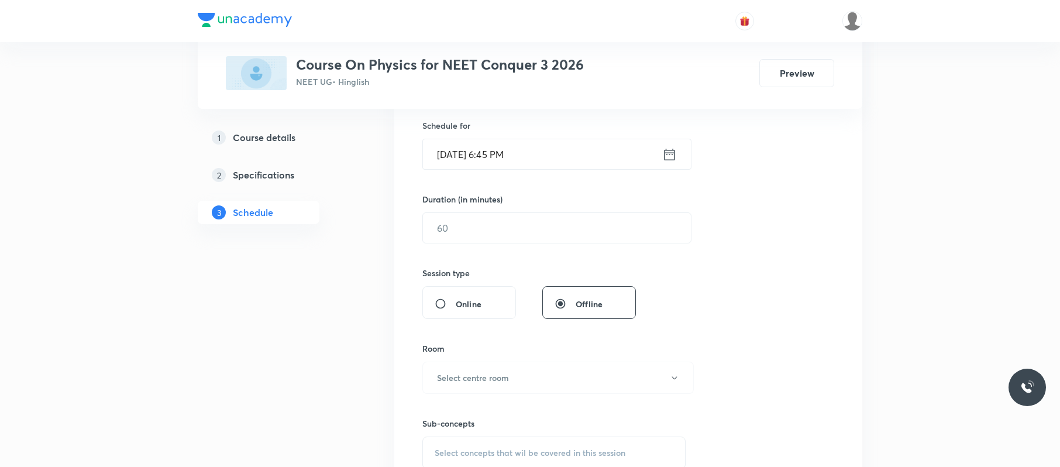
scroll to position [0, 0]
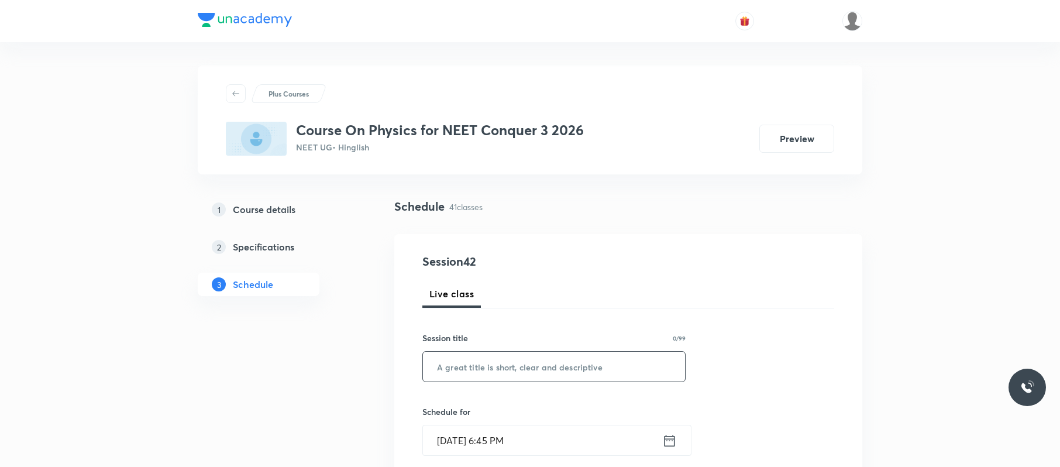
click at [625, 351] on div "​" at bounding box center [553, 366] width 263 height 31
paste input "Work energy and power 04"
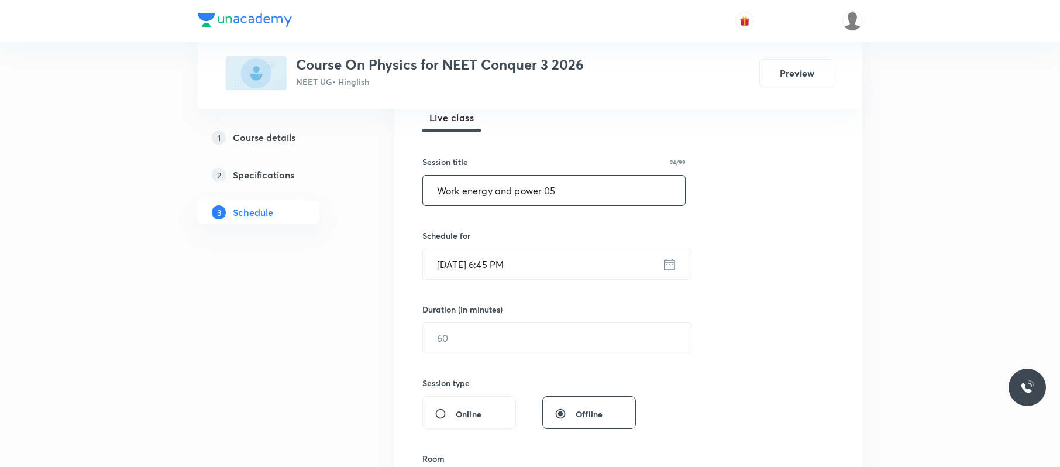
scroll to position [177, 0]
type input "Work energy and power 05"
click at [569, 263] on input "[DATE] 6:45 PM" at bounding box center [542, 264] width 239 height 30
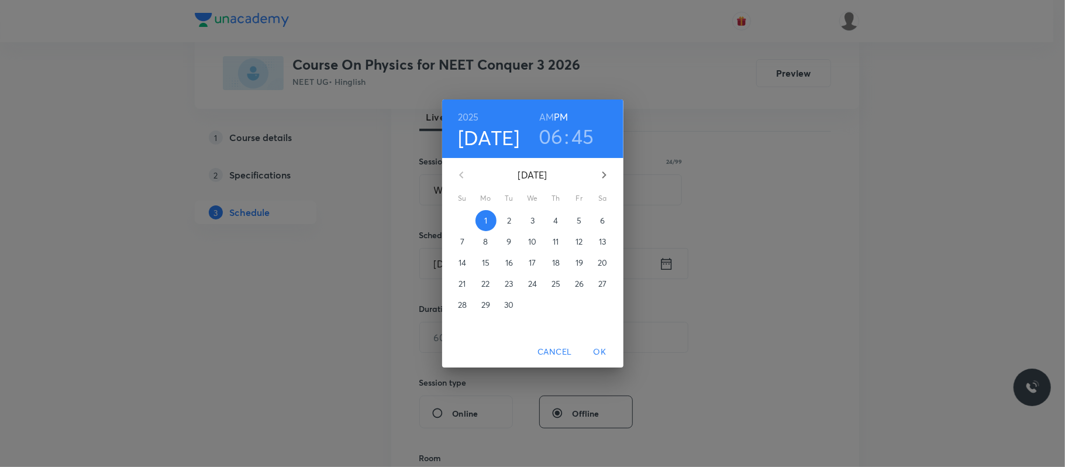
click at [507, 223] on p "2" at bounding box center [509, 221] width 4 height 12
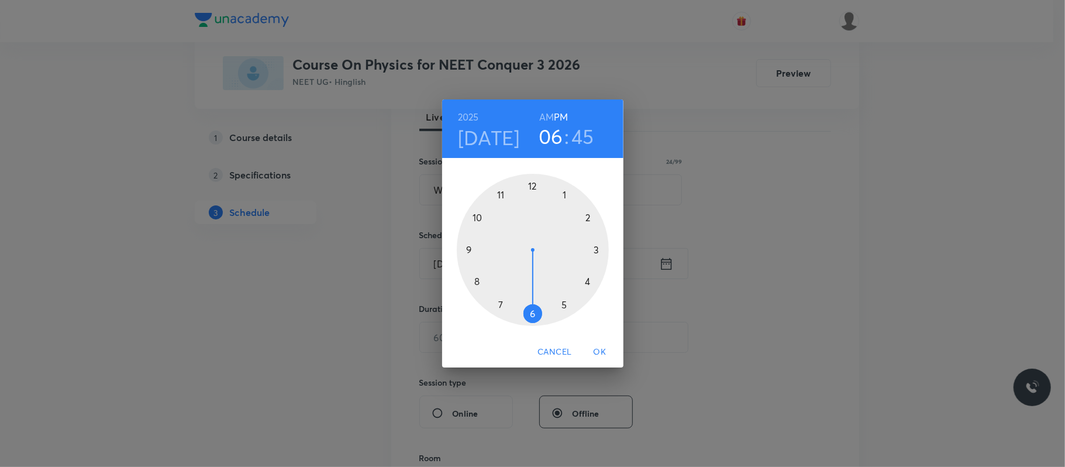
click at [569, 193] on div at bounding box center [533, 250] width 152 height 152
click at [588, 216] on div at bounding box center [533, 250] width 152 height 152
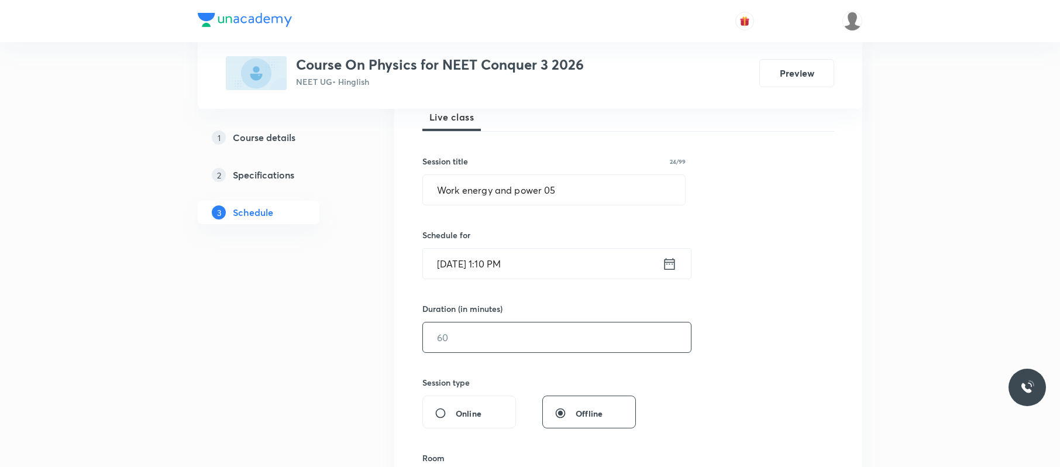
click at [541, 342] on input "text" at bounding box center [557, 337] width 268 height 30
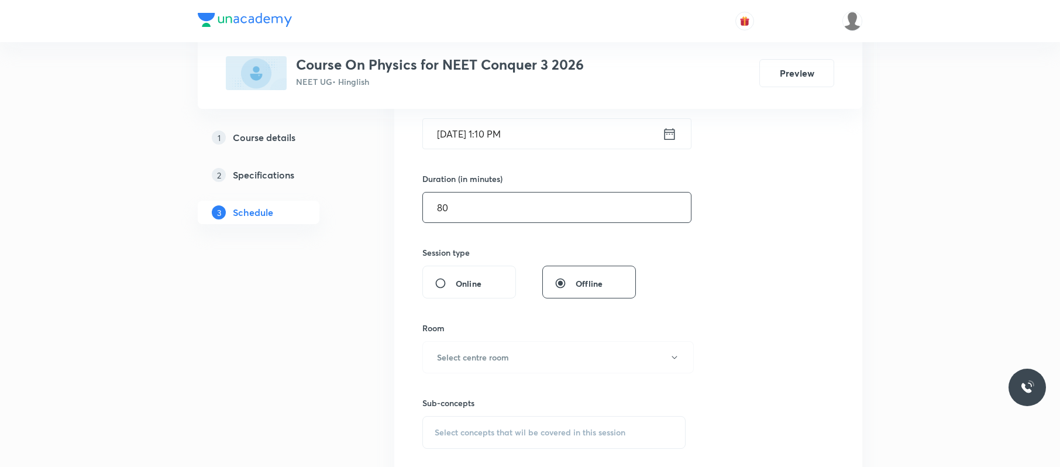
scroll to position [307, 0]
type input "80"
click at [541, 342] on button "Select centre room" at bounding box center [557, 356] width 271 height 32
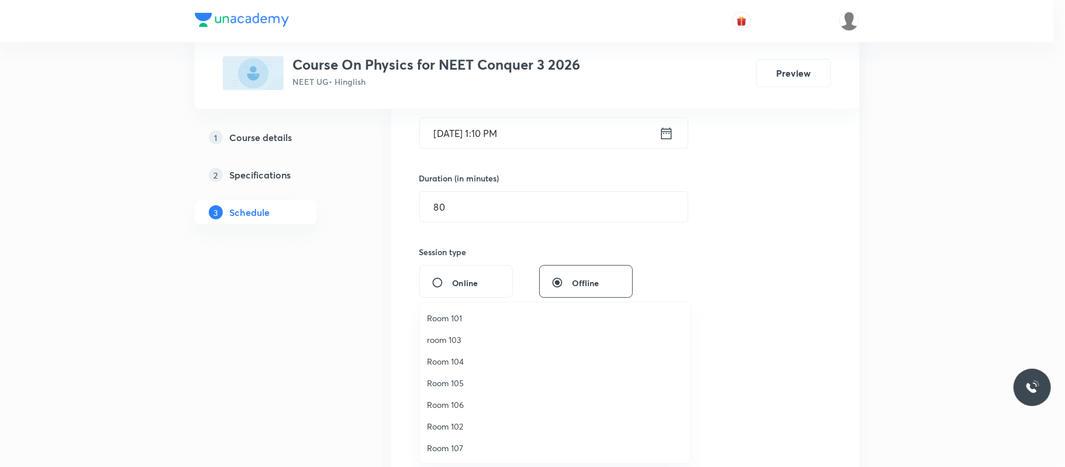
click at [462, 363] on span "Room 104" at bounding box center [555, 361] width 256 height 12
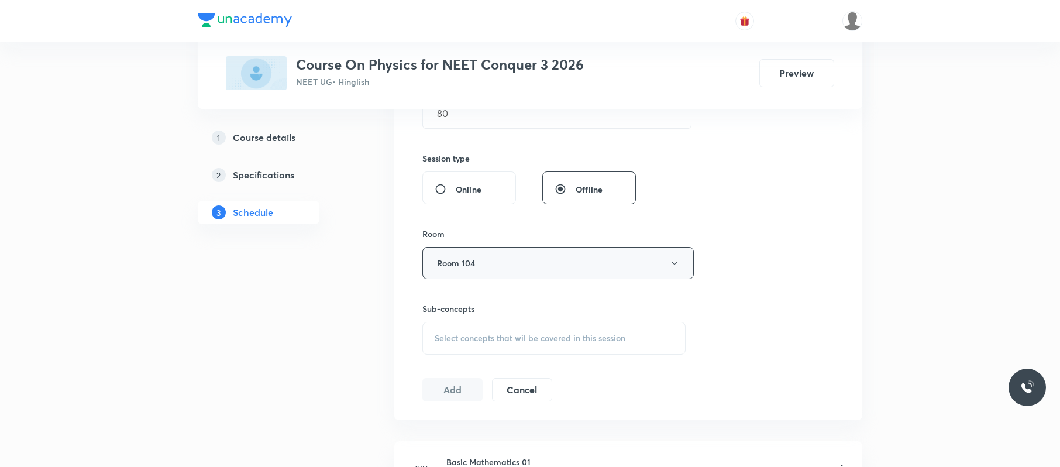
scroll to position [402, 0]
click at [512, 336] on span "Select concepts that wil be covered in this session" at bounding box center [530, 336] width 191 height 9
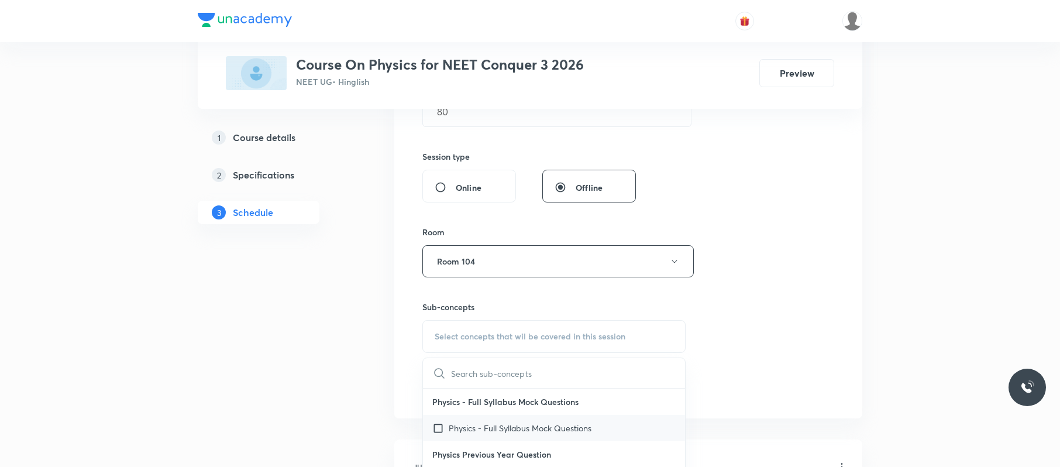
scroll to position [123, 0]
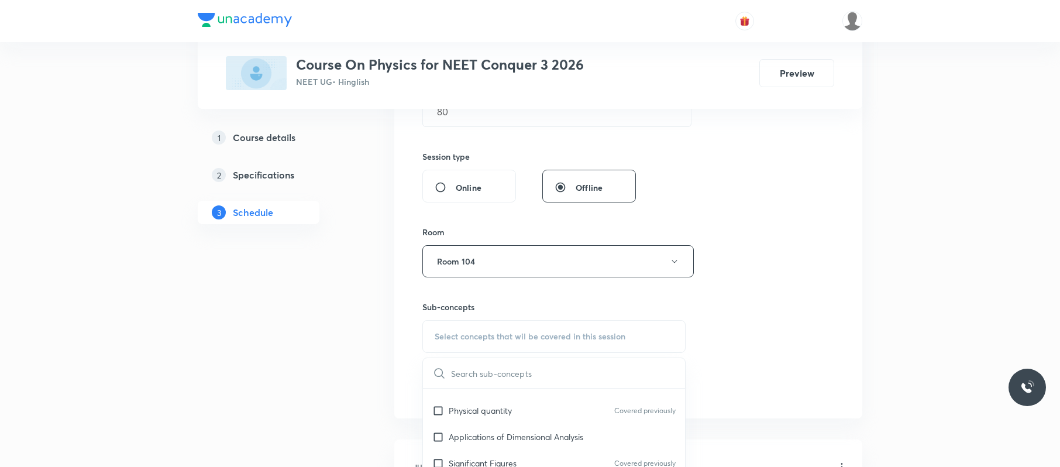
click at [454, 423] on div "Physical quantity Covered previously" at bounding box center [554, 410] width 262 height 26
checkbox input "true"
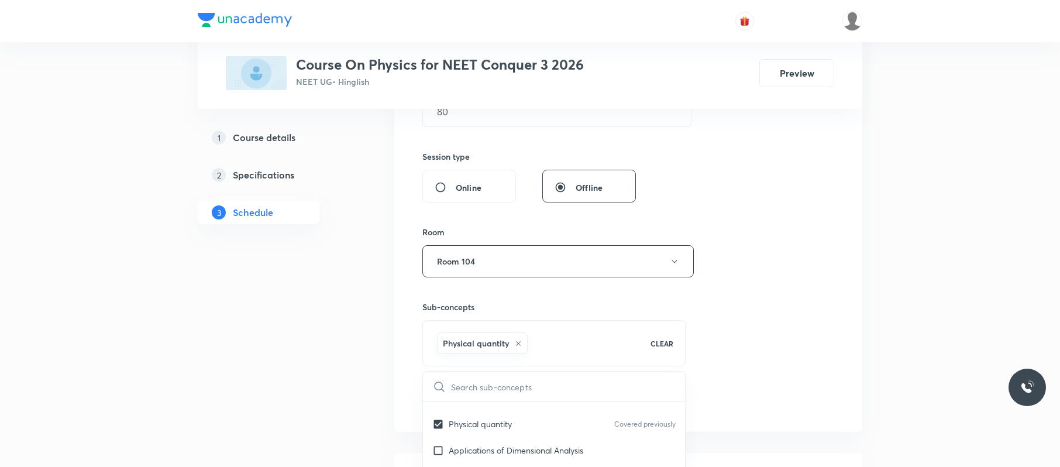
click at [750, 299] on div "Session 42 Live class Session title 24/99 Work energy and power 05 ​ Schedule f…" at bounding box center [628, 131] width 412 height 563
click at [437, 399] on button "Add" at bounding box center [452, 399] width 60 height 23
